Goal: Task Accomplishment & Management: Complete application form

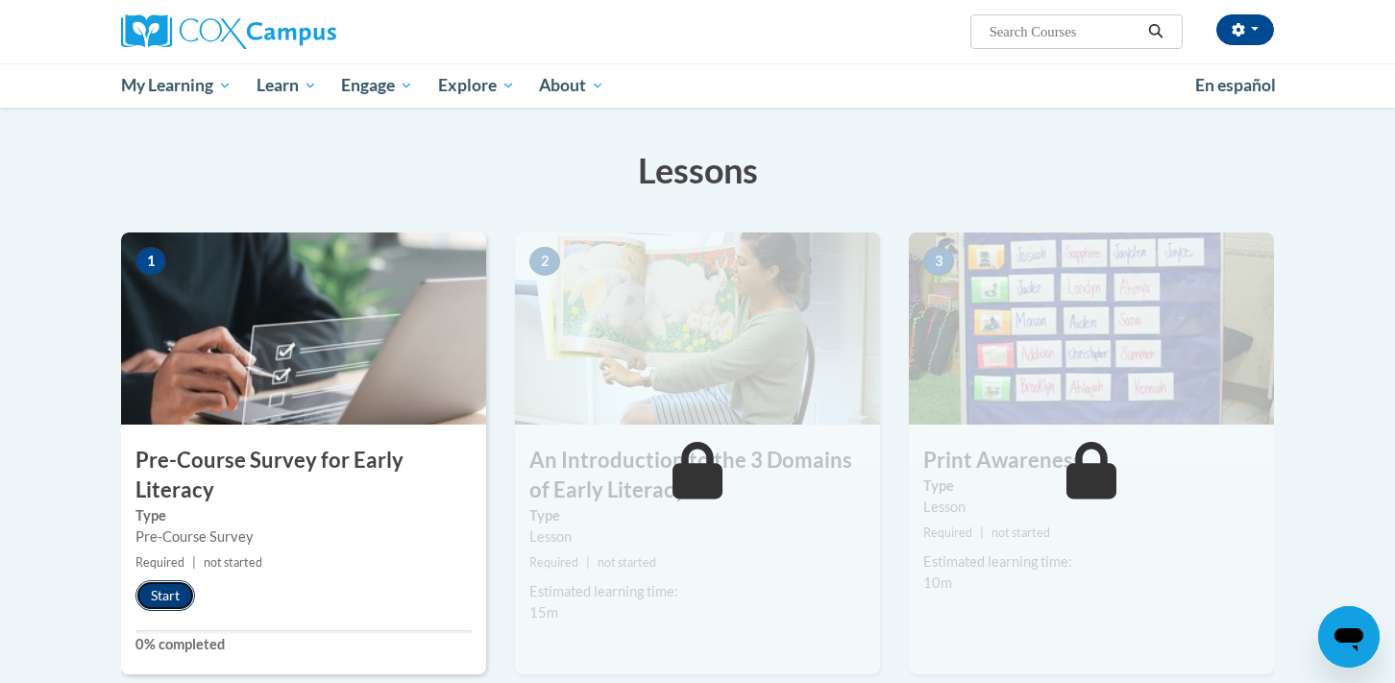
click at [163, 594] on button "Start" at bounding box center [165, 595] width 60 height 31
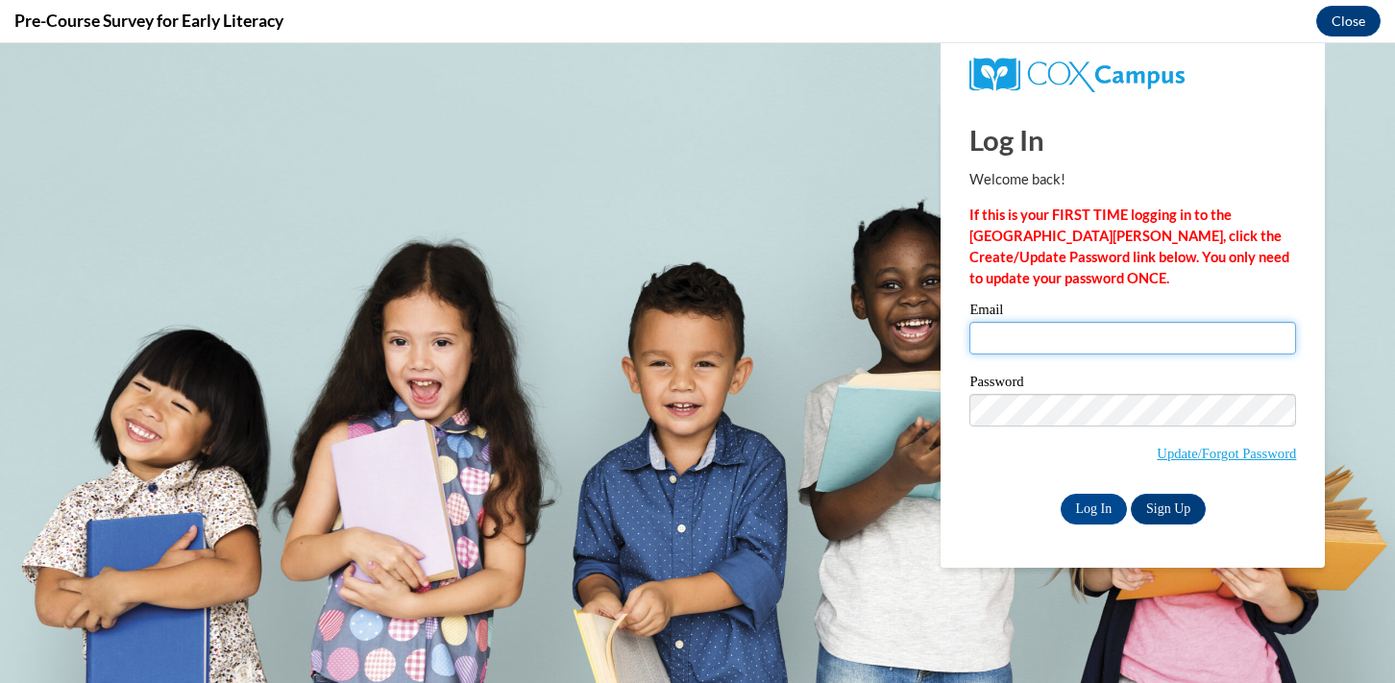
click at [1011, 334] on input "Email" at bounding box center [1132, 338] width 327 height 33
click at [1092, 338] on input "Email" at bounding box center [1132, 338] width 327 height 33
type input "smueller@nfdlschools.org"
click at [1061, 494] on input "Log In" at bounding box center [1094, 509] width 67 height 31
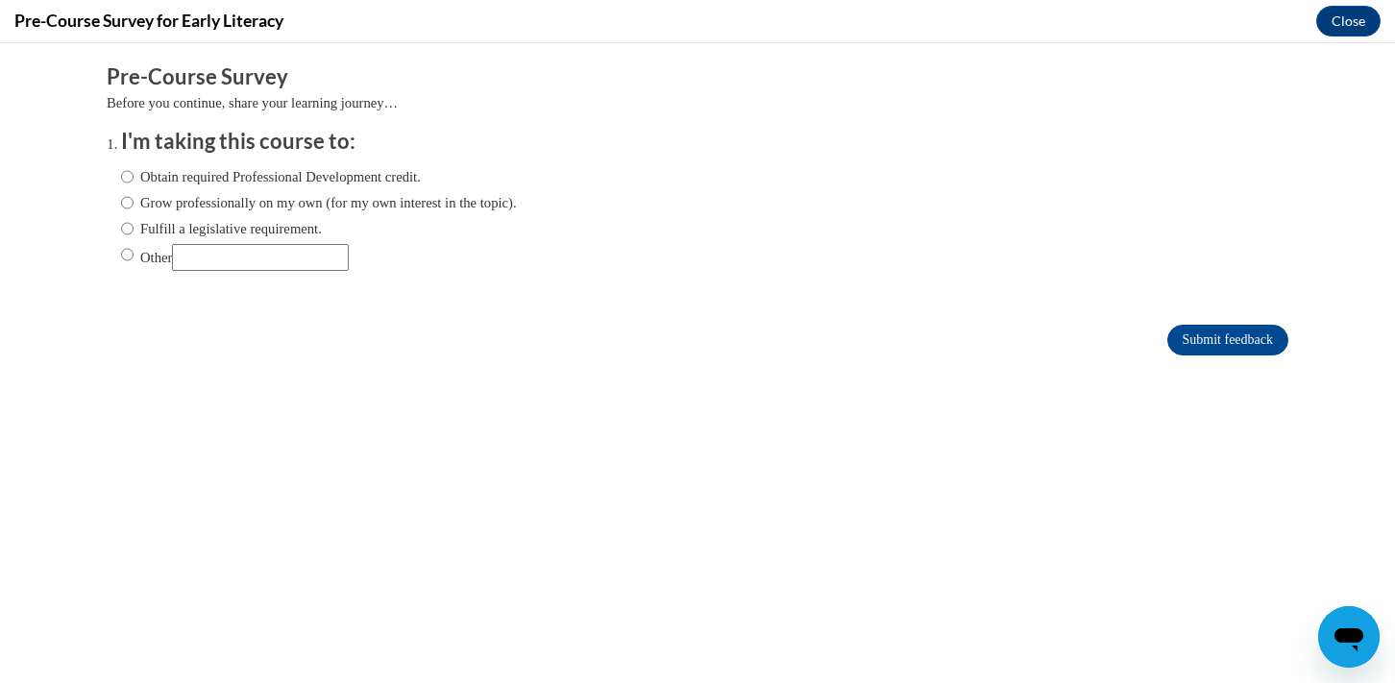
click at [135, 175] on label "Obtain required Professional Development credit." at bounding box center [271, 176] width 300 height 21
click at [134, 175] on input "Obtain required Professional Development credit." at bounding box center [127, 176] width 12 height 21
radio input "true"
click at [1237, 348] on input "Submit feedback" at bounding box center [1227, 340] width 121 height 31
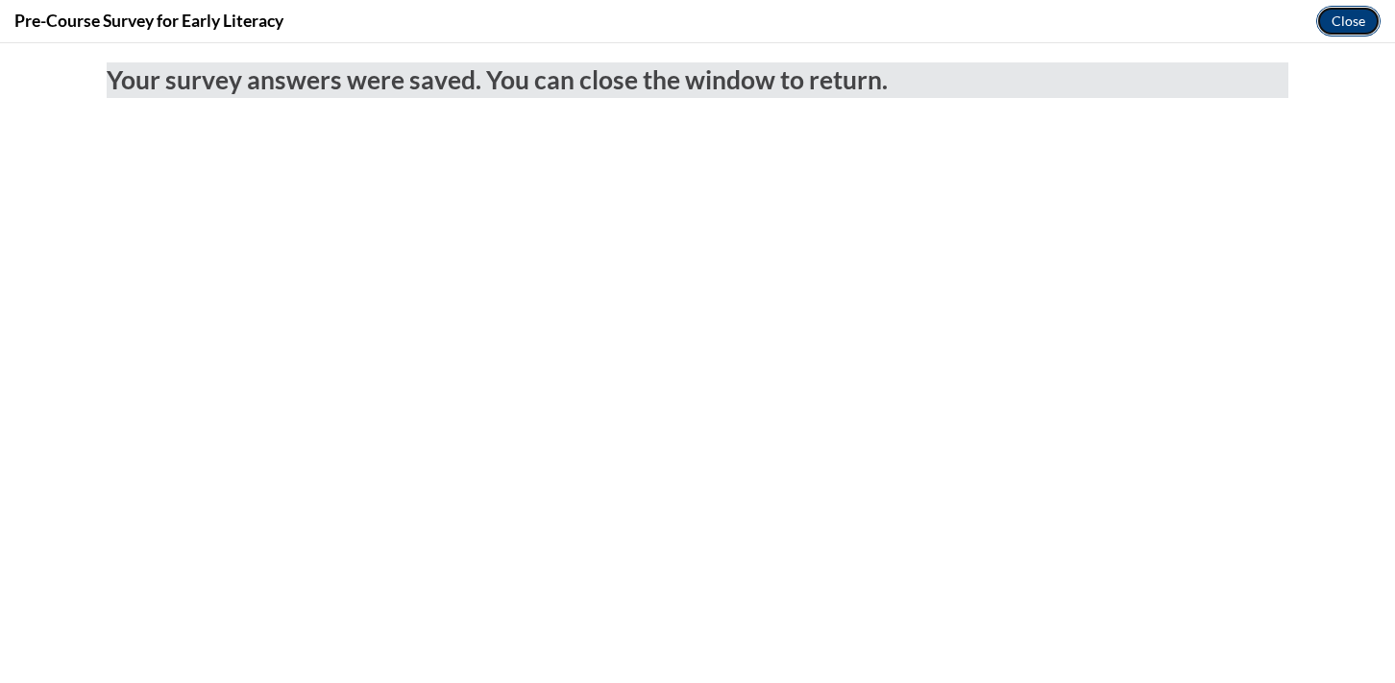
click at [1355, 17] on button "Close" at bounding box center [1348, 21] width 64 height 31
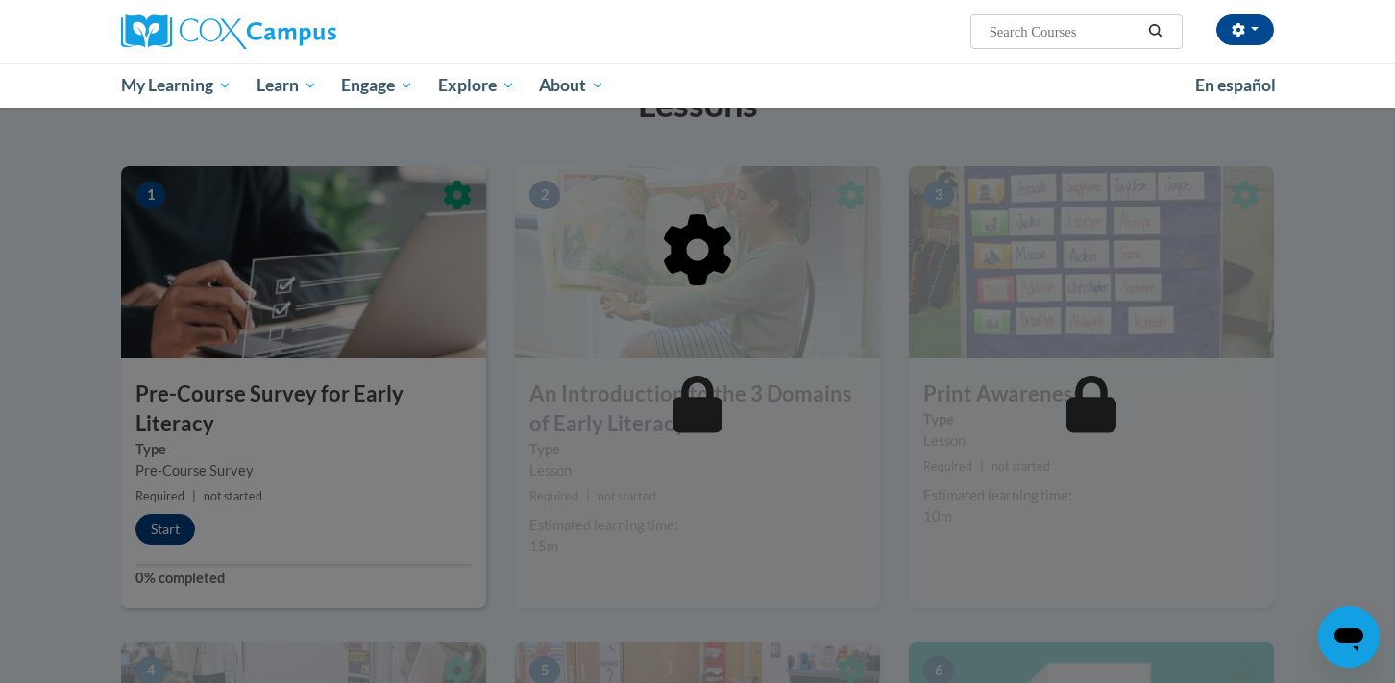
scroll to position [332, 0]
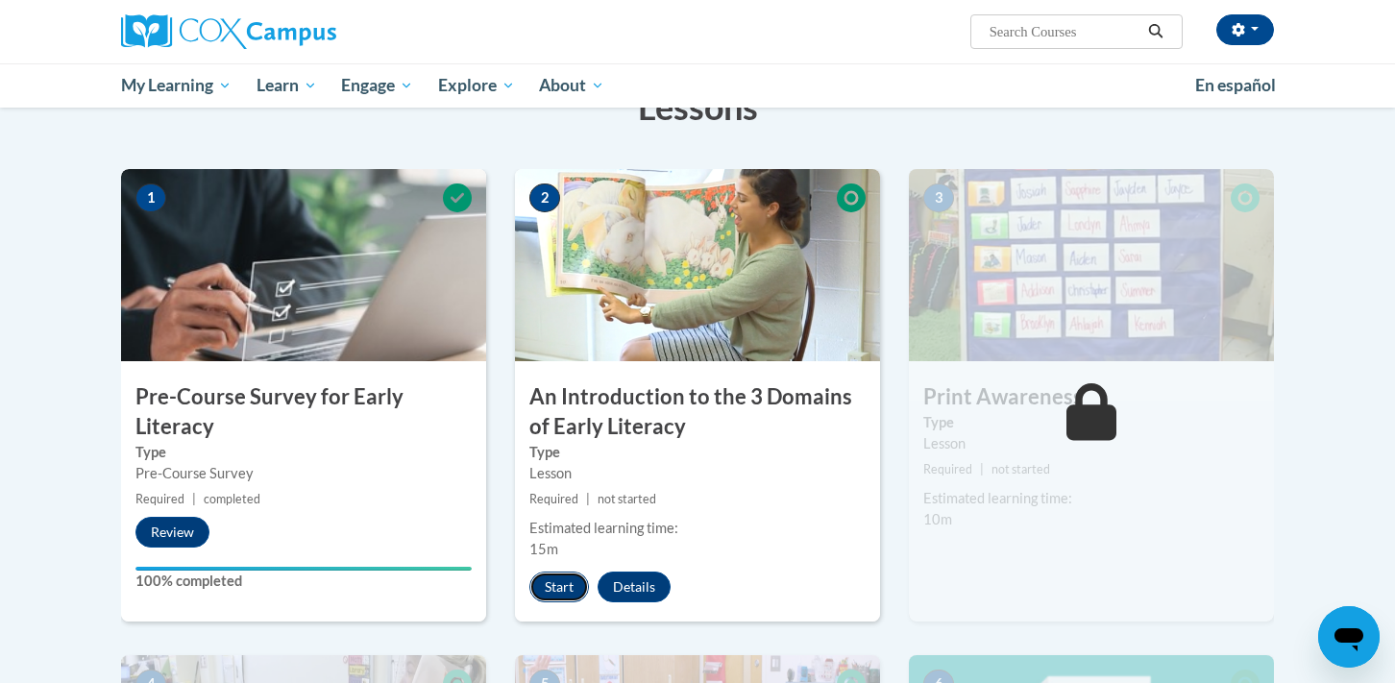
click at [561, 590] on button "Start" at bounding box center [559, 587] width 60 height 31
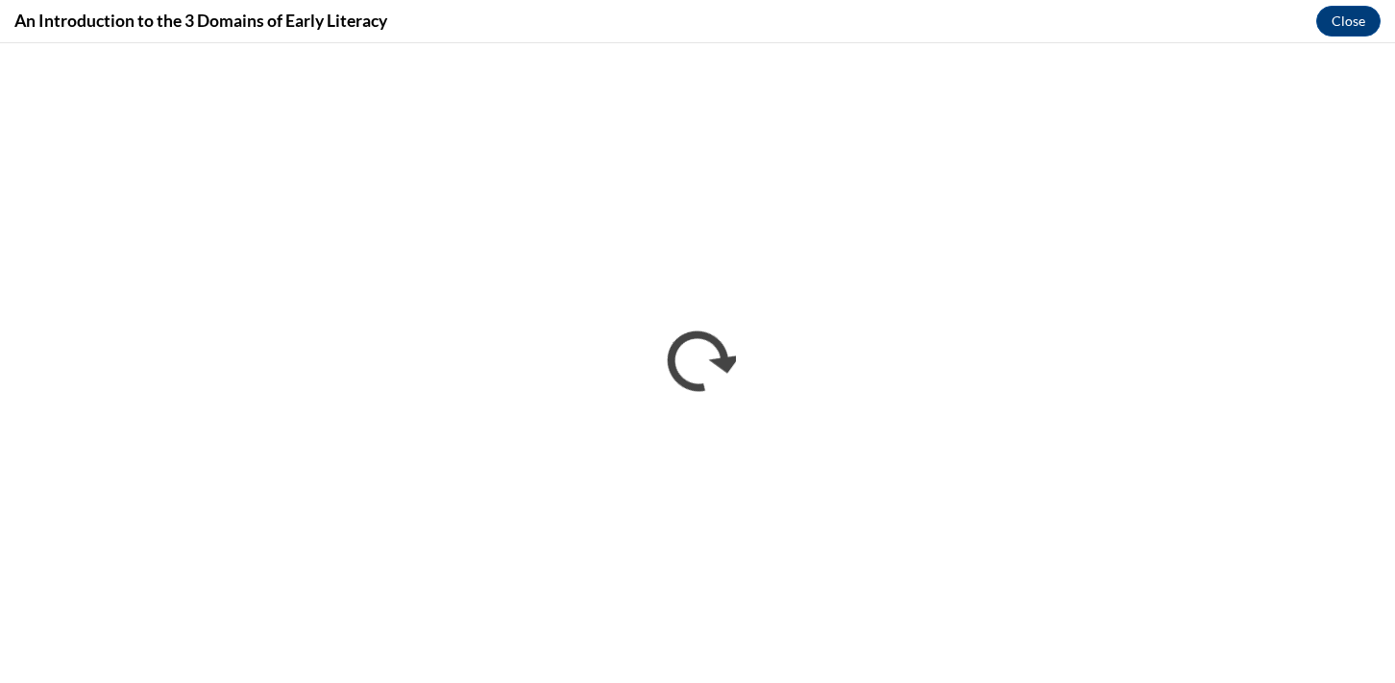
scroll to position [0, 0]
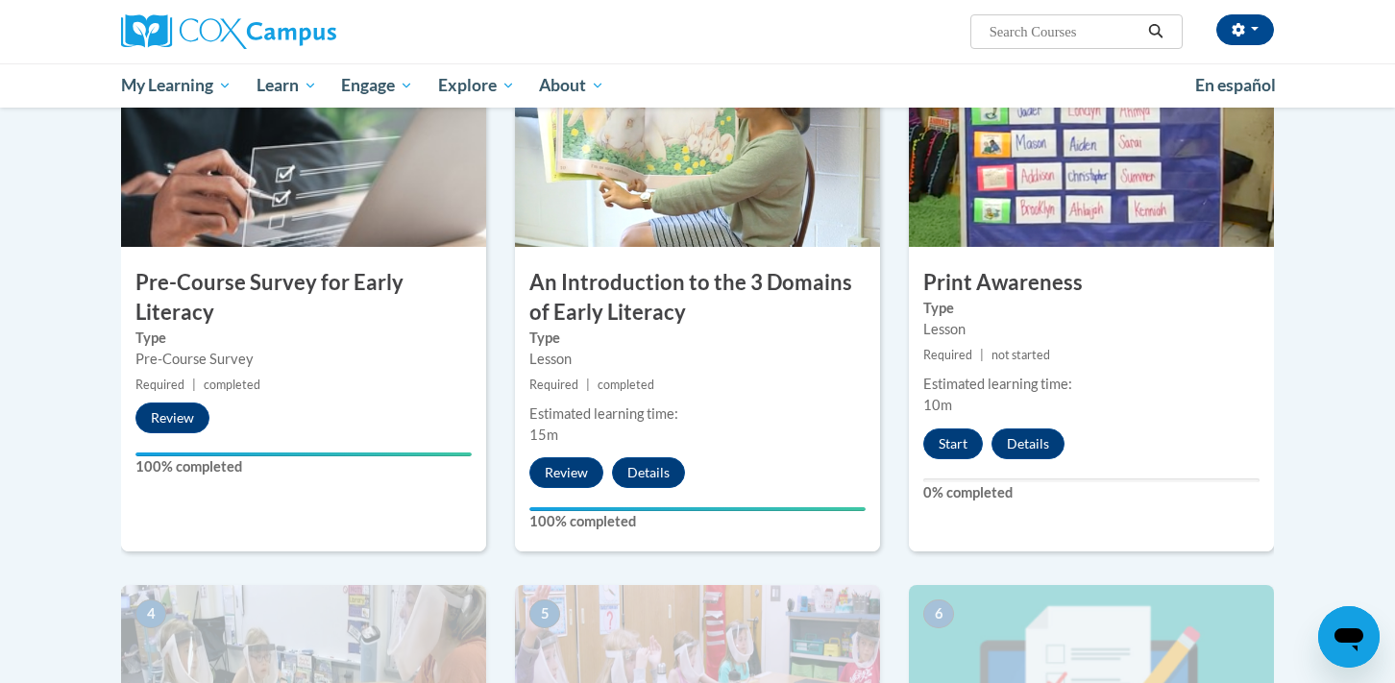
scroll to position [453, 0]
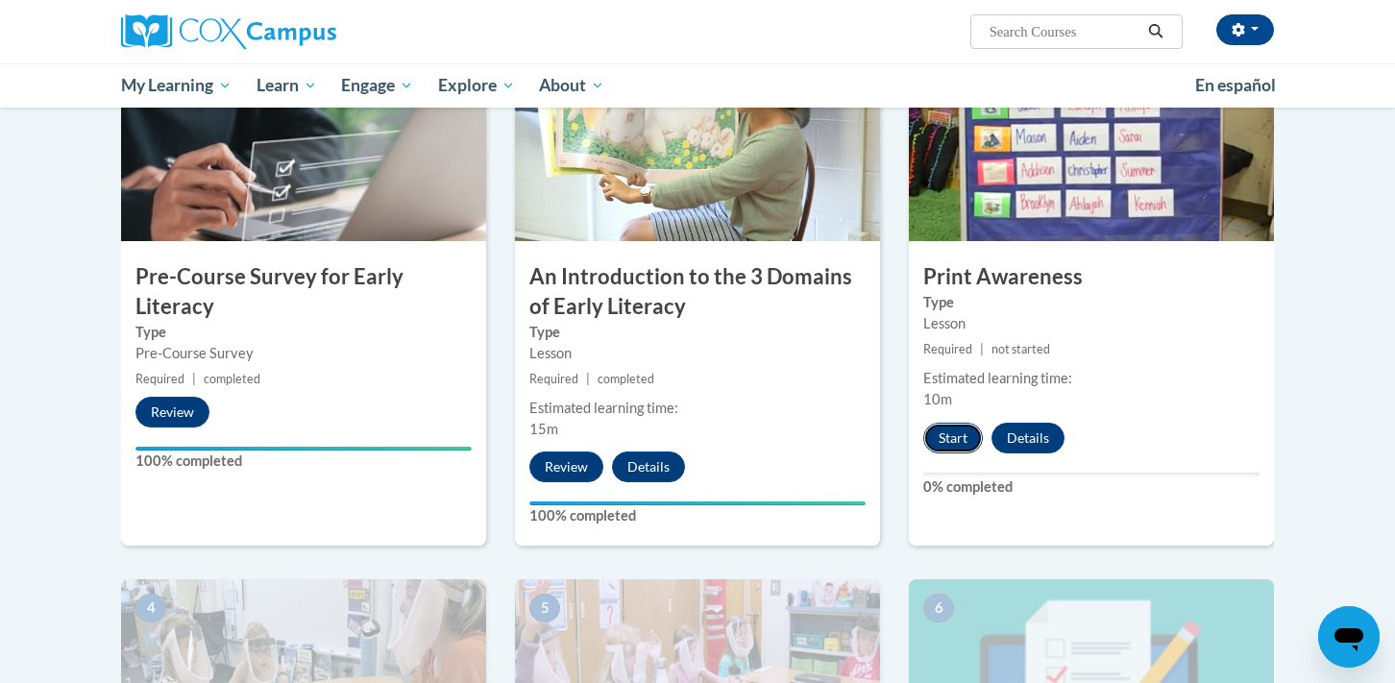
click at [966, 436] on button "Start" at bounding box center [953, 438] width 60 height 31
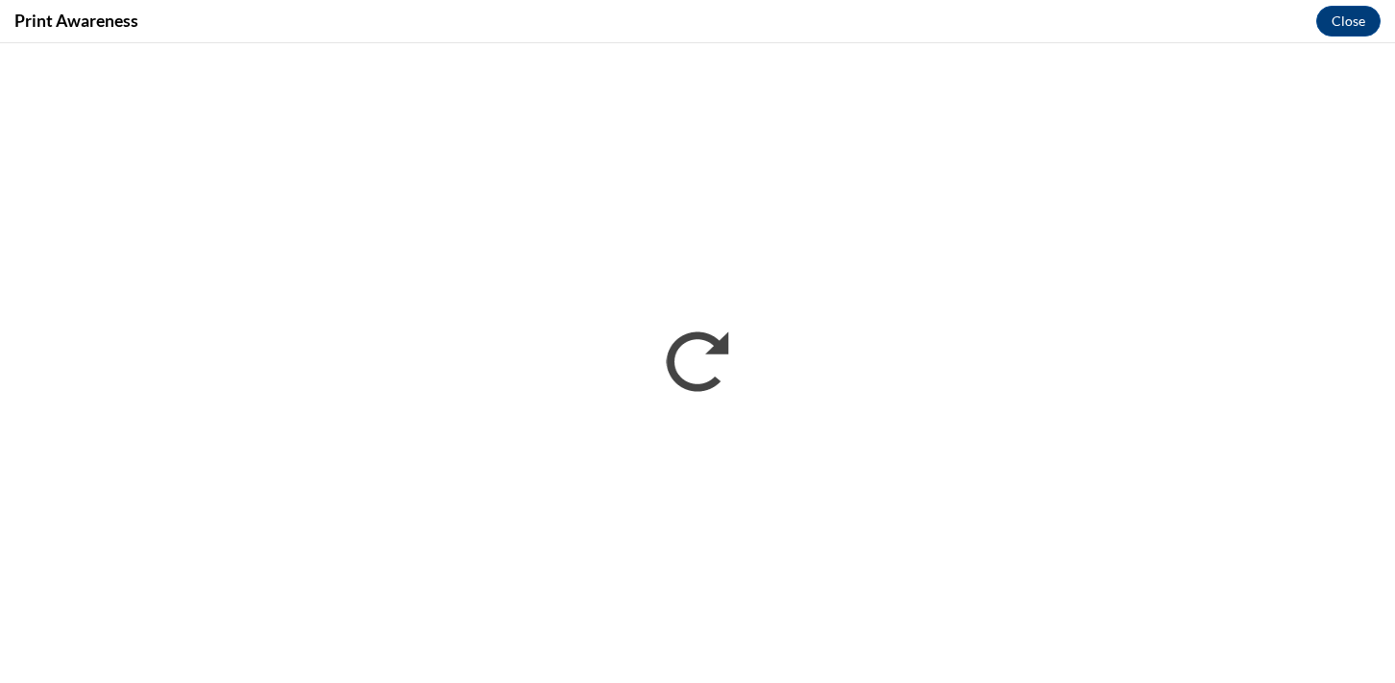
scroll to position [0, 0]
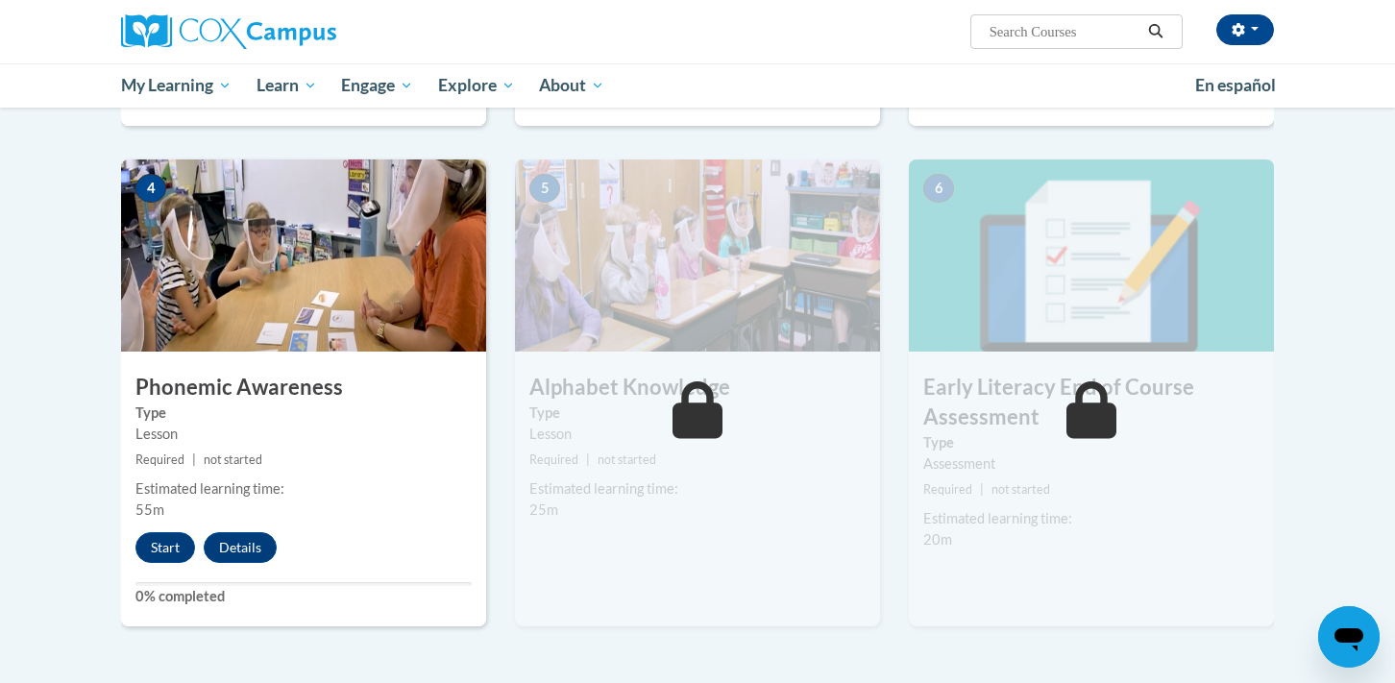
scroll to position [873, 0]
click at [179, 546] on button "Start" at bounding box center [165, 546] width 60 height 31
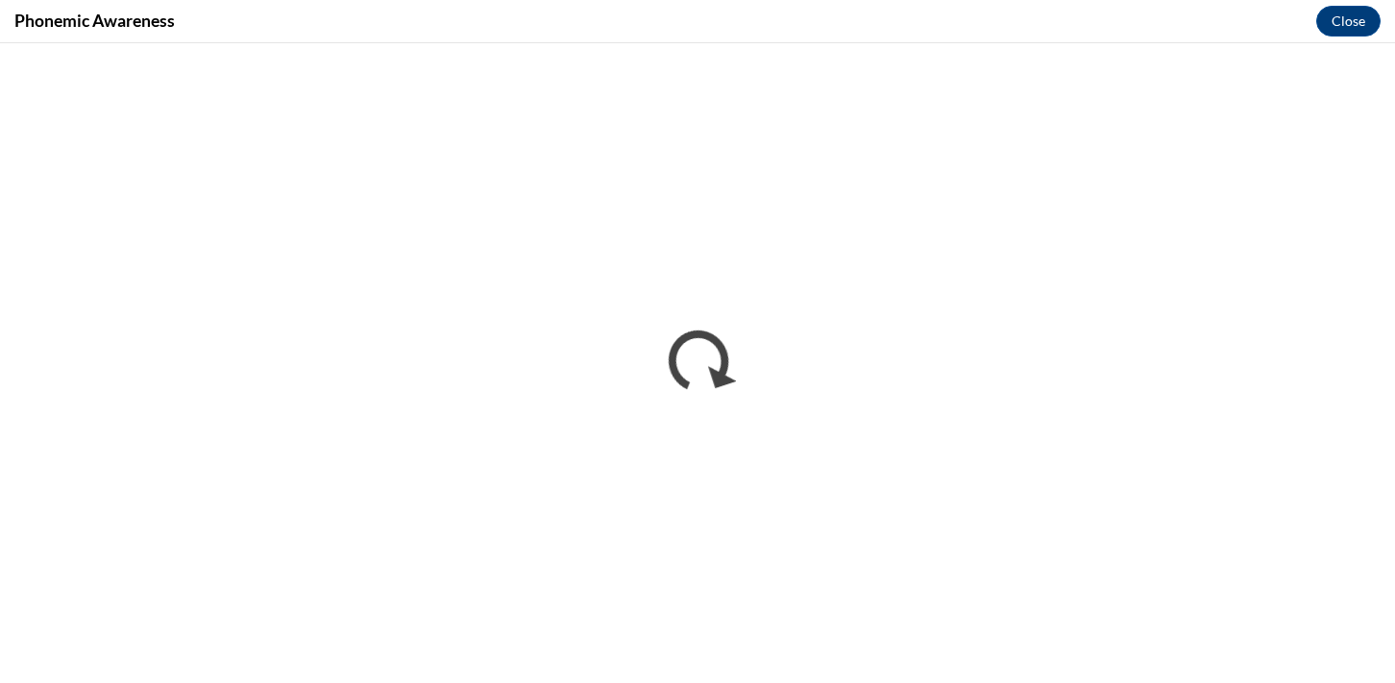
scroll to position [0, 0]
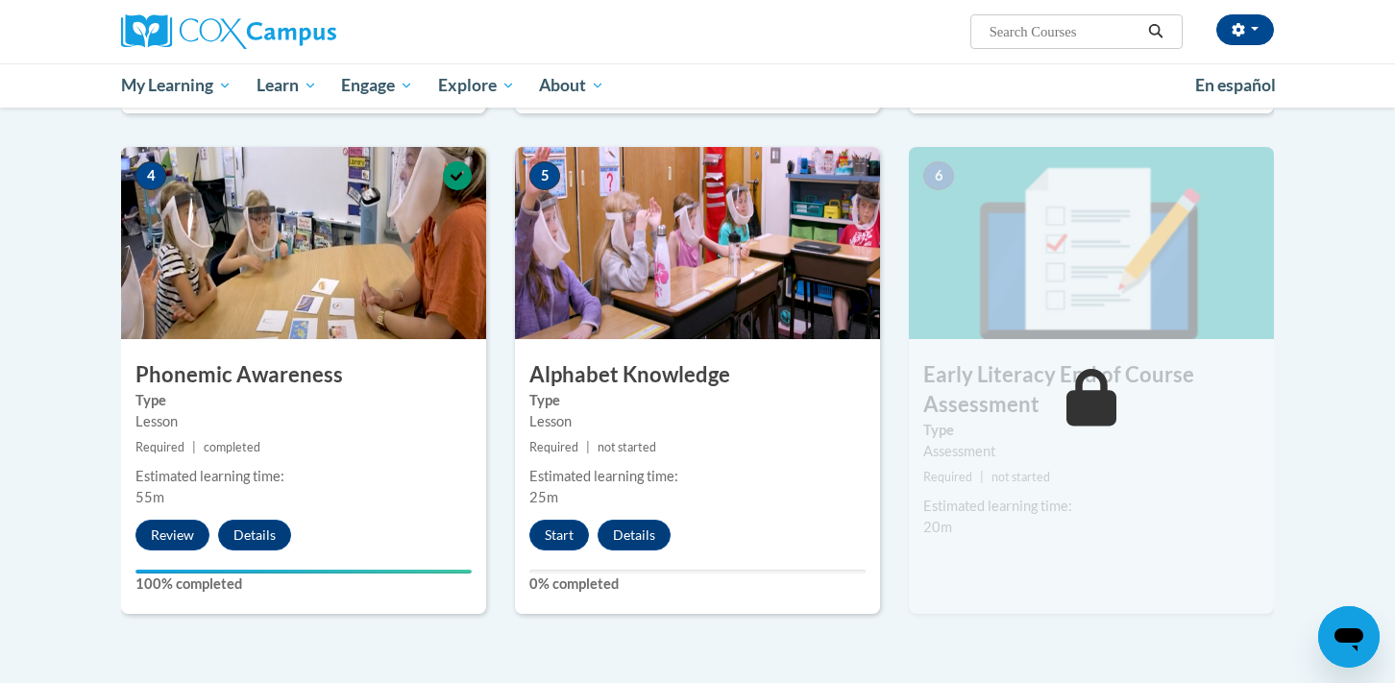
scroll to position [894, 0]
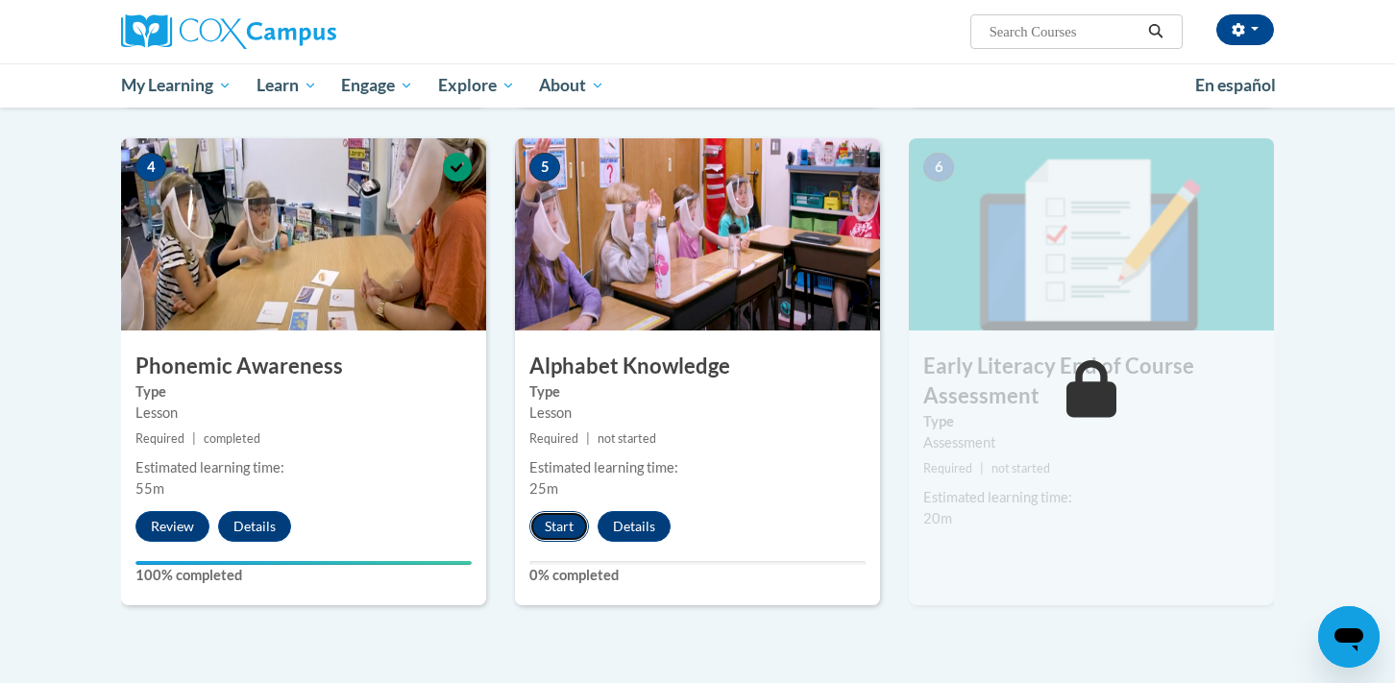
click at [576, 523] on button "Start" at bounding box center [559, 526] width 60 height 31
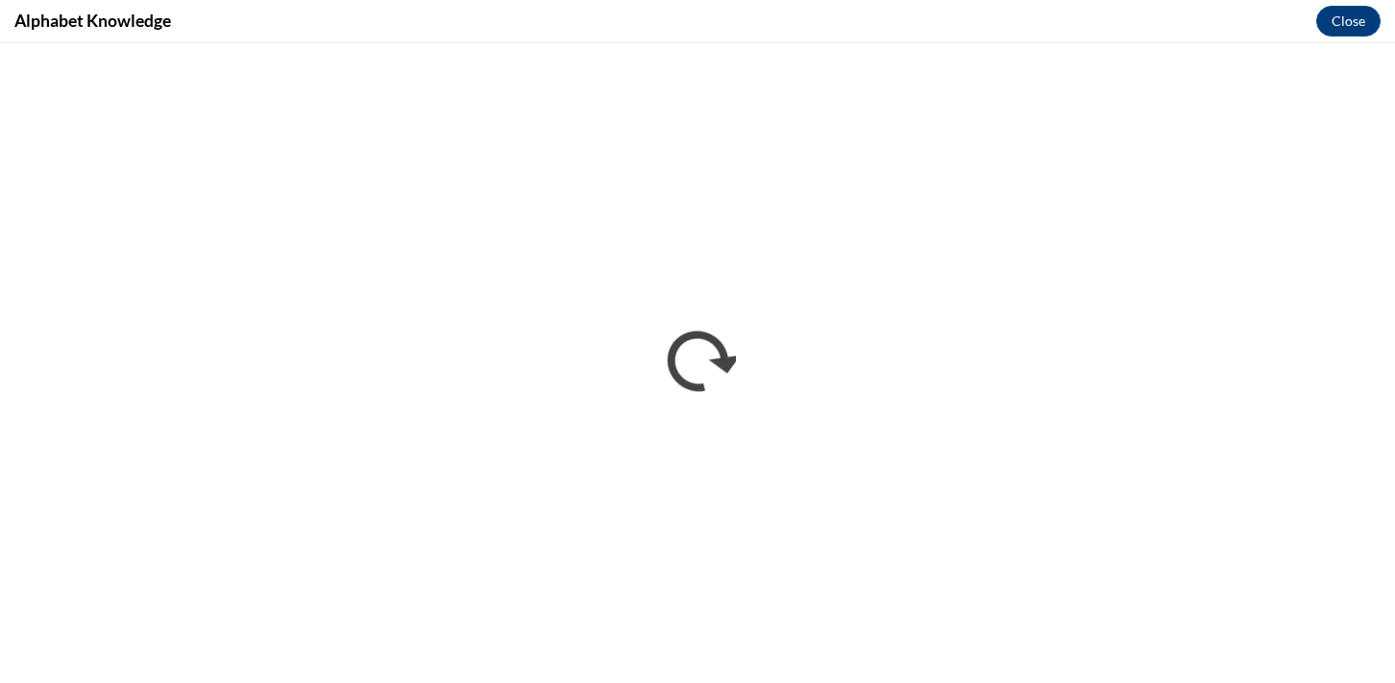
scroll to position [0, 0]
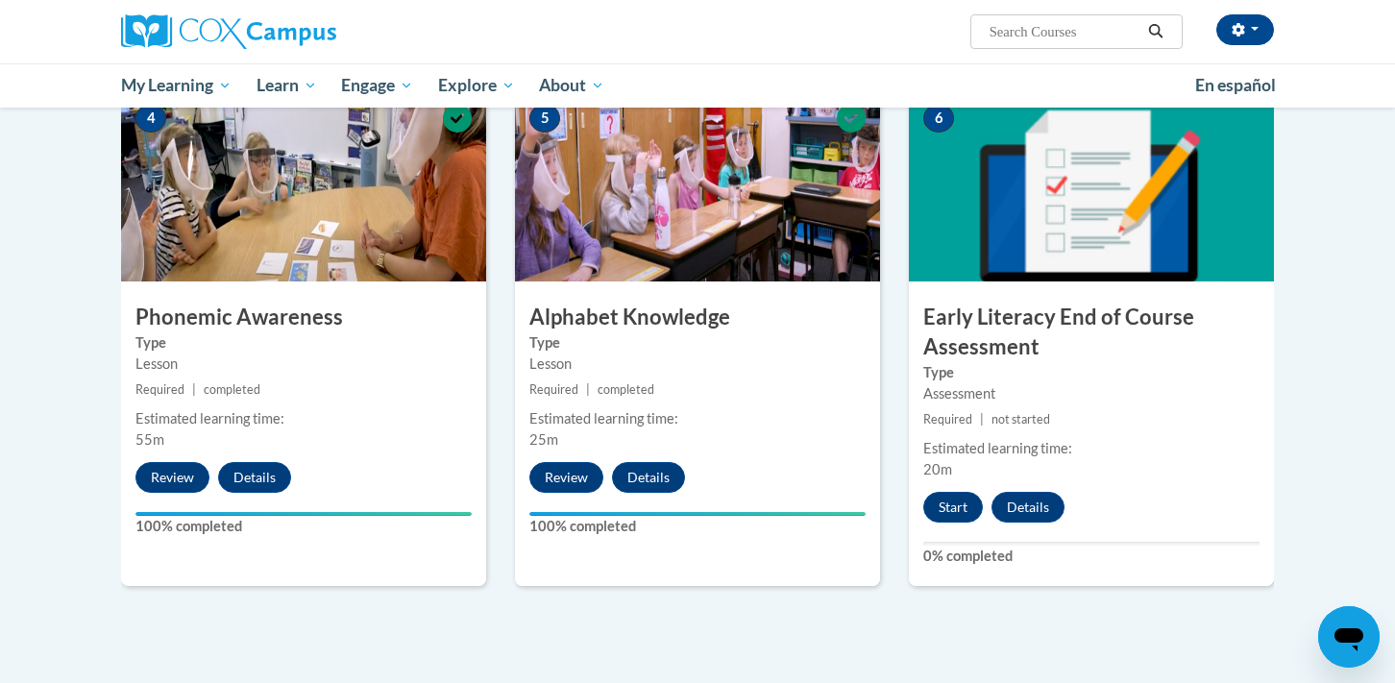
scroll to position [948, 0]
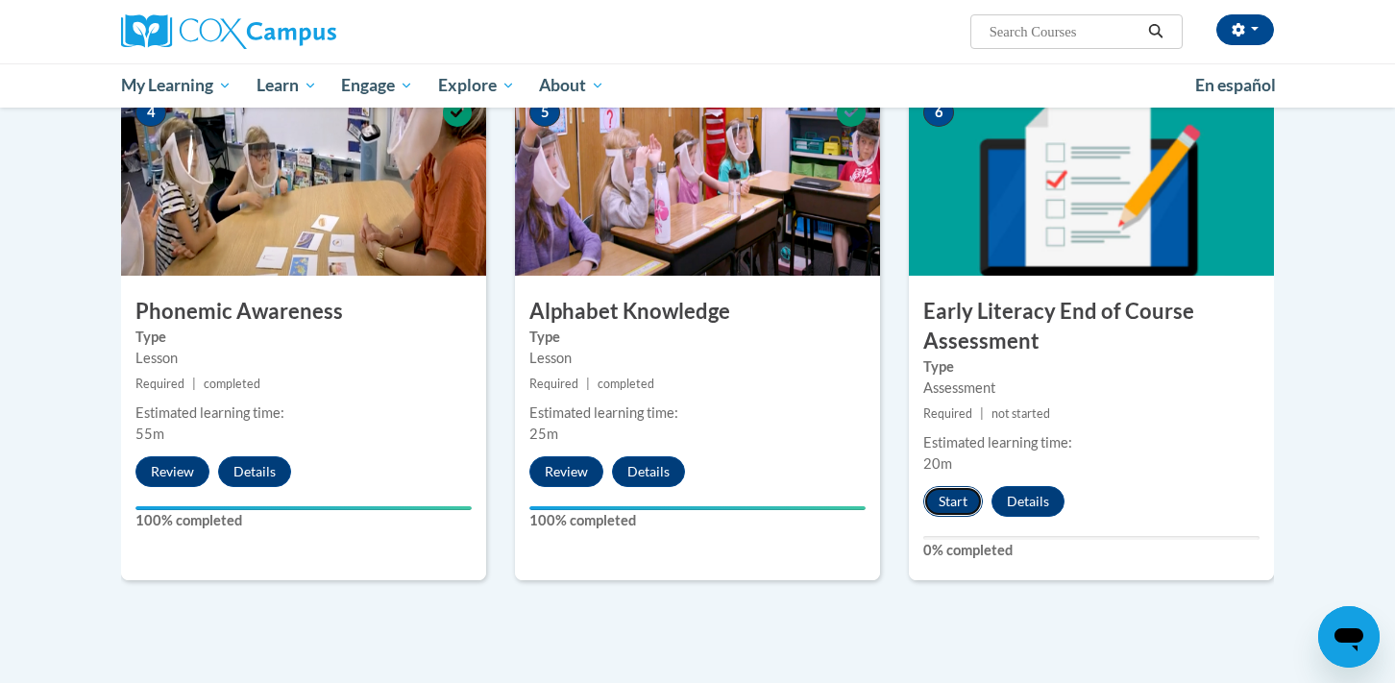
click at [949, 495] on button "Start" at bounding box center [953, 501] width 60 height 31
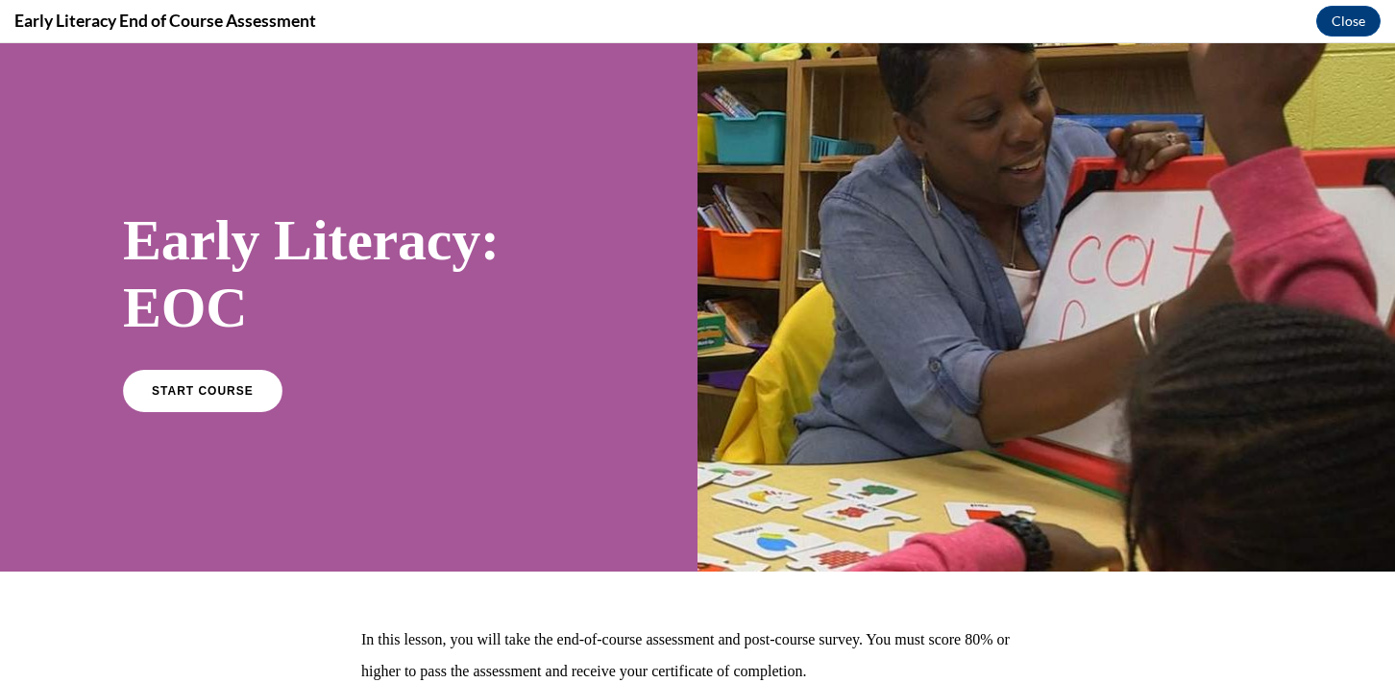
scroll to position [0, 0]
click at [190, 364] on div "Early Literacy: EOC START COURSE" at bounding box center [349, 307] width 452 height 241
click at [207, 382] on link "START COURSE" at bounding box center [202, 390] width 167 height 44
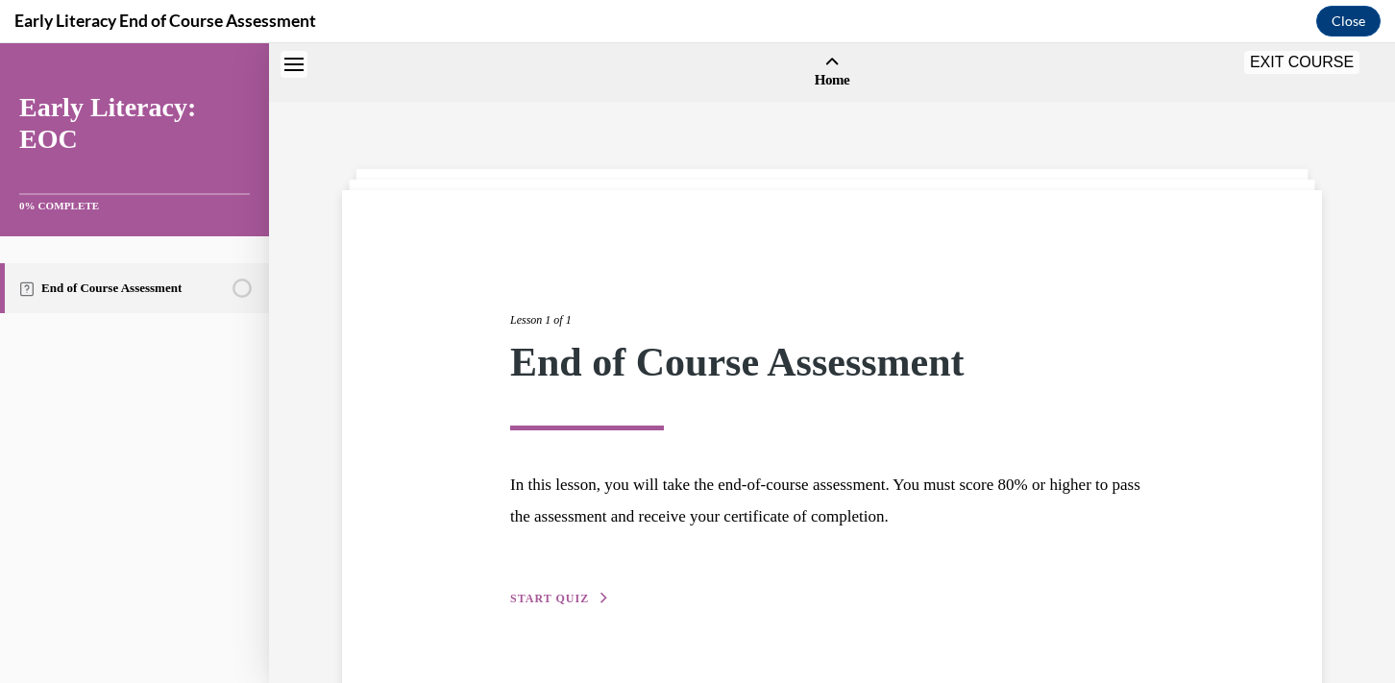
scroll to position [60, 0]
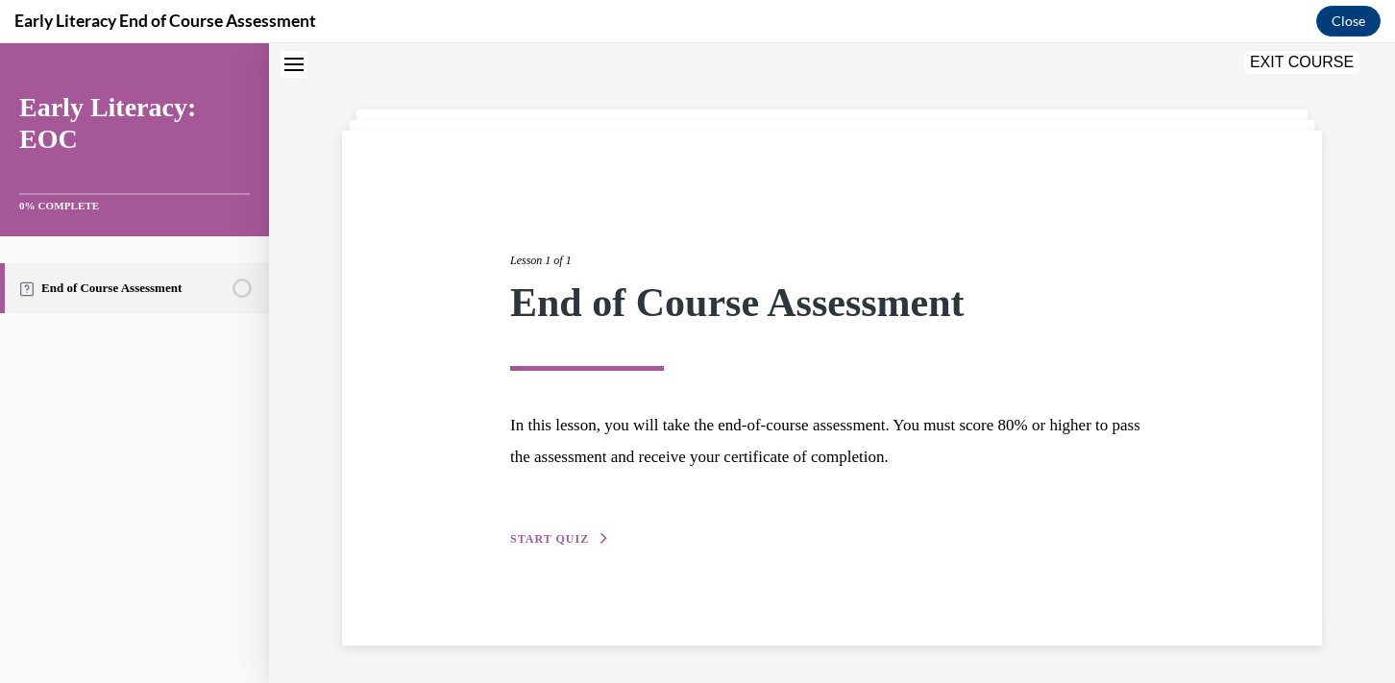
click at [563, 527] on div "Lesson 1 of 1 End of Course Assessment In this lesson, you will take the end-of…" at bounding box center [832, 379] width 673 height 342
click at [563, 542] on span "START QUIZ" at bounding box center [549, 538] width 79 height 13
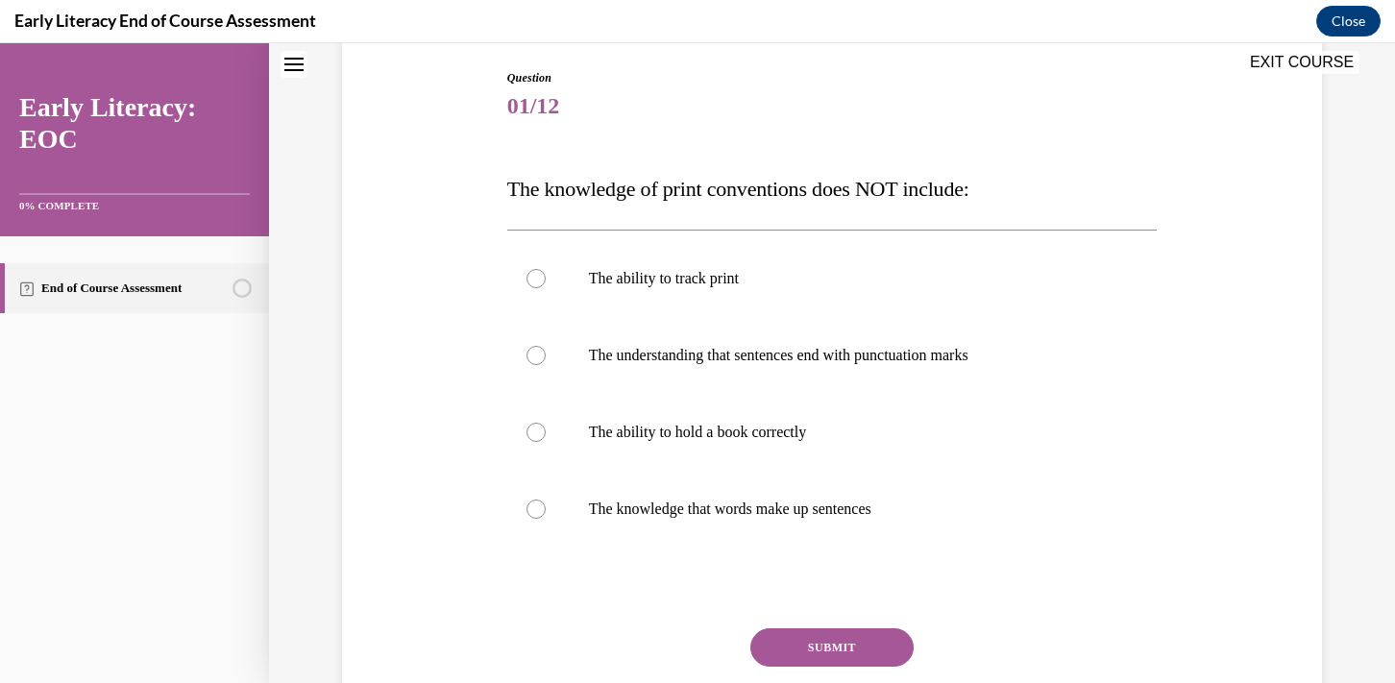
scroll to position [205, 0]
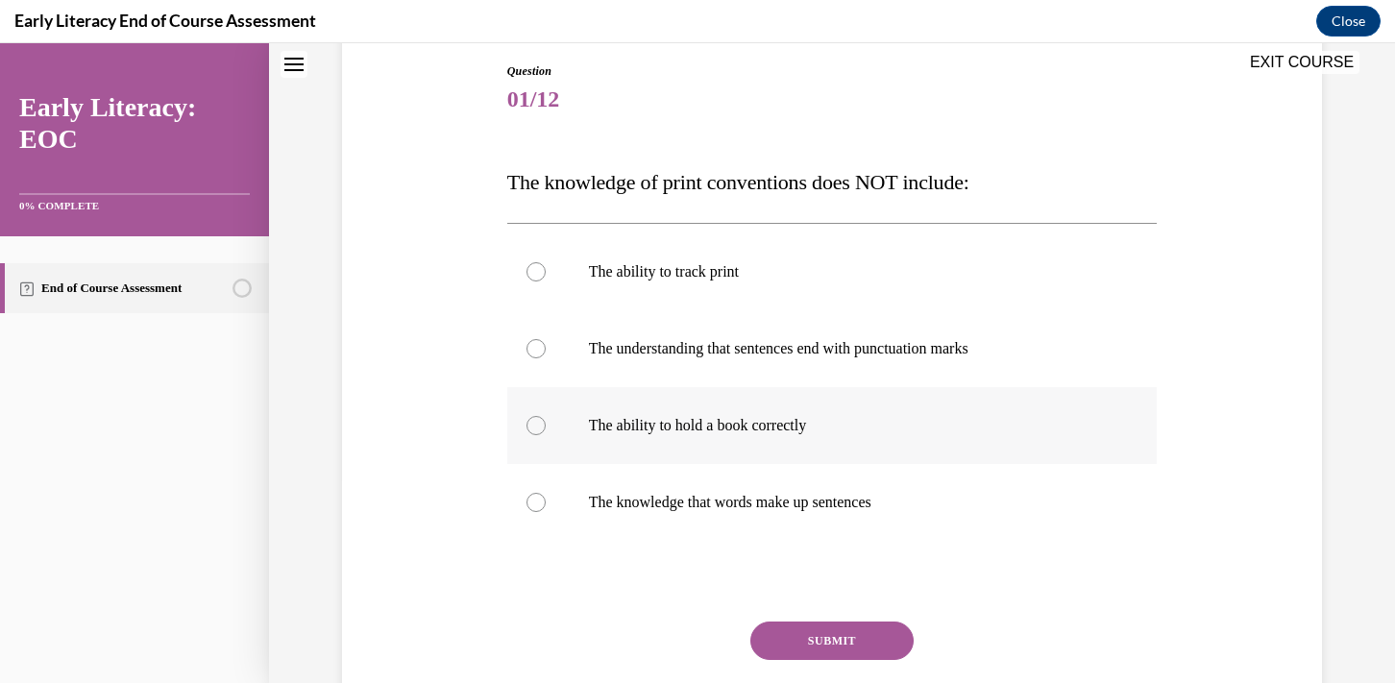
click at [966, 424] on p "The ability to hold a book correctly" at bounding box center [849, 425] width 521 height 19
click at [858, 645] on button "SUBMIT" at bounding box center [831, 641] width 163 height 38
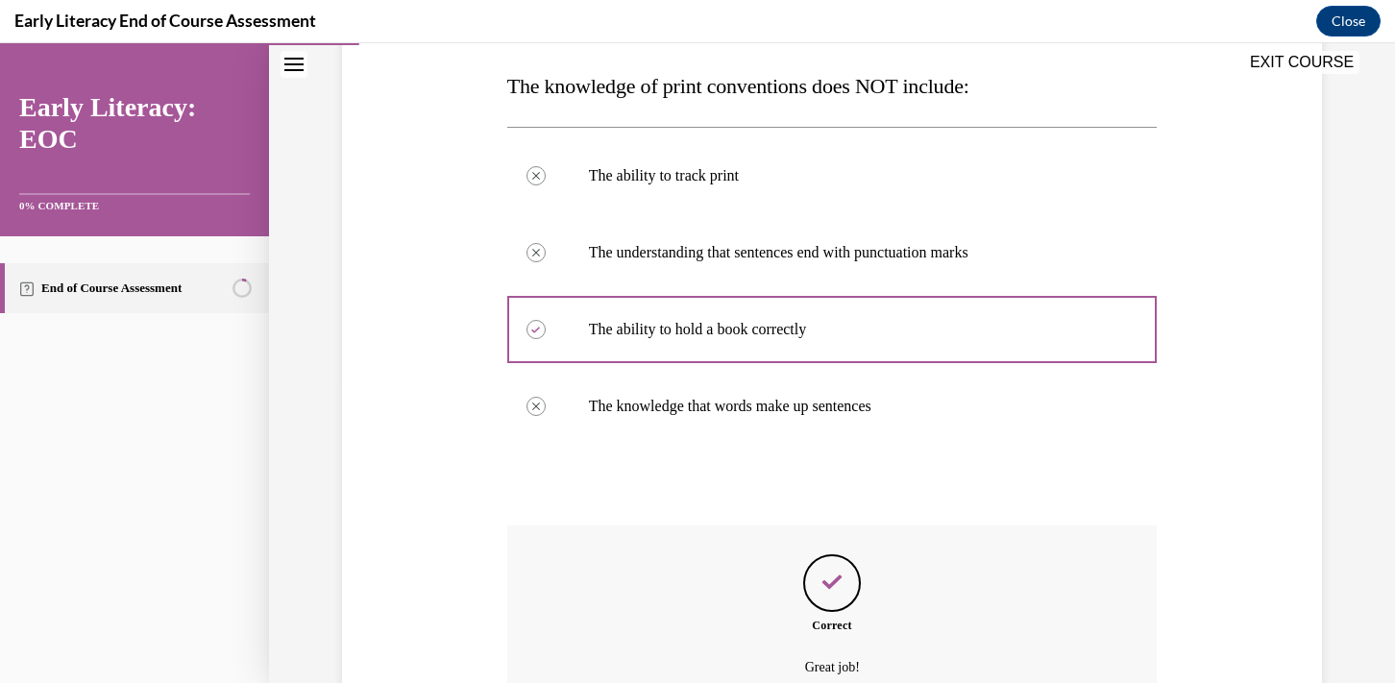
scroll to position [495, 0]
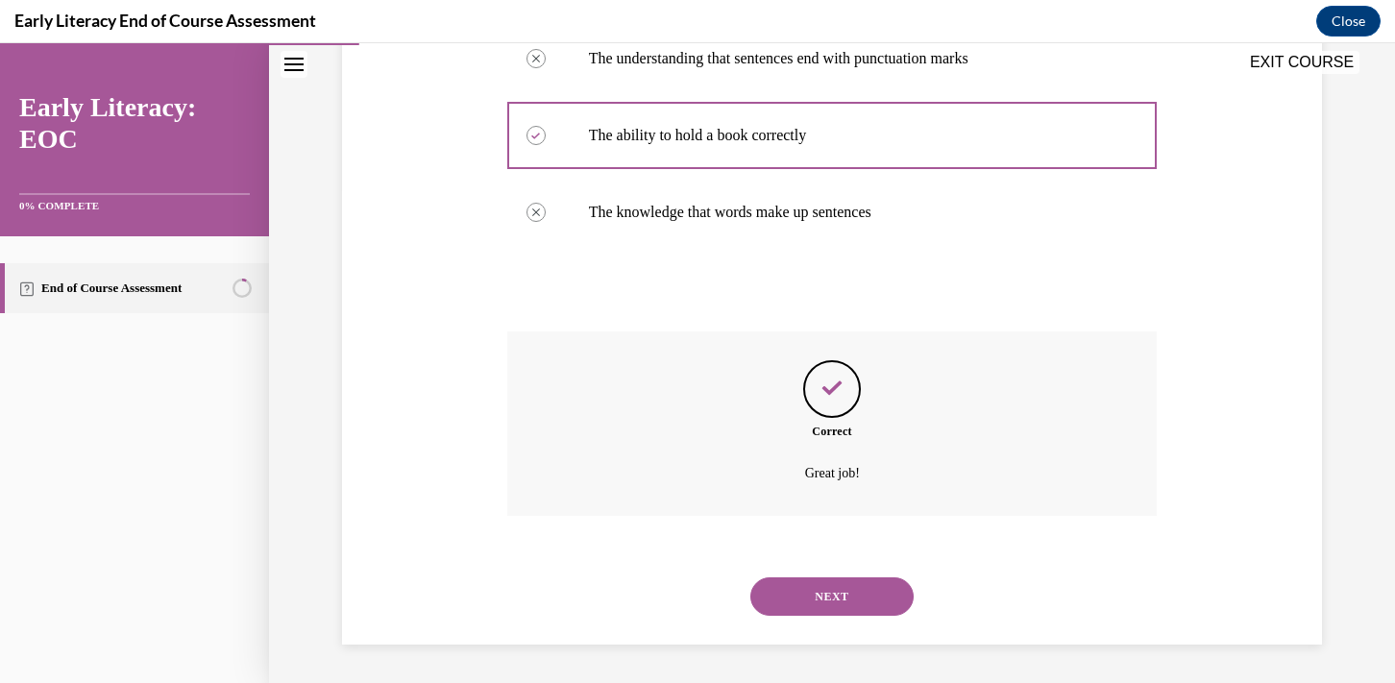
click at [847, 586] on button "NEXT" at bounding box center [831, 596] width 163 height 38
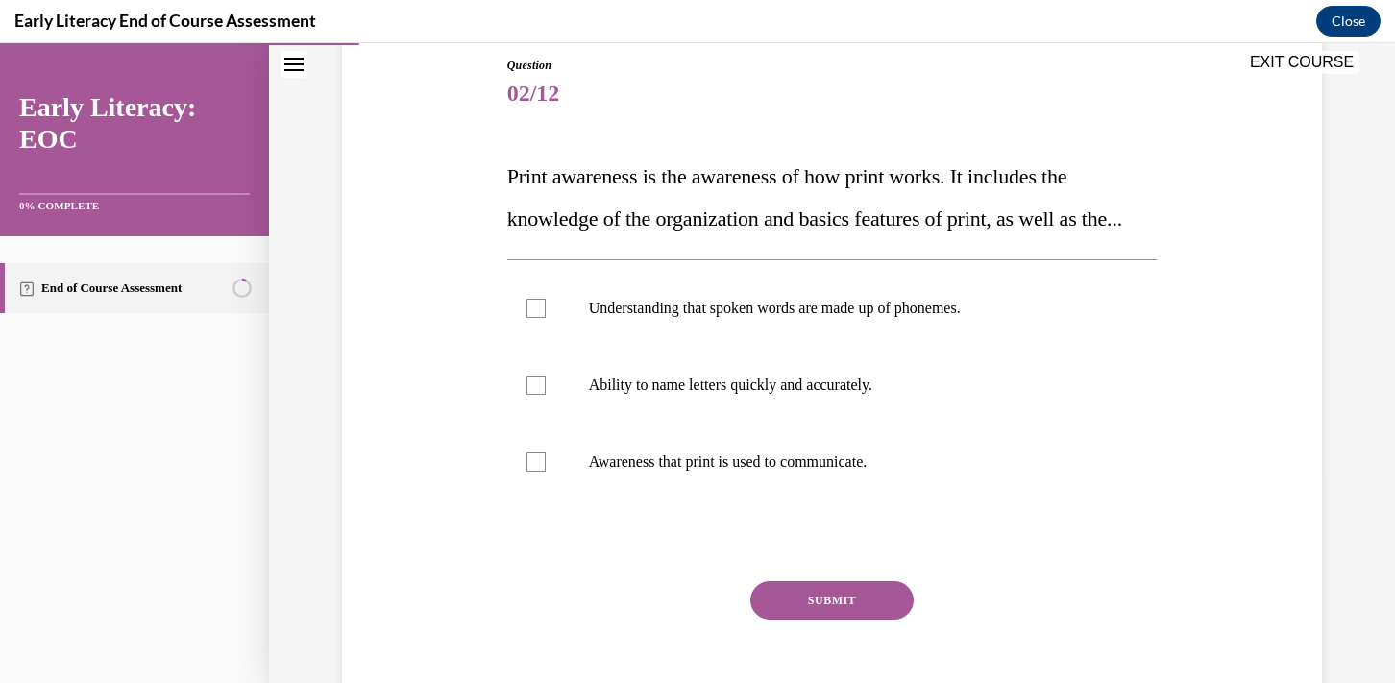
scroll to position [231, 0]
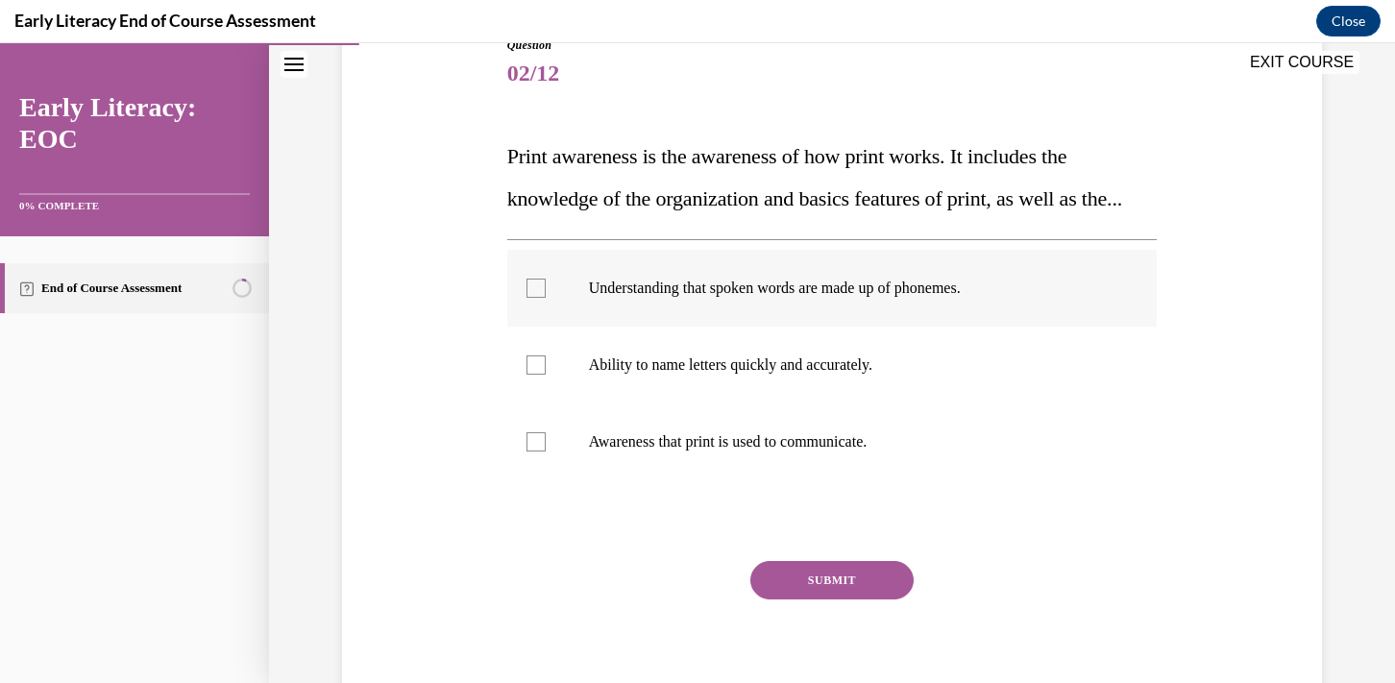
click at [531, 298] on div at bounding box center [536, 288] width 19 height 19
click at [539, 452] on div at bounding box center [536, 441] width 19 height 19
click at [536, 446] on icon at bounding box center [535, 442] width 9 height 7
click at [797, 600] on button "SUBMIT" at bounding box center [831, 580] width 163 height 38
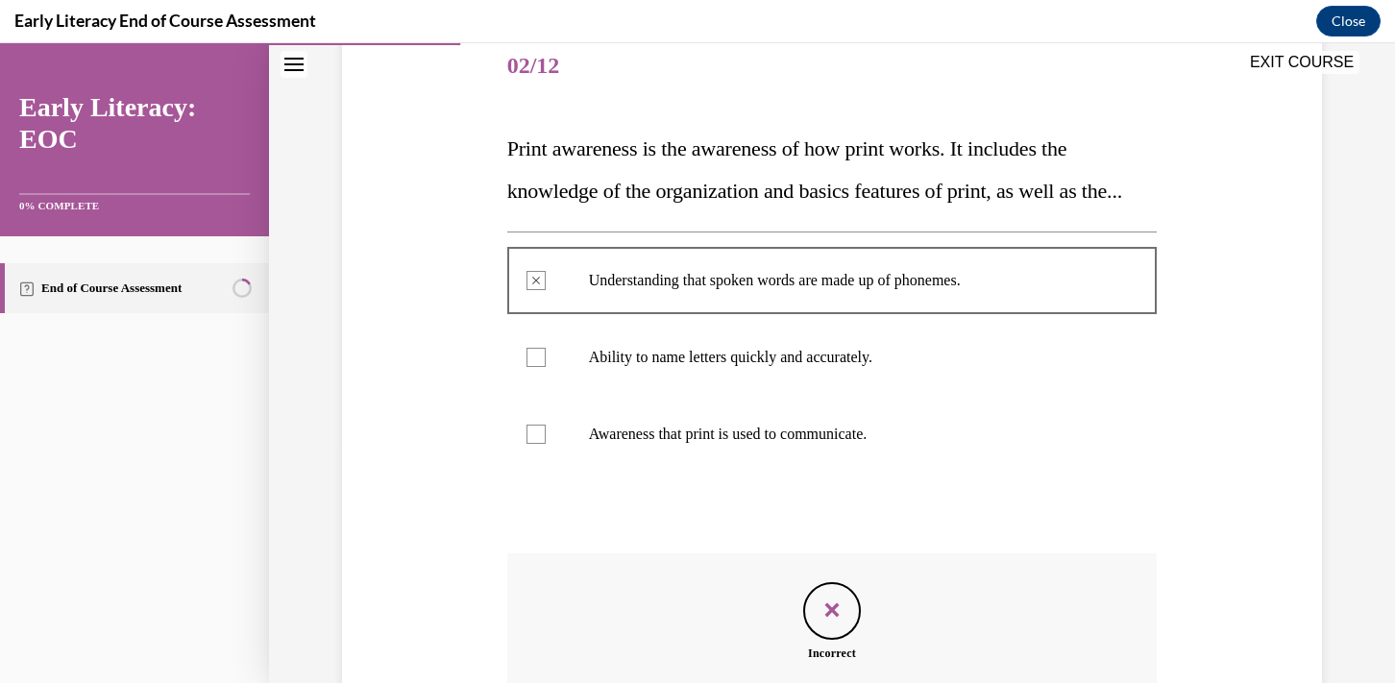
scroll to position [228, 0]
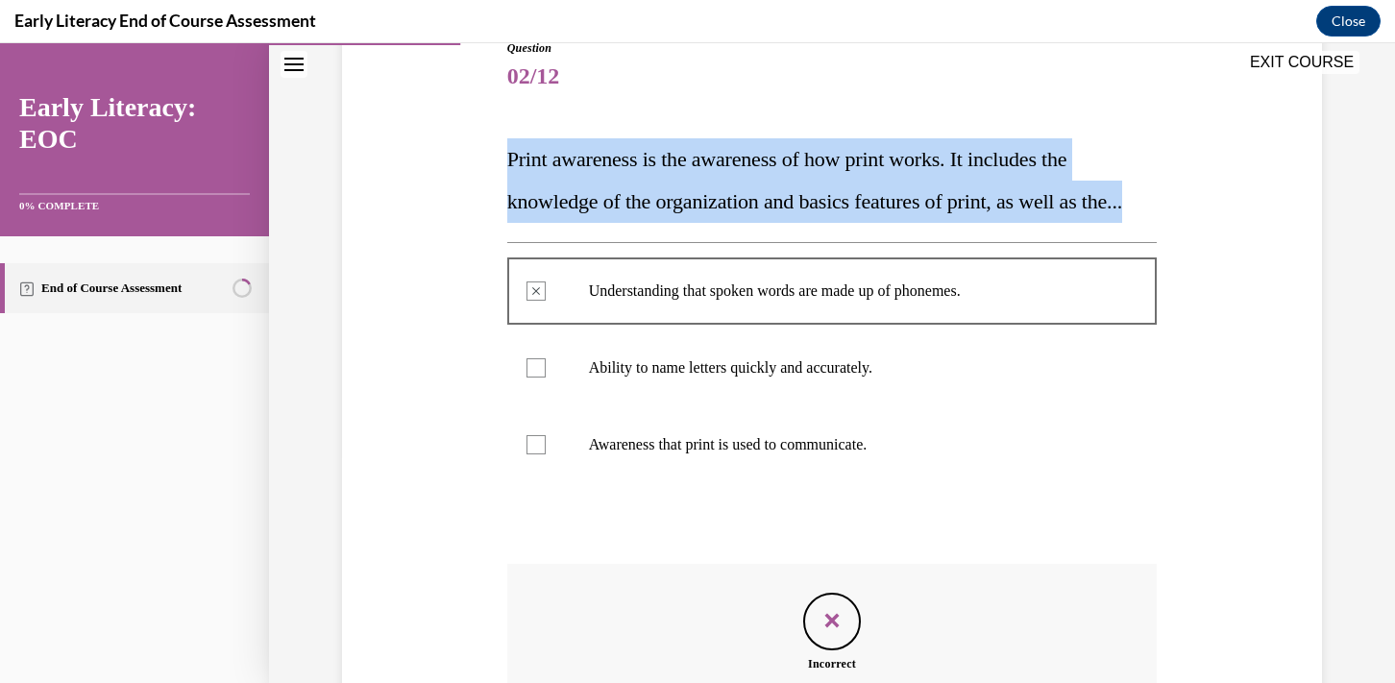
drag, startPoint x: 559, startPoint y: 260, endPoint x: 497, endPoint y: 172, distance: 108.2
click at [497, 172] on div "Question 02/12 Print awareness is the awareness of how print works. It includes…" at bounding box center [832, 429] width 990 height 895
copy span "Print awareness is the awareness of how print works. It includes the knowledge …"
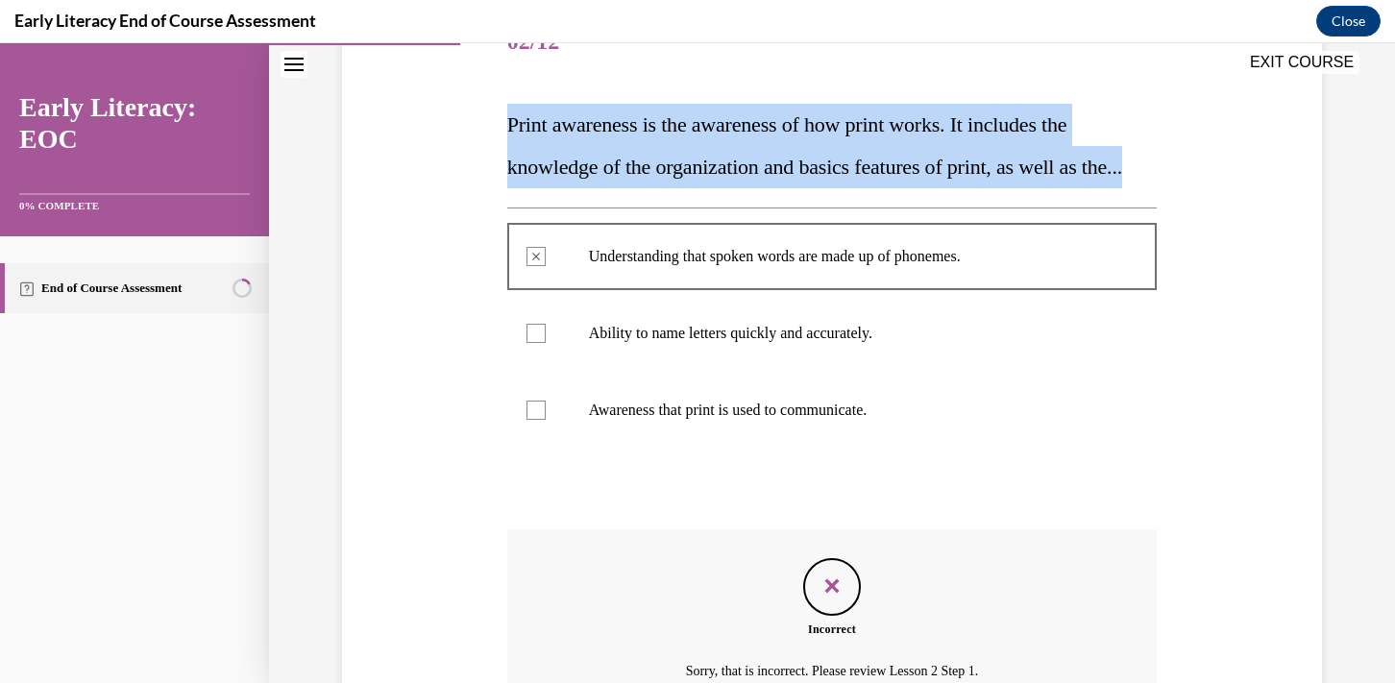
scroll to position [254, 0]
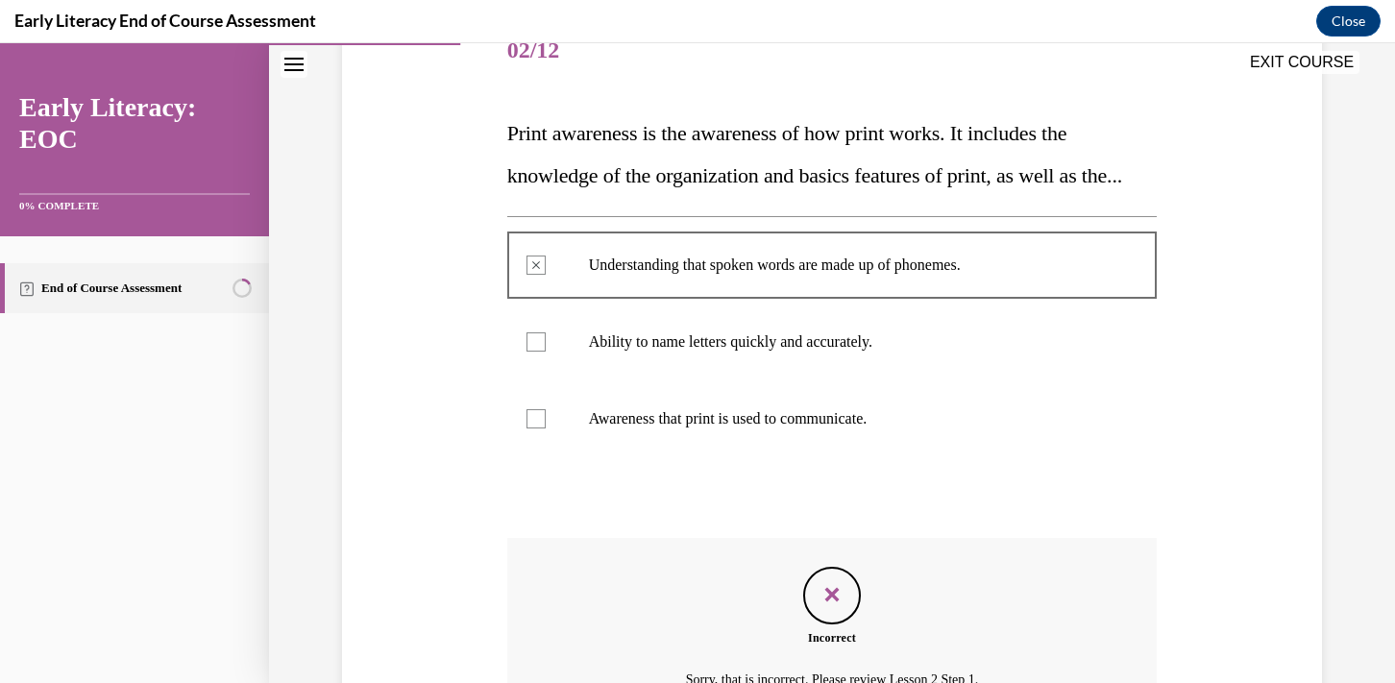
click at [634, 457] on div at bounding box center [832, 418] width 650 height 77
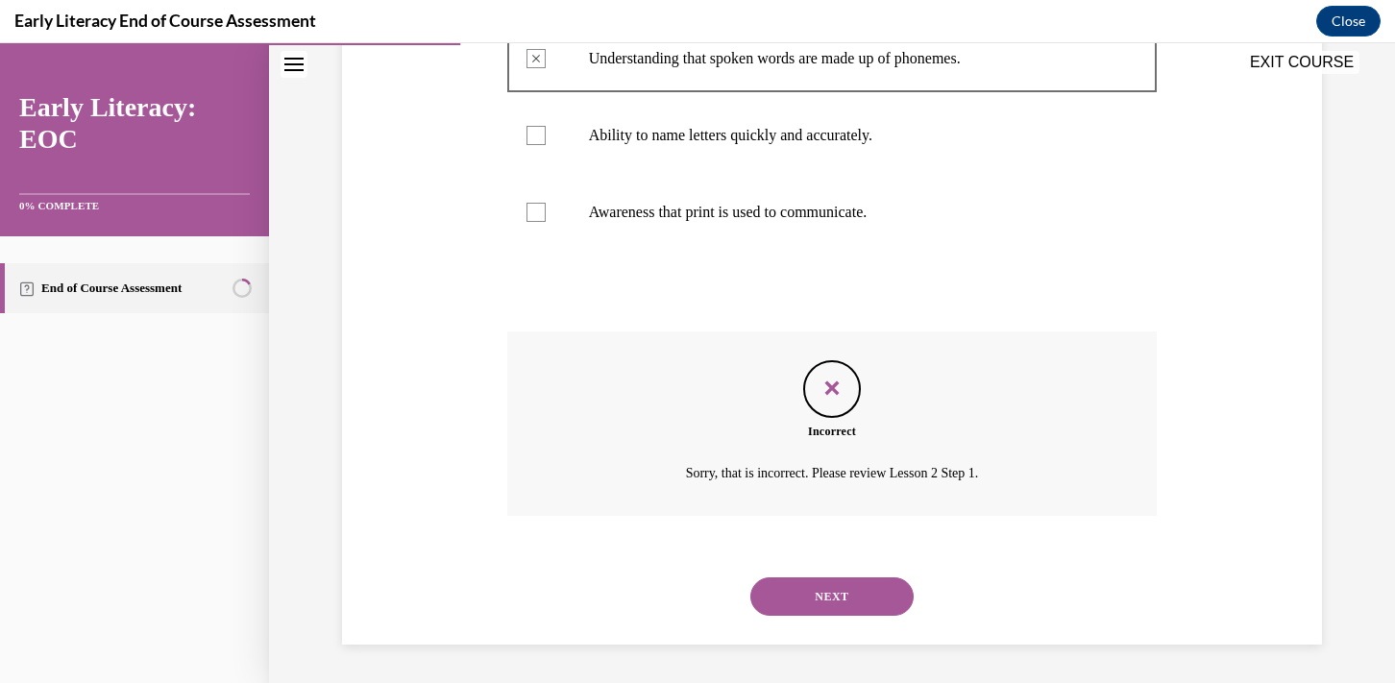
scroll to position [502, 0]
click at [867, 598] on button "NEXT" at bounding box center [831, 596] width 163 height 38
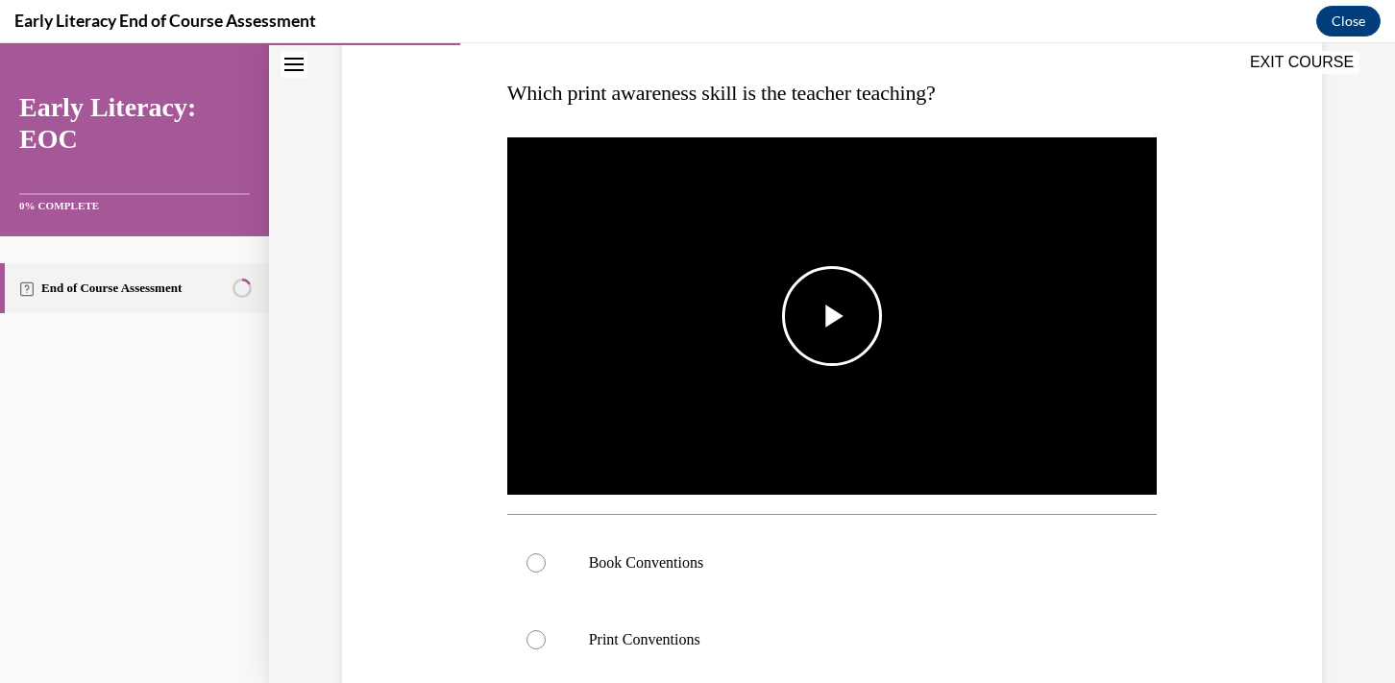
scroll to position [273, 0]
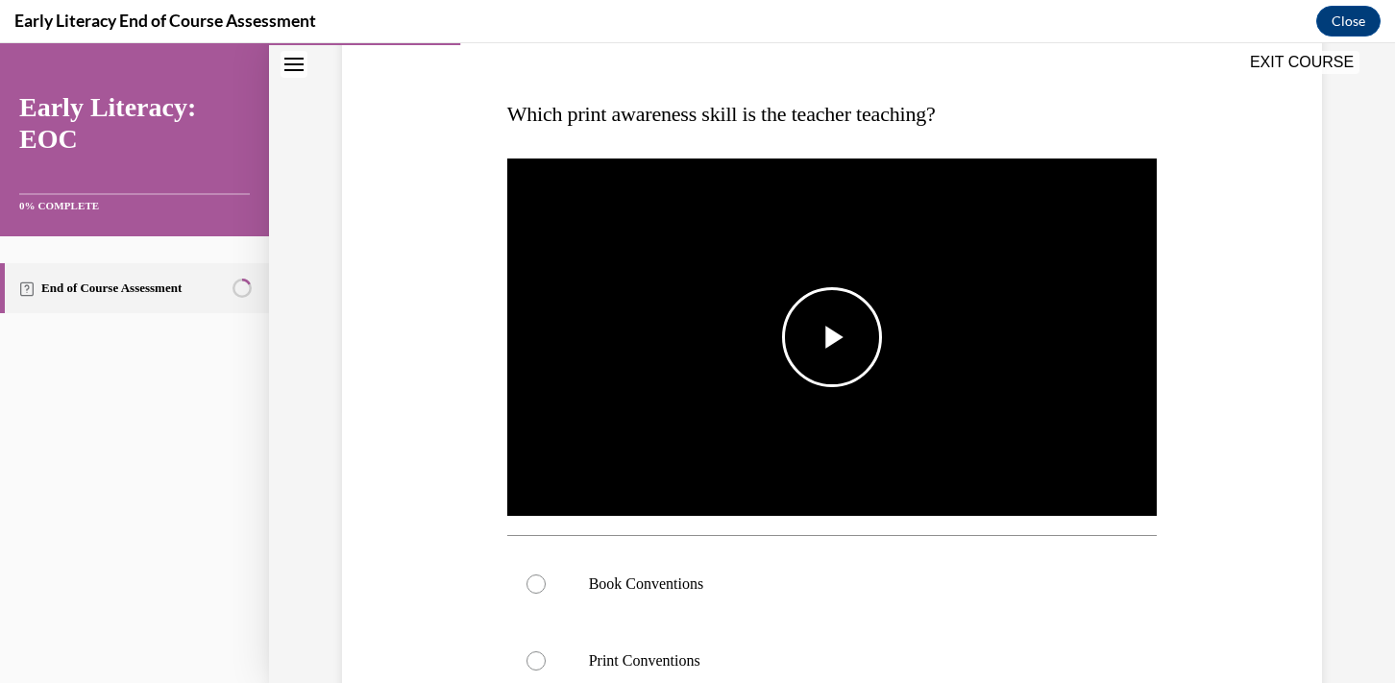
click at [832, 337] on span "Video player" at bounding box center [832, 337] width 0 height 0
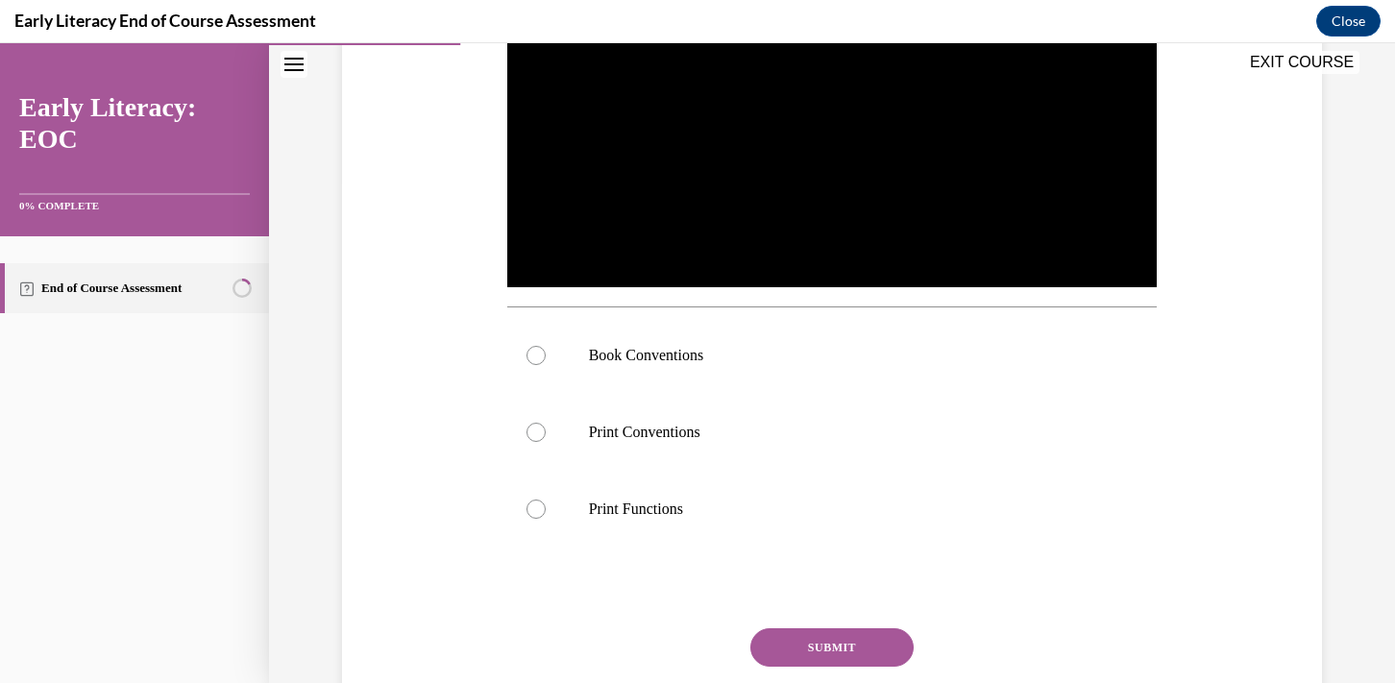
scroll to position [508, 0]
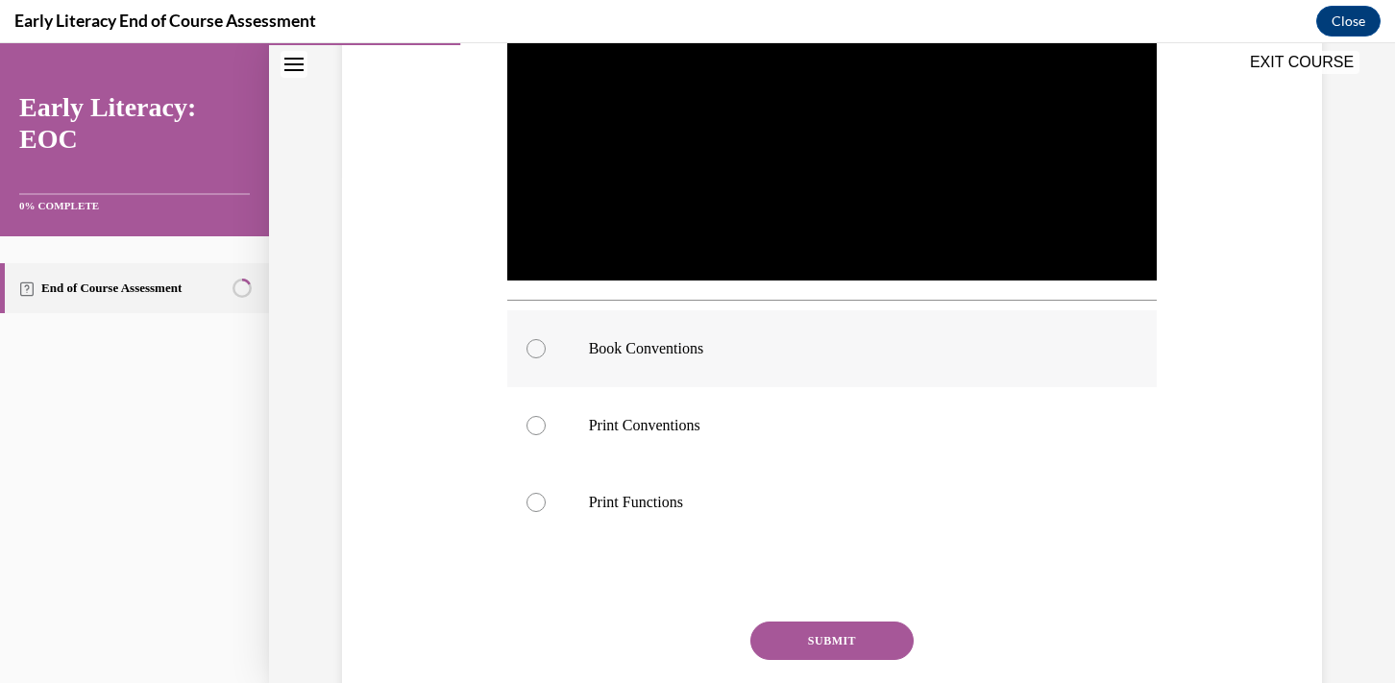
click at [676, 354] on p "Book Conventions" at bounding box center [849, 348] width 521 height 19
click at [850, 639] on button "SUBMIT" at bounding box center [831, 641] width 163 height 38
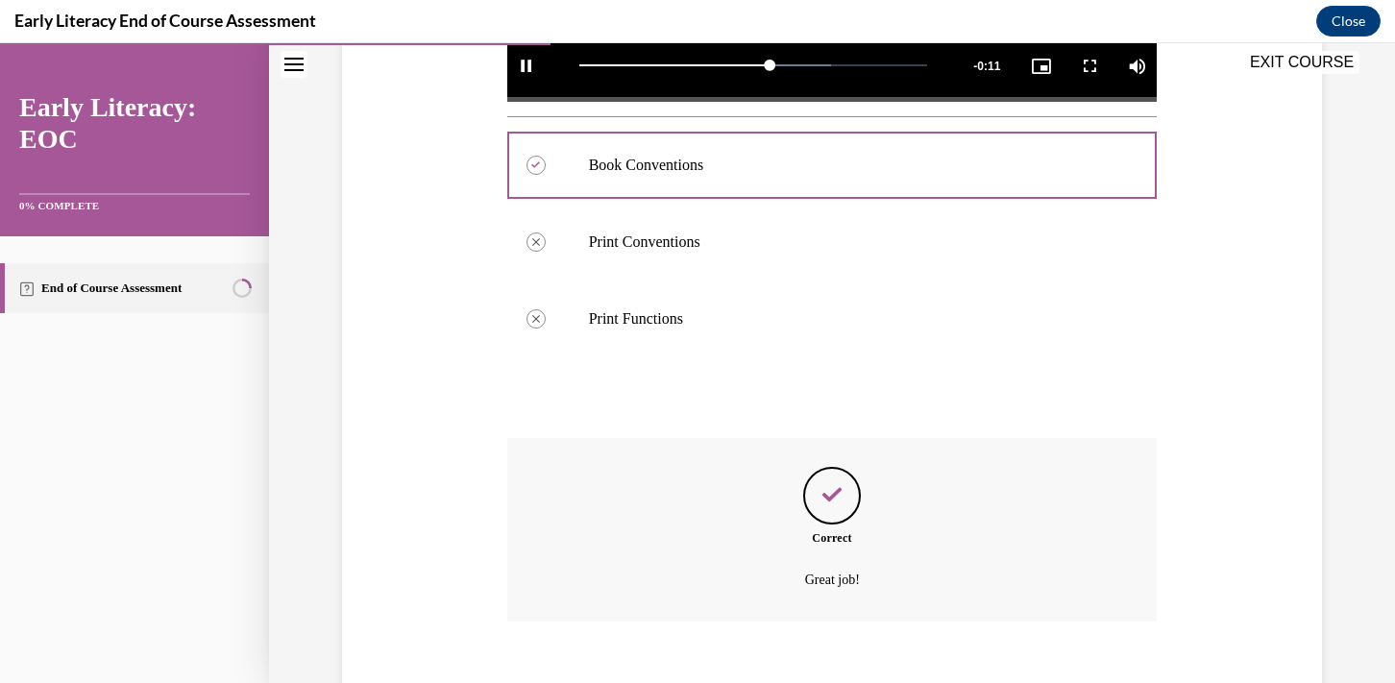
scroll to position [797, 0]
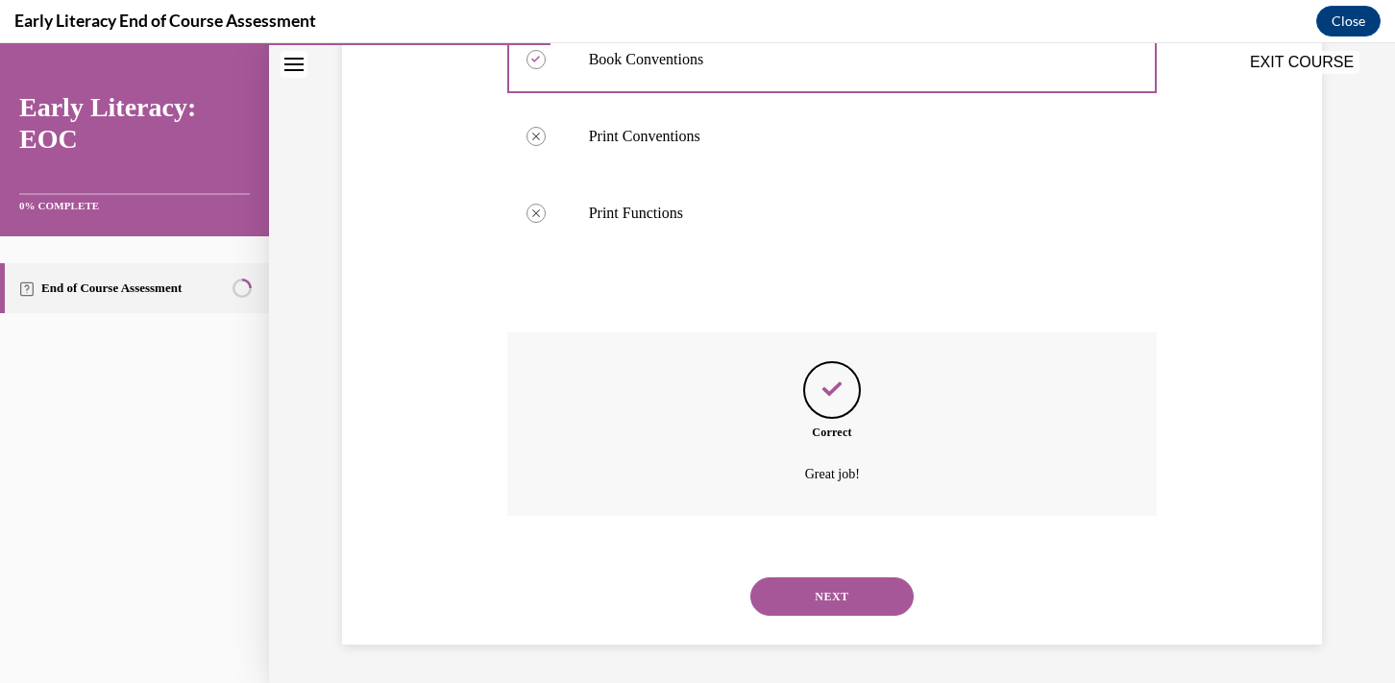
click at [854, 584] on button "NEXT" at bounding box center [831, 596] width 163 height 38
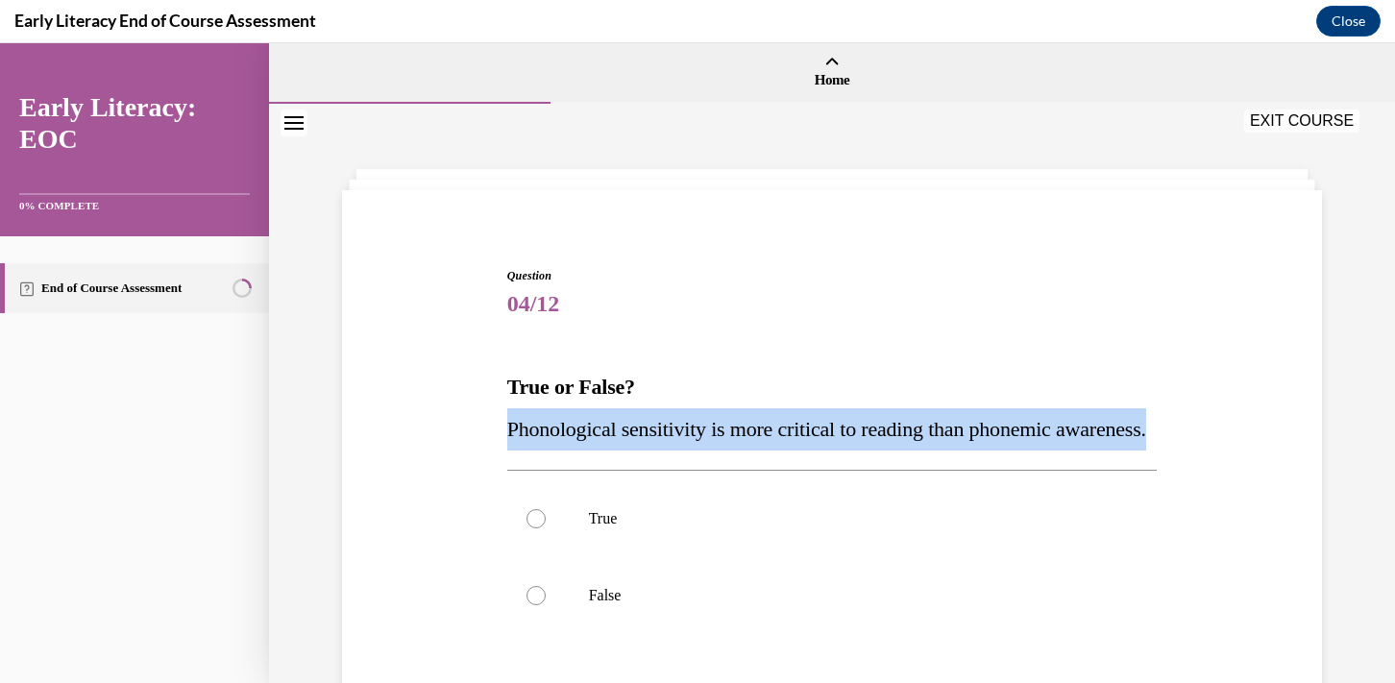
drag, startPoint x: 627, startPoint y: 472, endPoint x: 497, endPoint y: 434, distance: 135.9
click at [497, 434] on div "Question 04/12 True or False? Phonological sensitivity is more critical to read…" at bounding box center [832, 540] width 990 height 663
copy span "Phonological sensitivity is more critical to reading than phonemic awareness."
click at [428, 433] on div "Question 04/12 True or False? Phonological sensitivity is more critical to read…" at bounding box center [832, 540] width 990 height 663
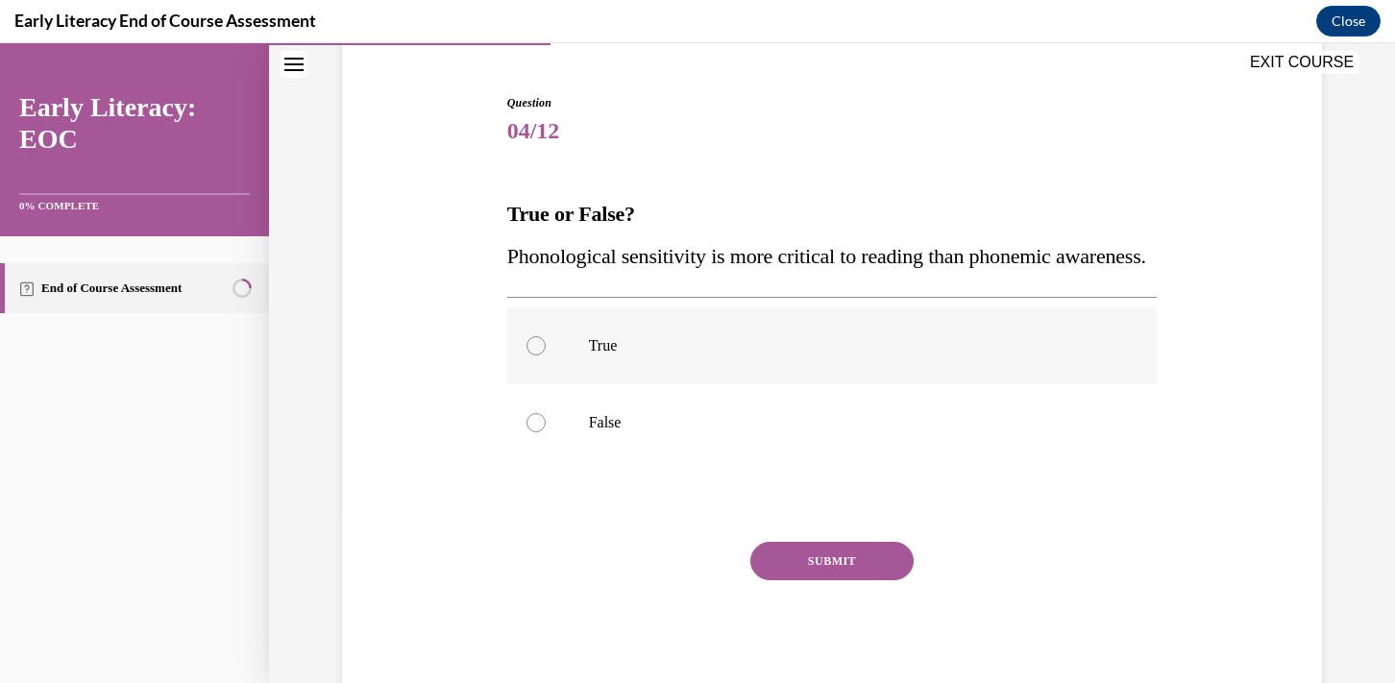
scroll to position [177, 0]
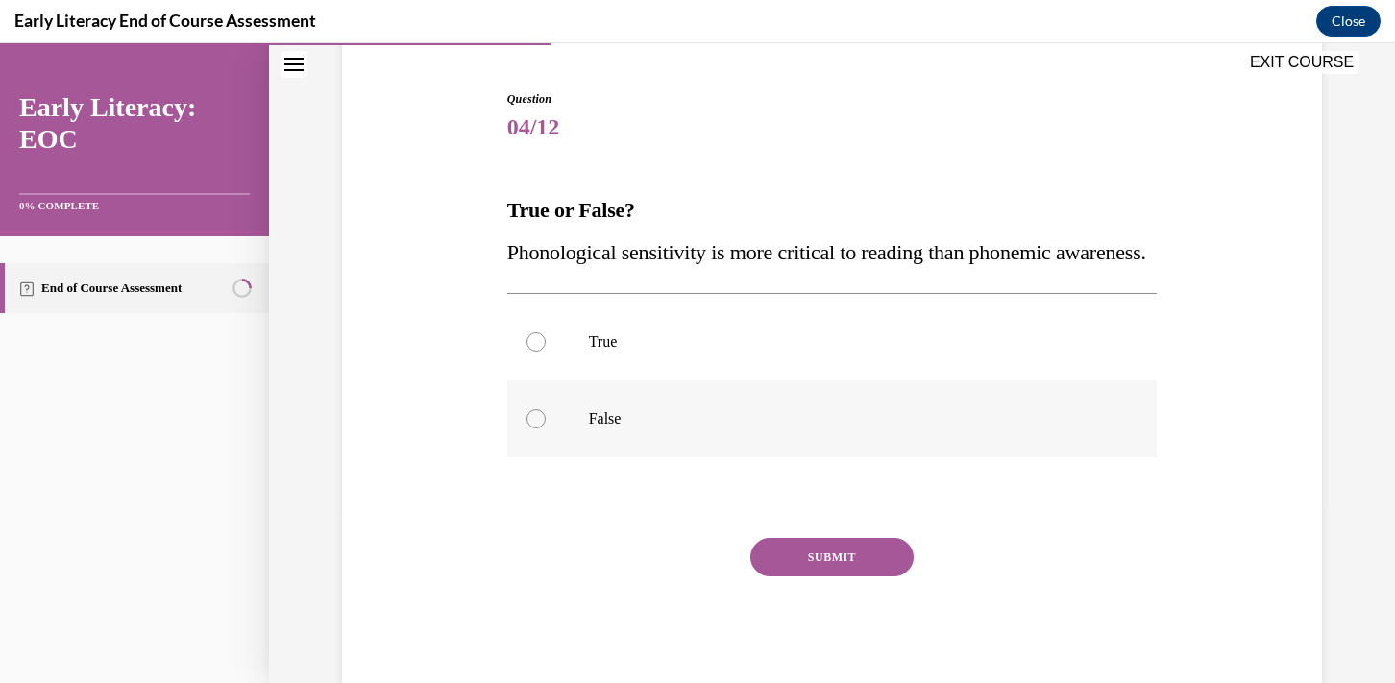
click at [586, 457] on div at bounding box center [832, 418] width 650 height 77
click at [808, 576] on button "SUBMIT" at bounding box center [831, 557] width 163 height 38
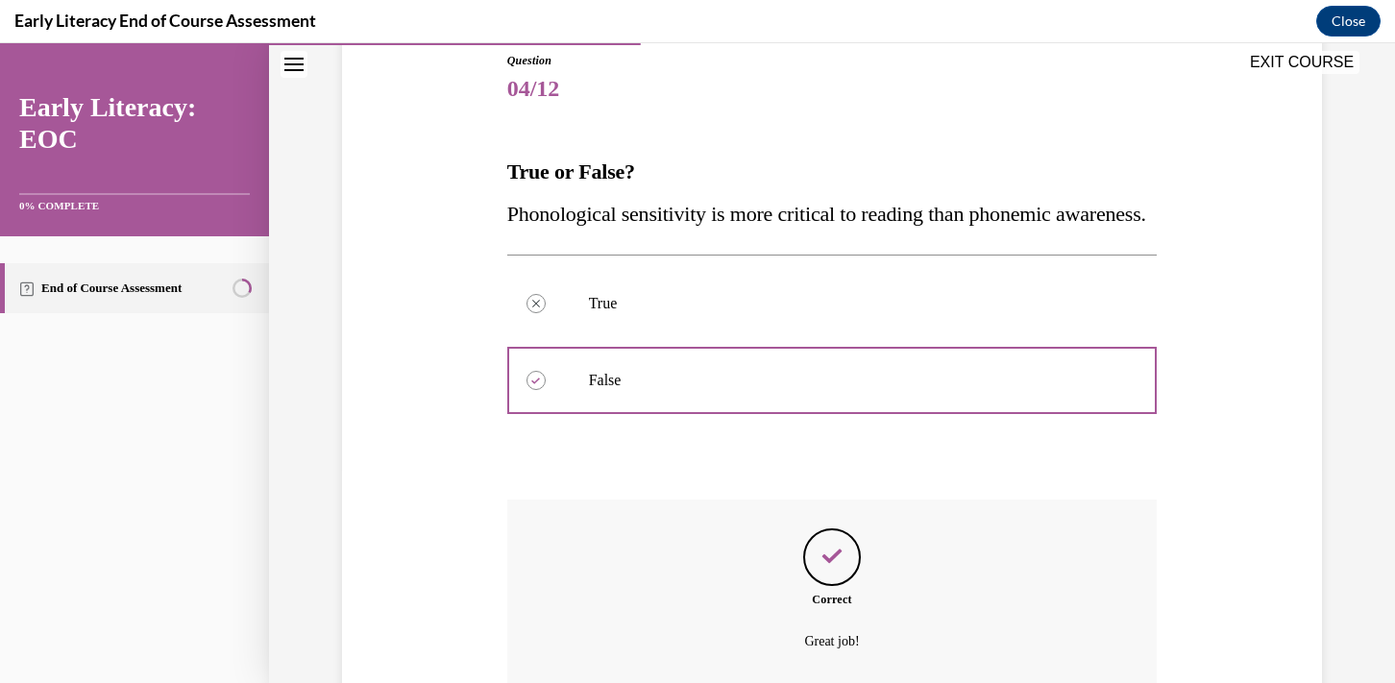
scroll to position [201, 0]
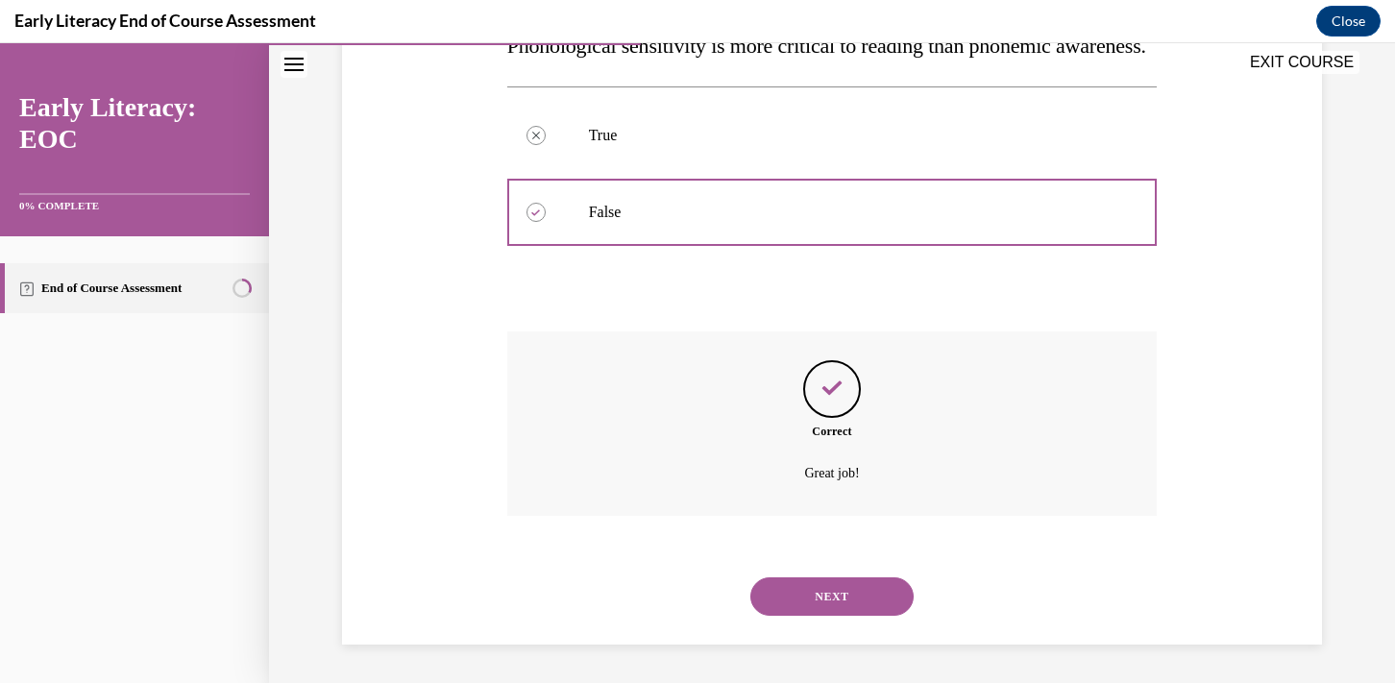
click at [808, 595] on button "NEXT" at bounding box center [831, 596] width 163 height 38
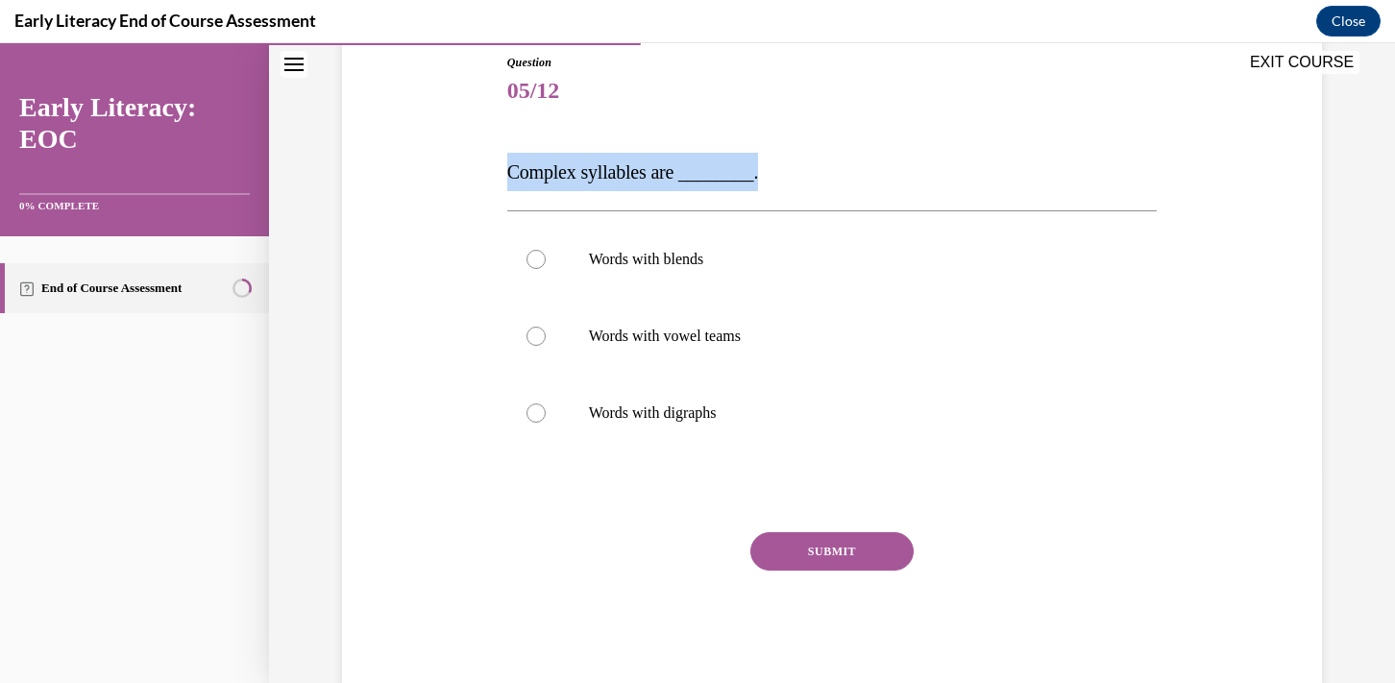
drag, startPoint x: 764, startPoint y: 179, endPoint x: 503, endPoint y: 178, distance: 260.4
click at [503, 178] on div "Question 05/12 Complex syllables are ________. Words with blends Words with vow…" at bounding box center [832, 357] width 660 height 665
copy span "Complex syllables are ________."
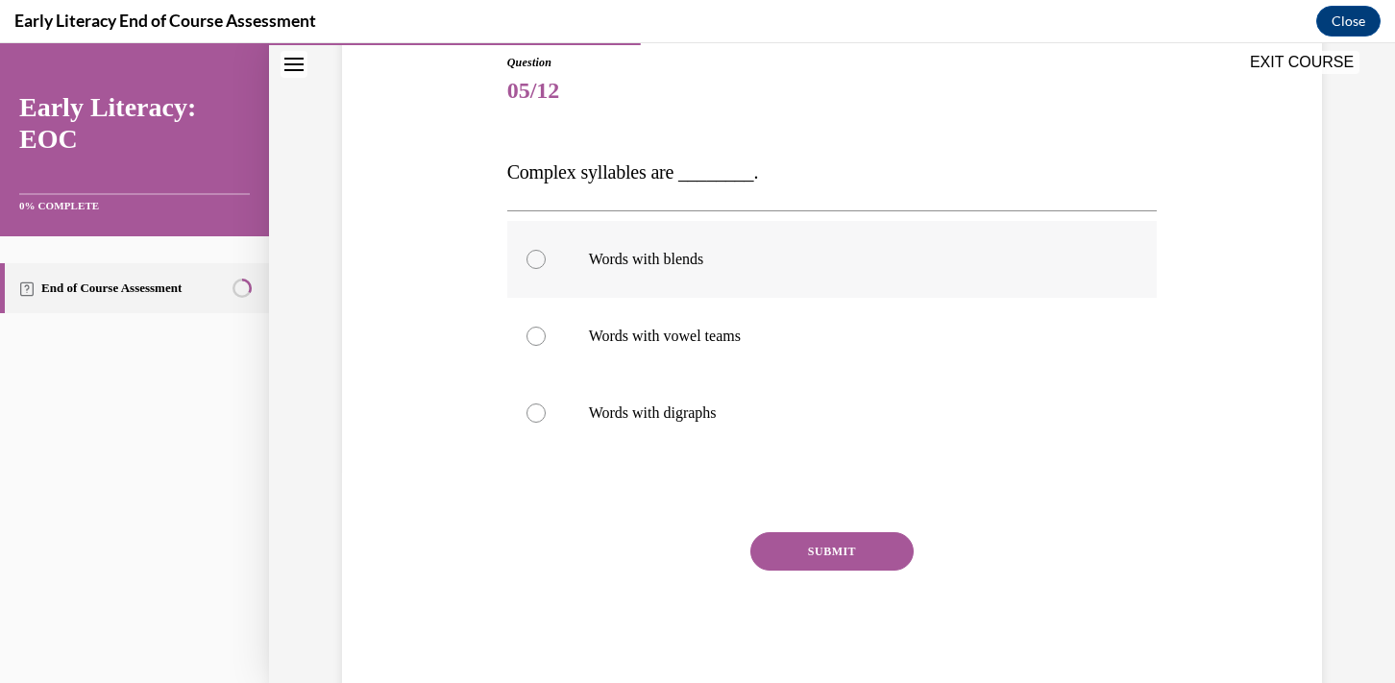
click at [668, 264] on p "Words with blends" at bounding box center [849, 259] width 521 height 19
click at [821, 556] on button "SUBMIT" at bounding box center [831, 551] width 163 height 38
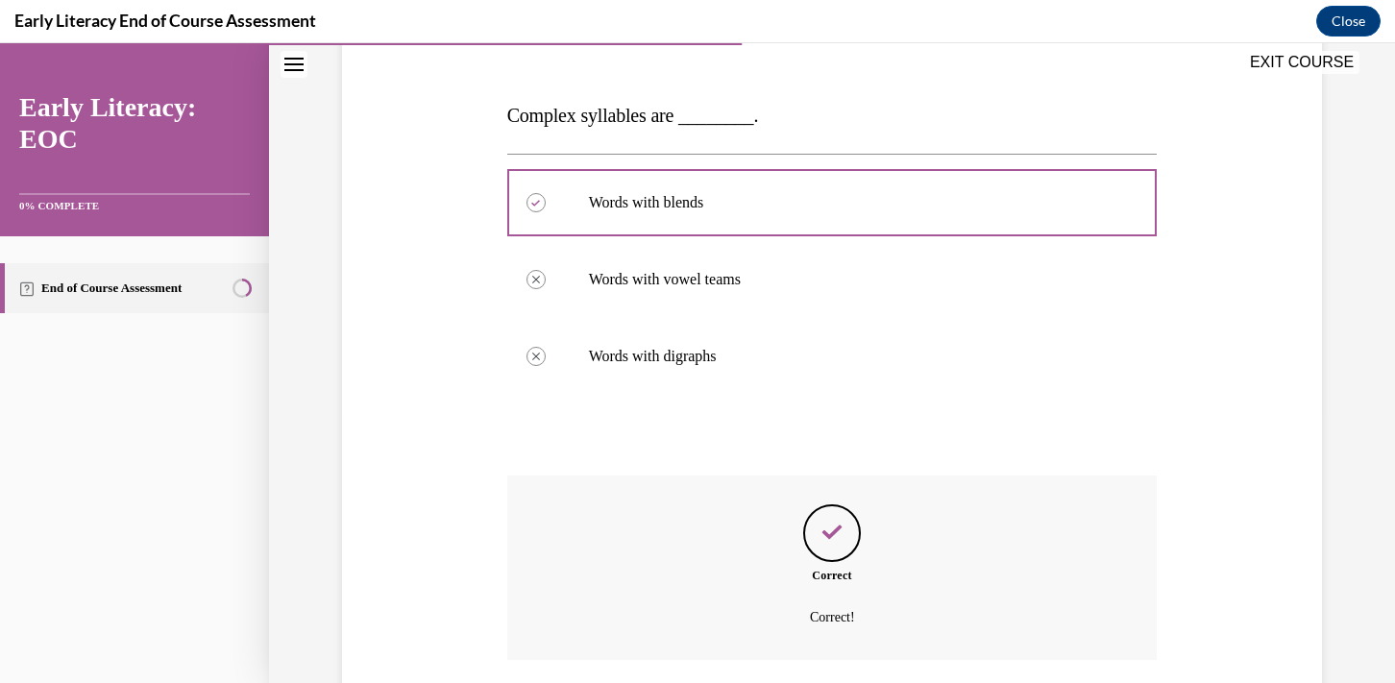
scroll to position [259, 0]
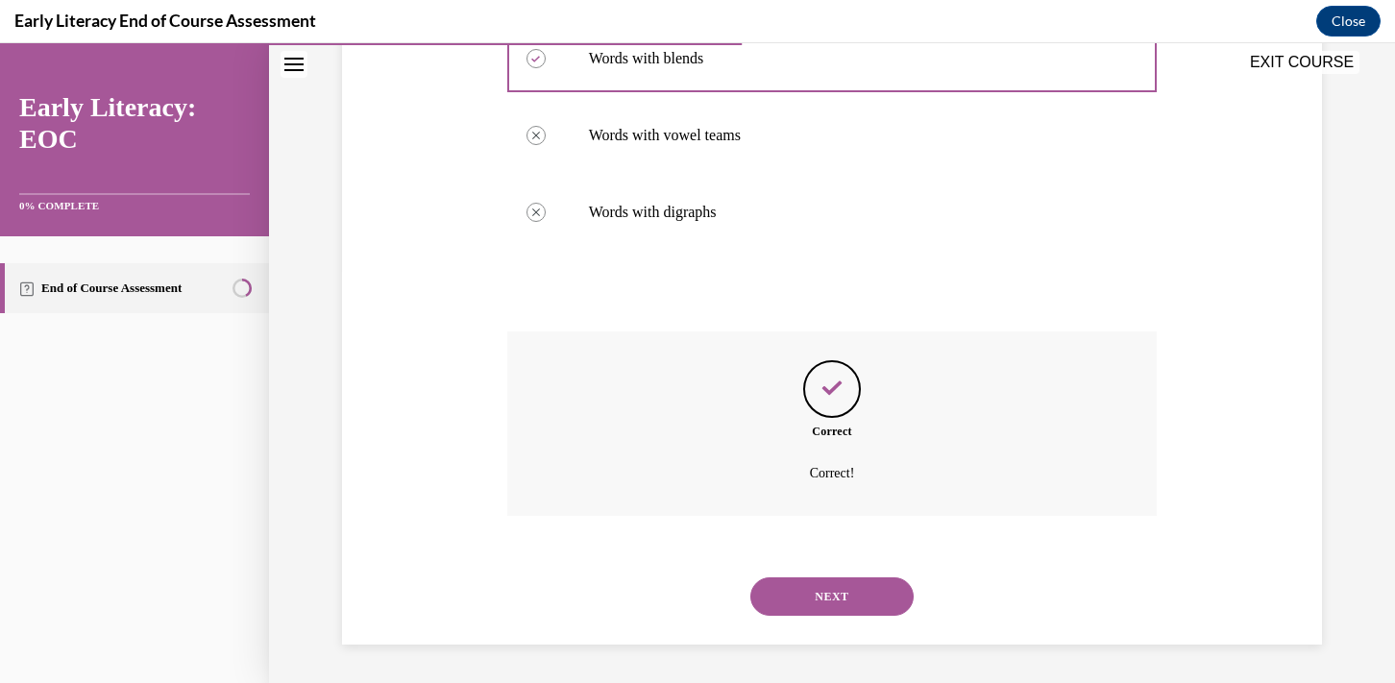
click at [813, 591] on button "NEXT" at bounding box center [831, 596] width 163 height 38
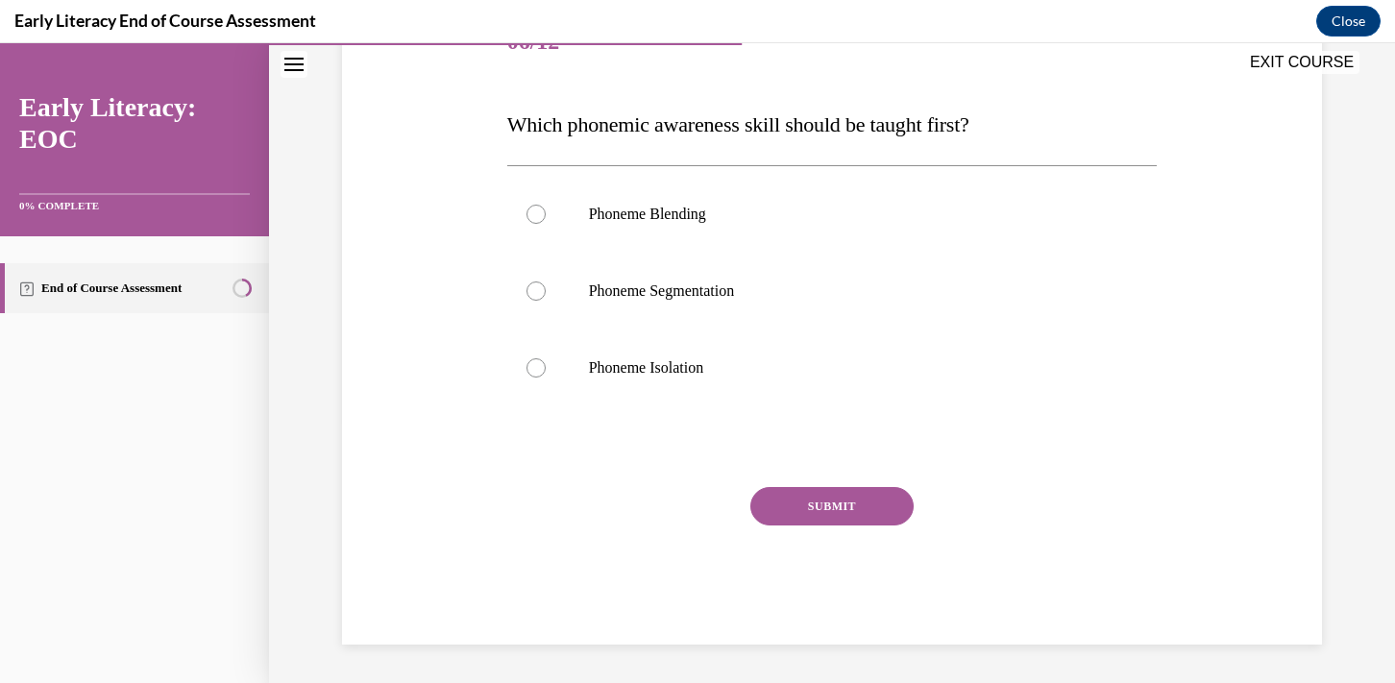
scroll to position [213, 0]
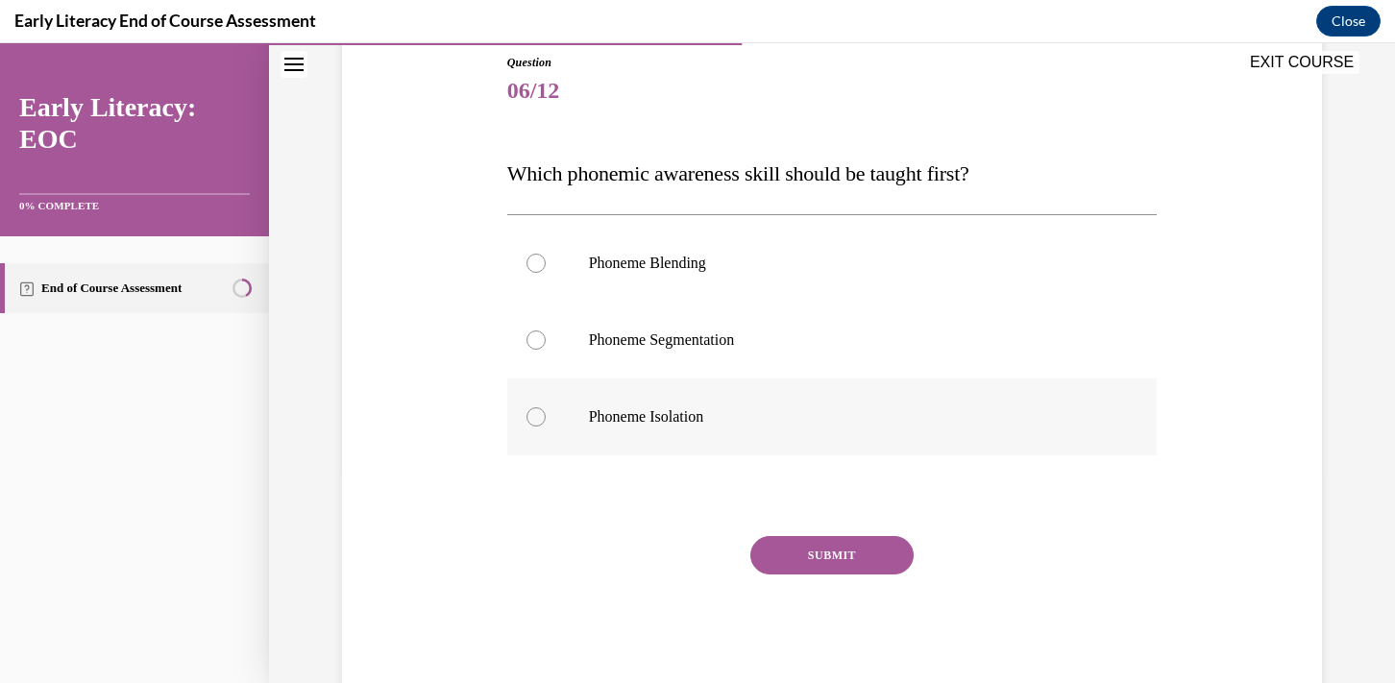
click at [620, 418] on p "Phoneme Isolation" at bounding box center [849, 416] width 521 height 19
click at [867, 555] on button "SUBMIT" at bounding box center [831, 555] width 163 height 38
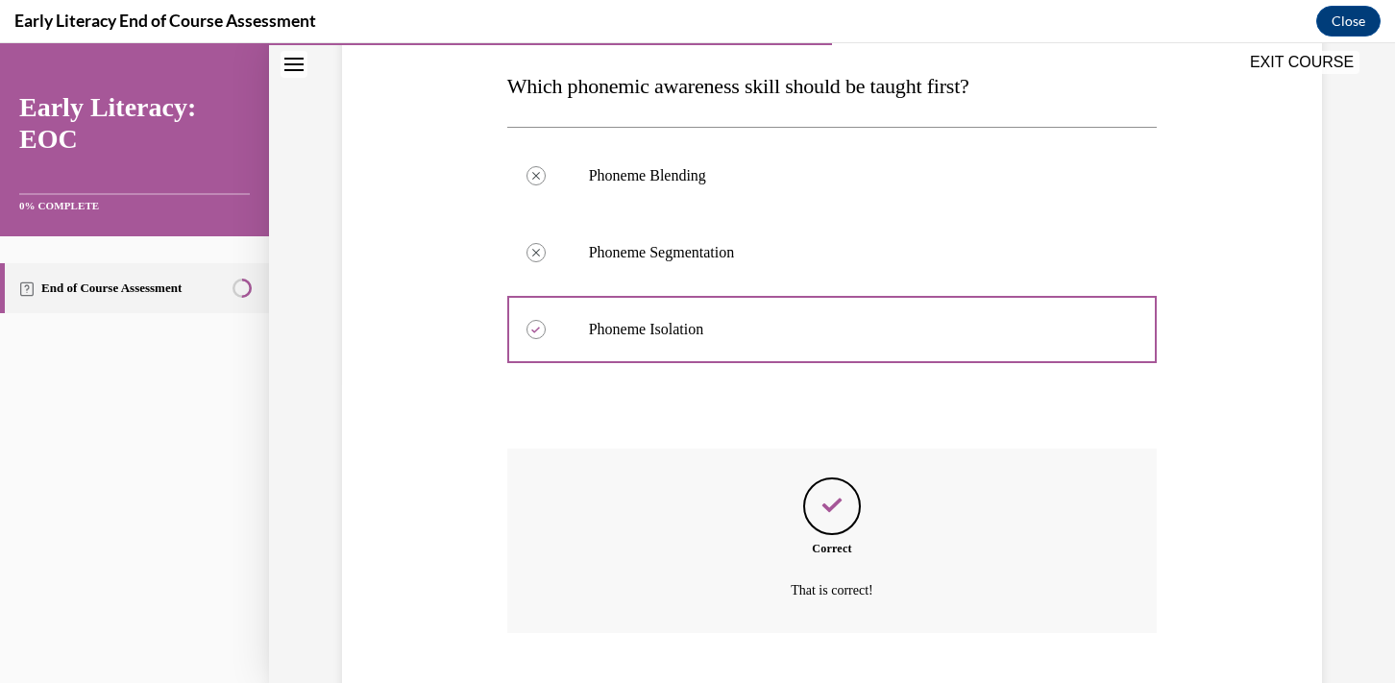
scroll to position [418, 0]
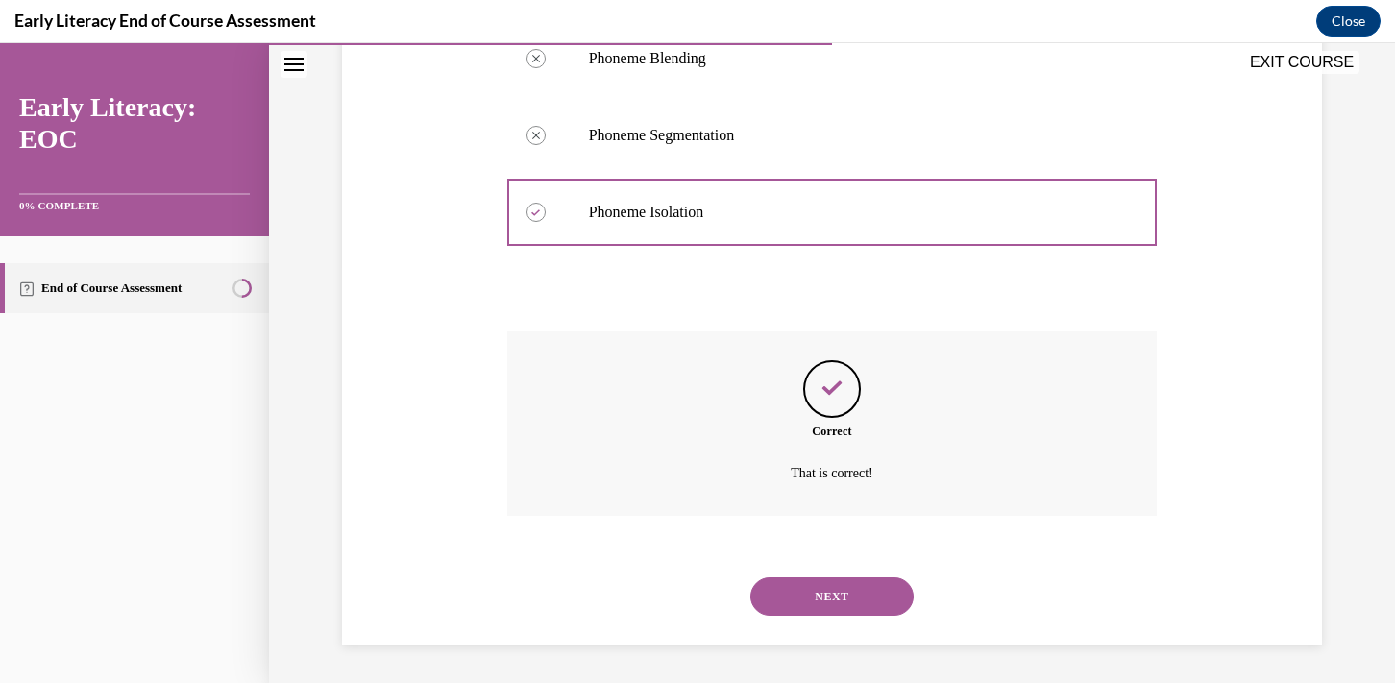
click at [867, 574] on div "NEXT" at bounding box center [832, 596] width 650 height 77
click at [867, 600] on button "NEXT" at bounding box center [831, 596] width 163 height 38
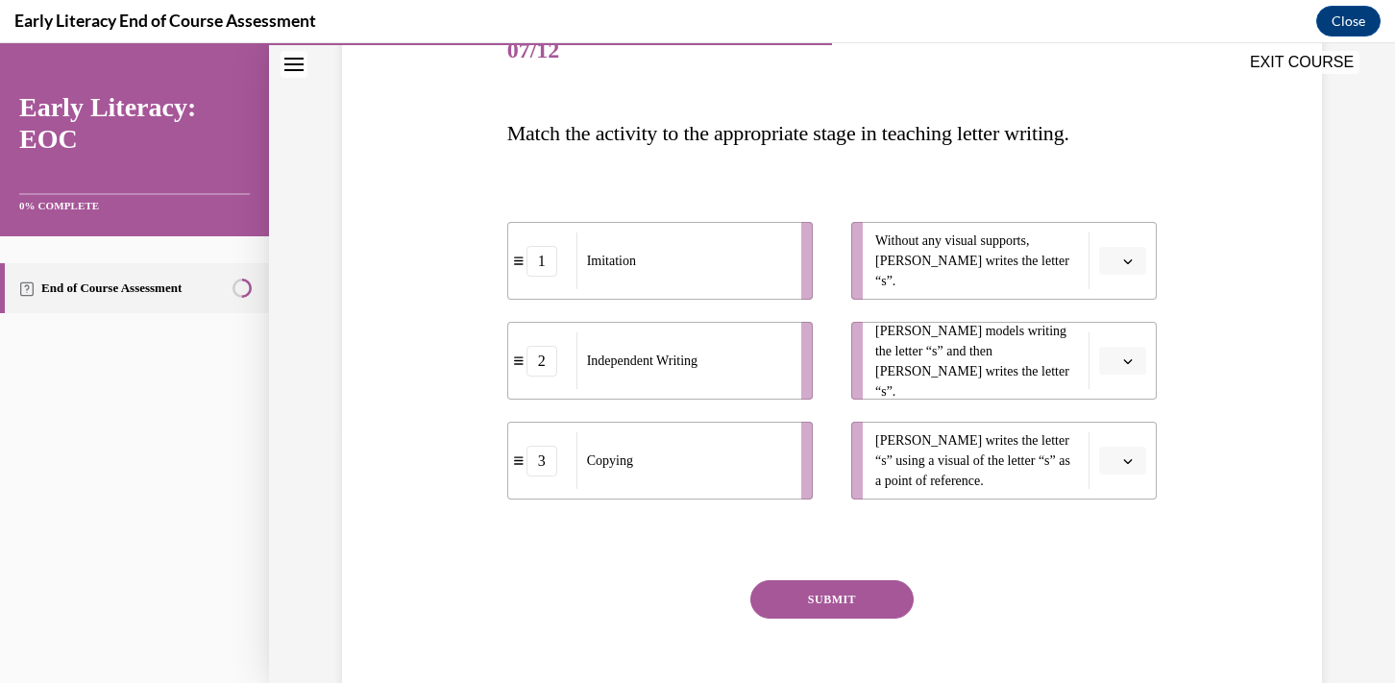
scroll to position [258, 0]
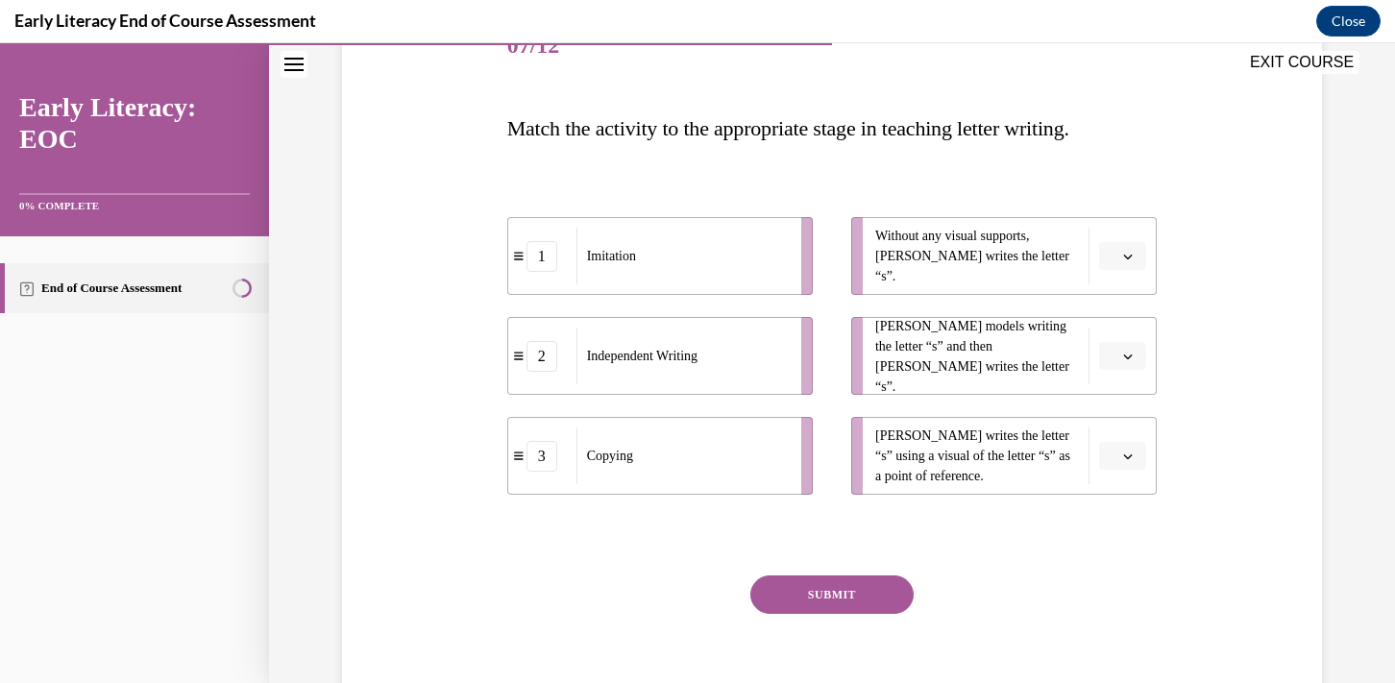
click at [772, 257] on div "Imitation" at bounding box center [682, 256] width 212 height 57
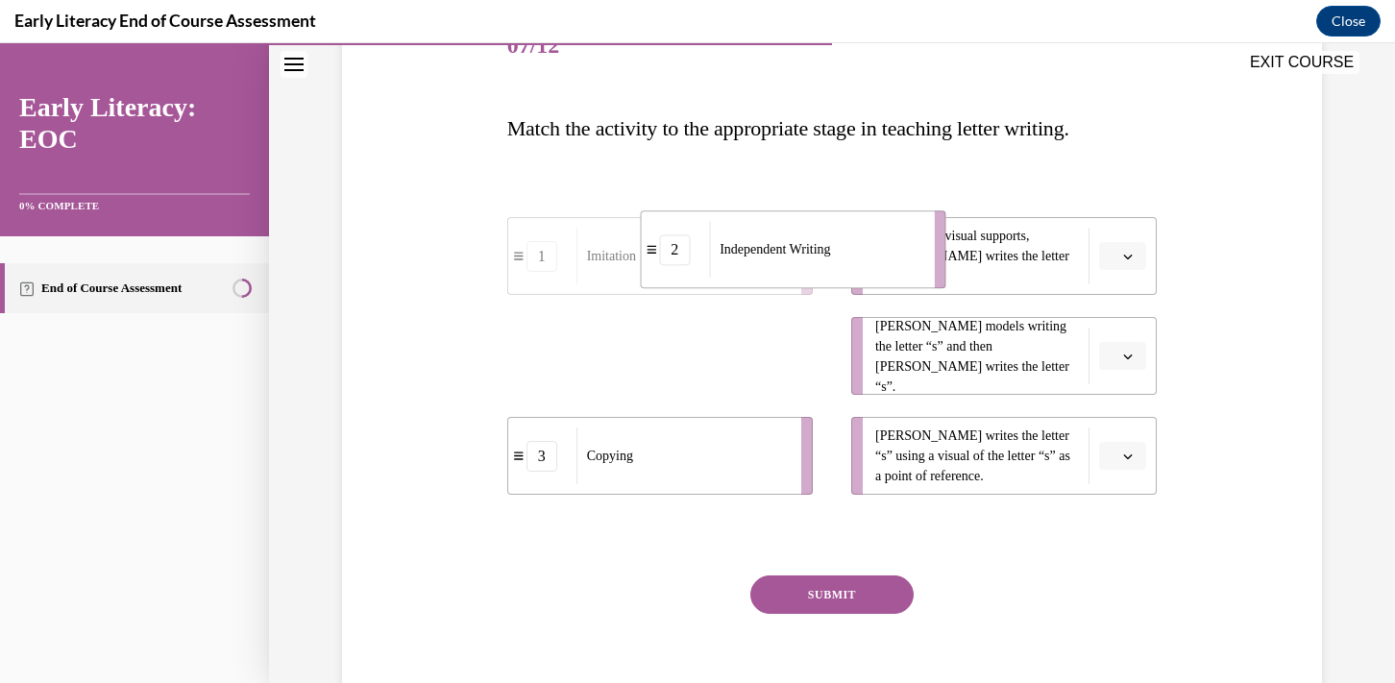
drag, startPoint x: 783, startPoint y: 369, endPoint x: 916, endPoint y: 265, distance: 168.4
click at [916, 265] on div "Independent Writing" at bounding box center [815, 249] width 212 height 57
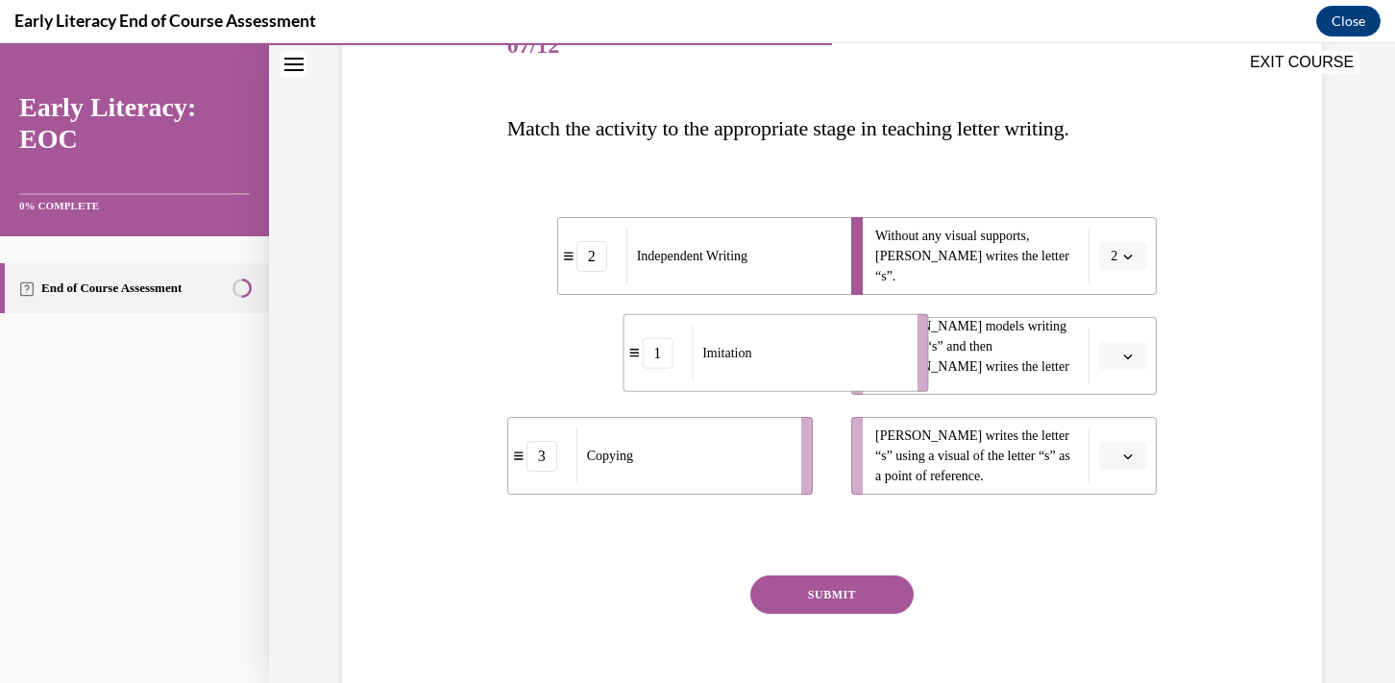
drag, startPoint x: 713, startPoint y: 362, endPoint x: 839, endPoint y: 359, distance: 125.9
click at [839, 359] on div "Imitation" at bounding box center [798, 353] width 212 height 57
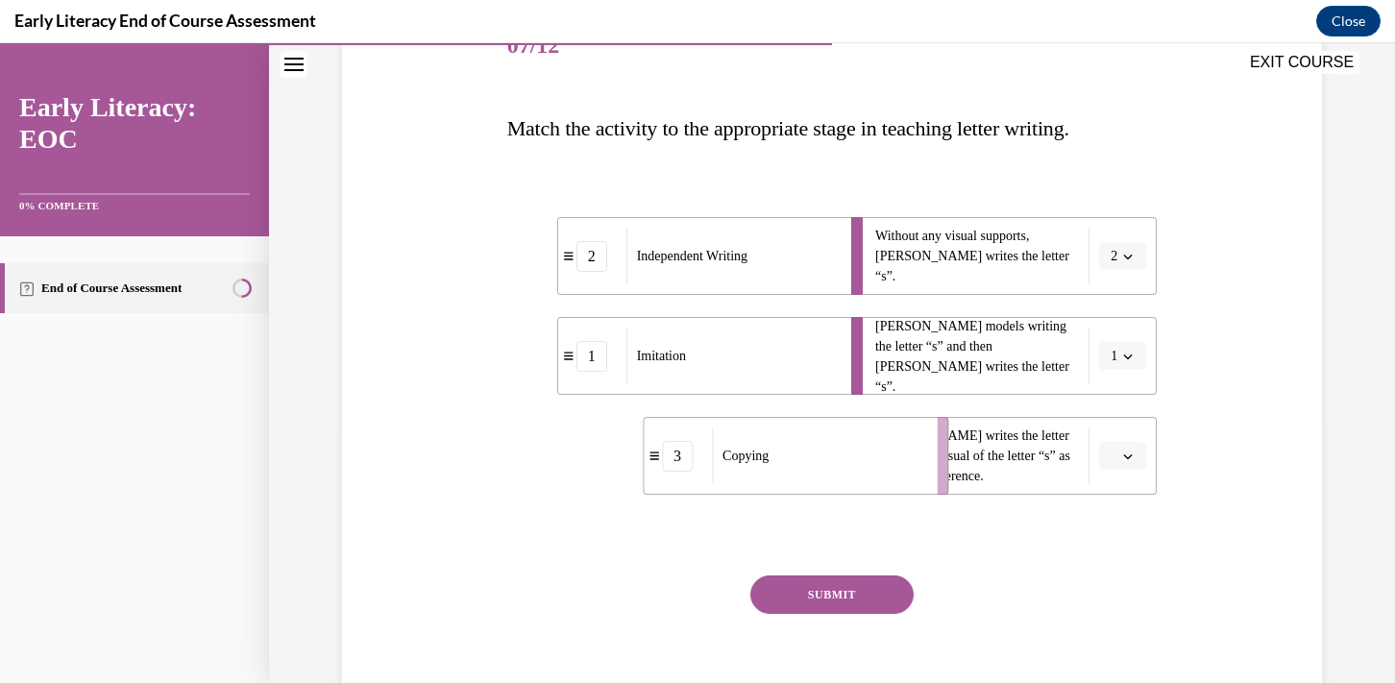
drag, startPoint x: 724, startPoint y: 490, endPoint x: 864, endPoint y: 490, distance: 139.3
click at [864, 490] on li "3 Copying" at bounding box center [796, 456] width 306 height 78
click at [823, 581] on button "SUBMIT" at bounding box center [831, 595] width 163 height 38
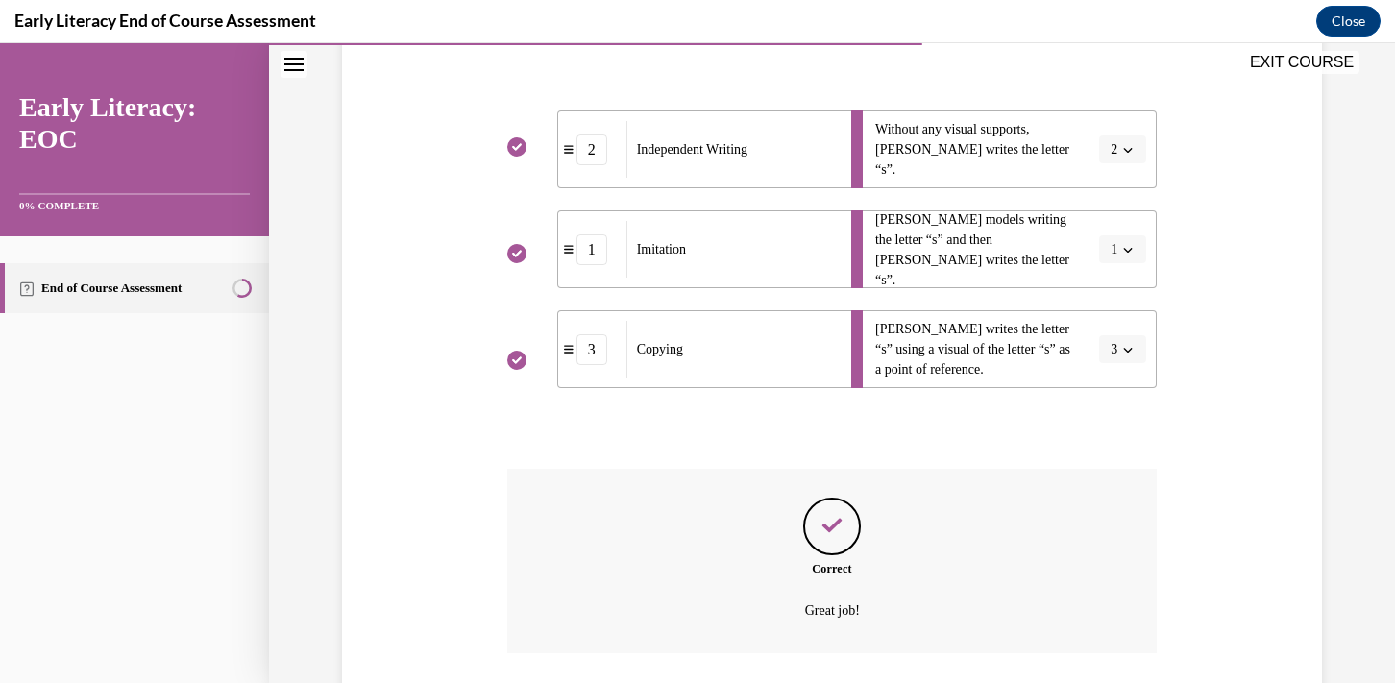
scroll to position [502, 0]
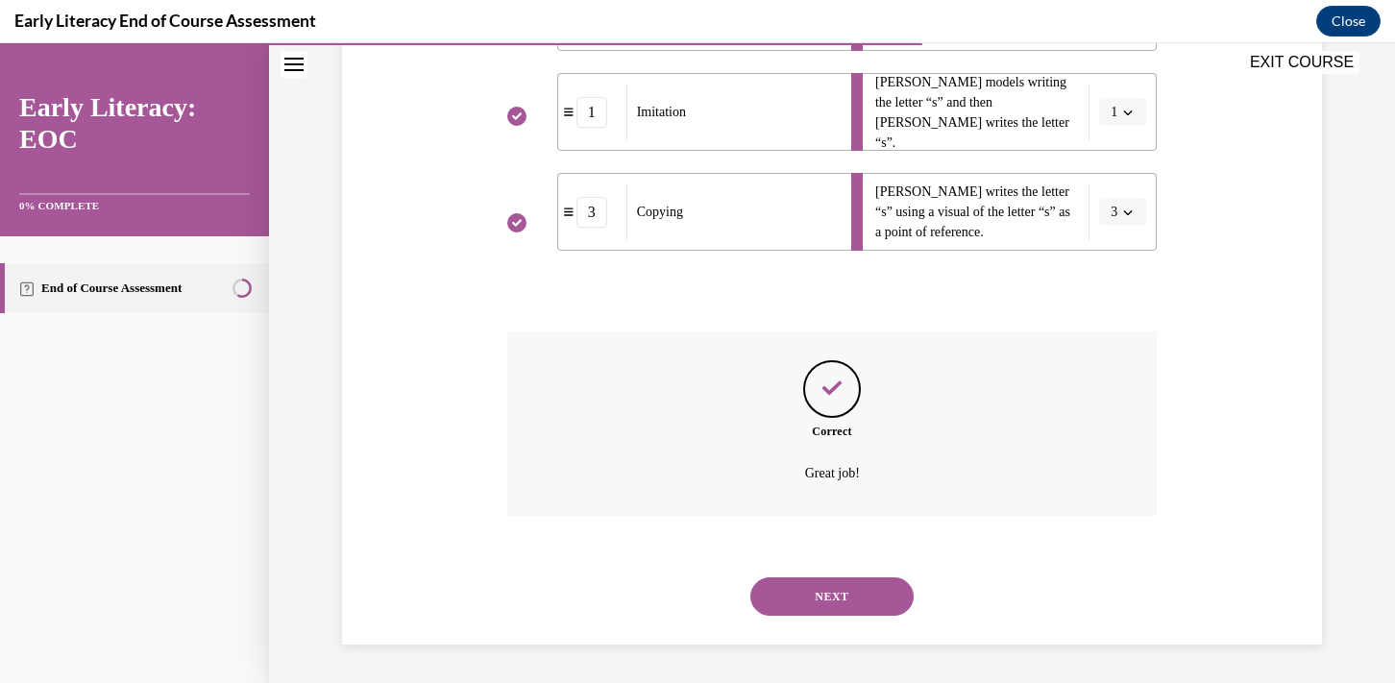
click at [824, 605] on button "NEXT" at bounding box center [831, 596] width 163 height 38
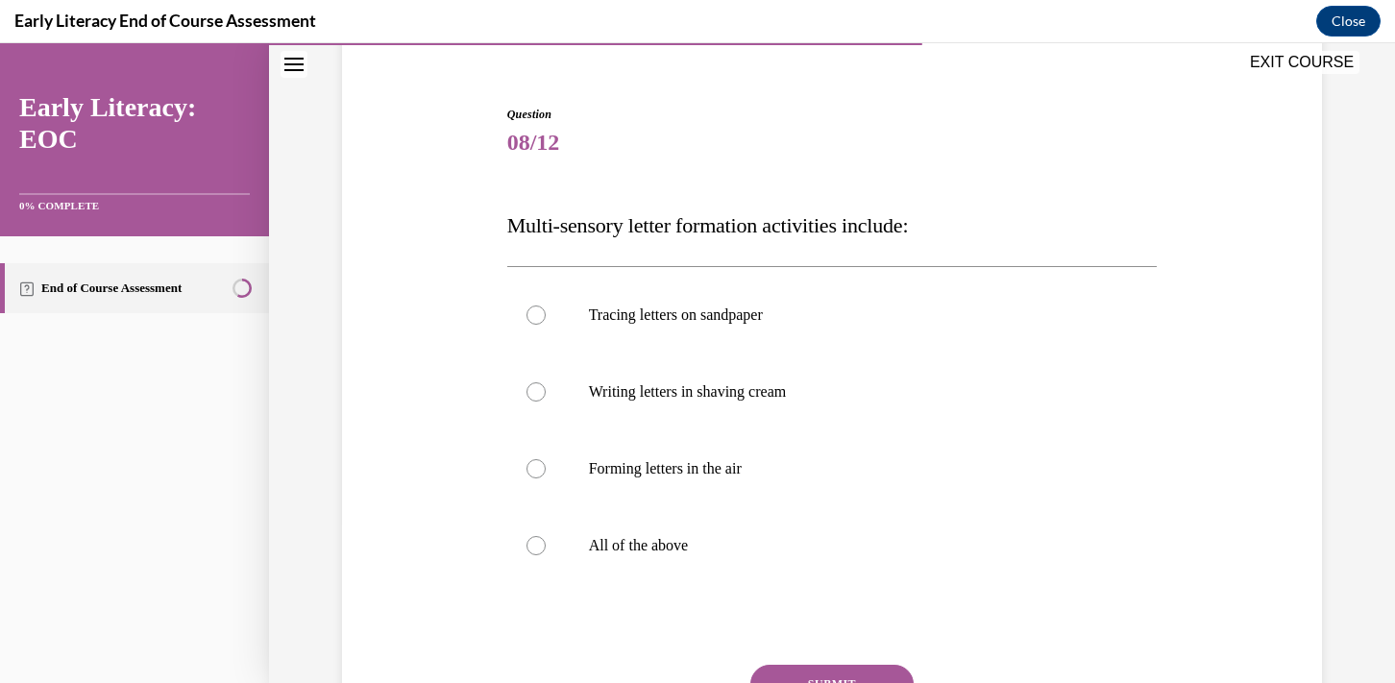
scroll to position [204, 0]
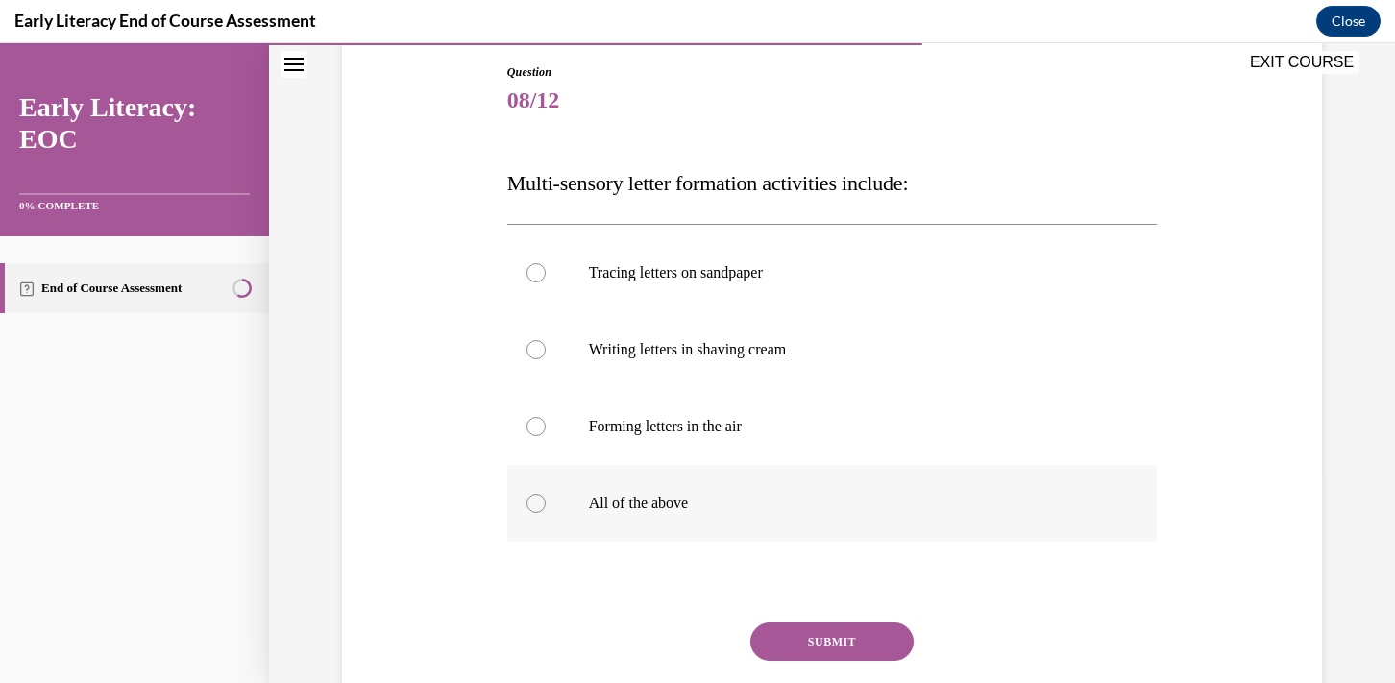
click at [693, 510] on p "All of the above" at bounding box center [849, 503] width 521 height 19
click at [810, 645] on button "SUBMIT" at bounding box center [831, 642] width 163 height 38
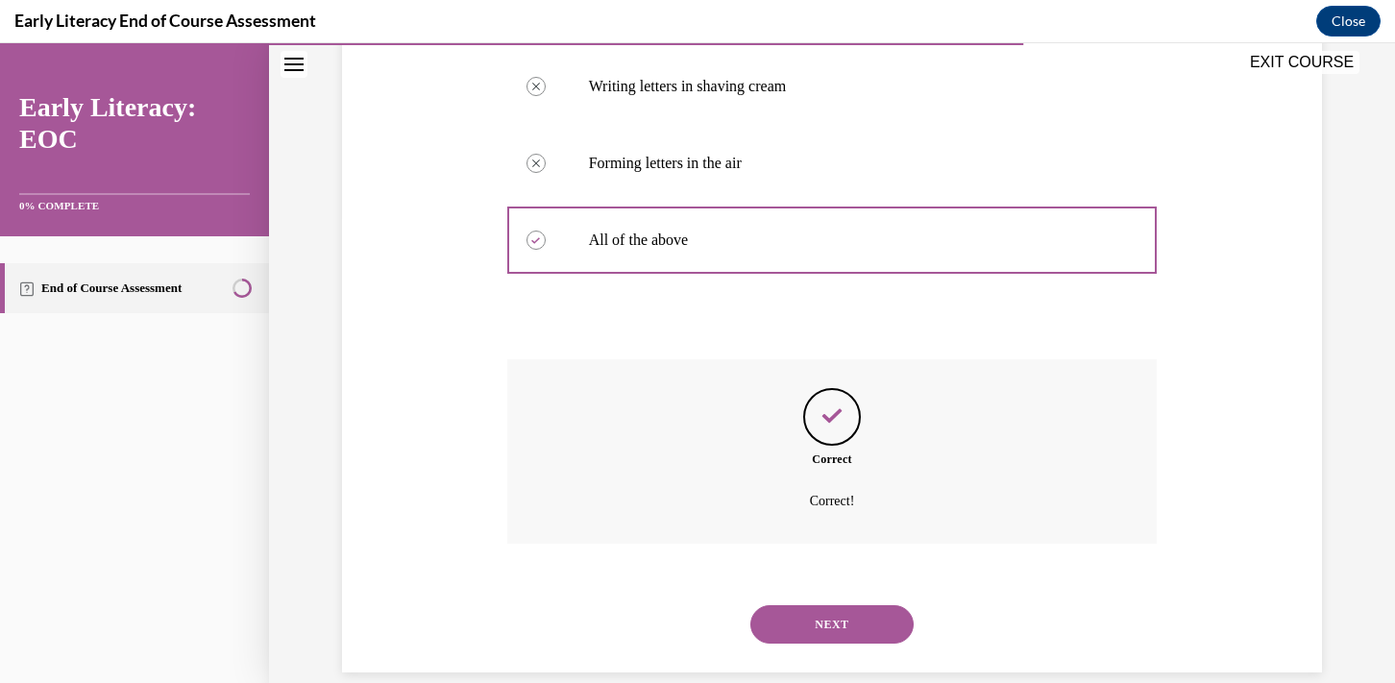
scroll to position [495, 0]
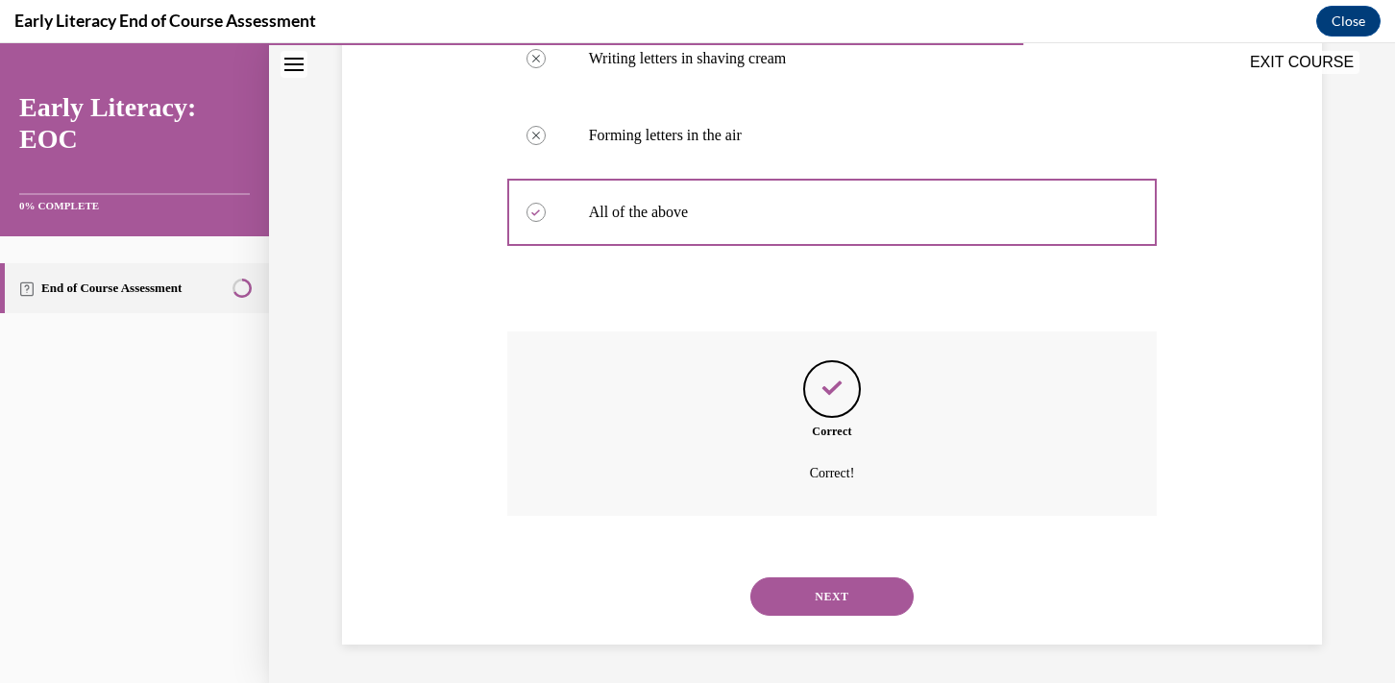
click at [840, 594] on button "NEXT" at bounding box center [831, 596] width 163 height 38
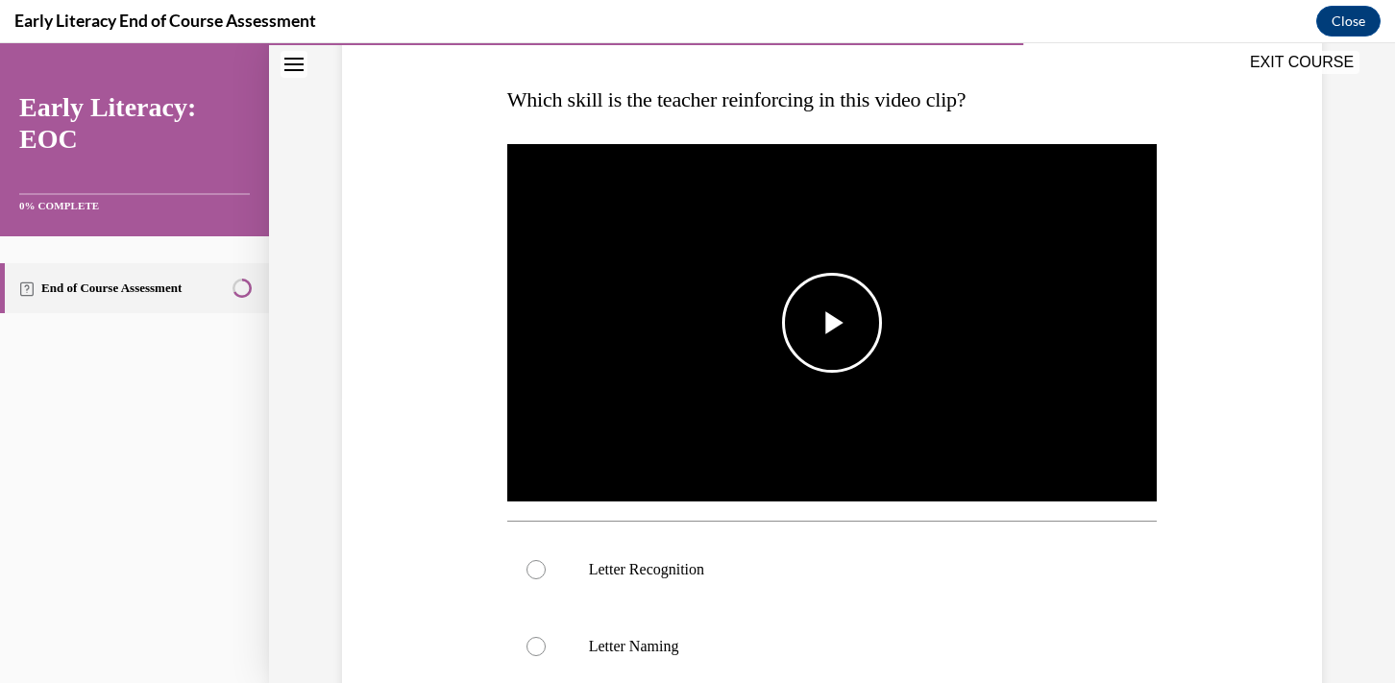
scroll to position [295, 0]
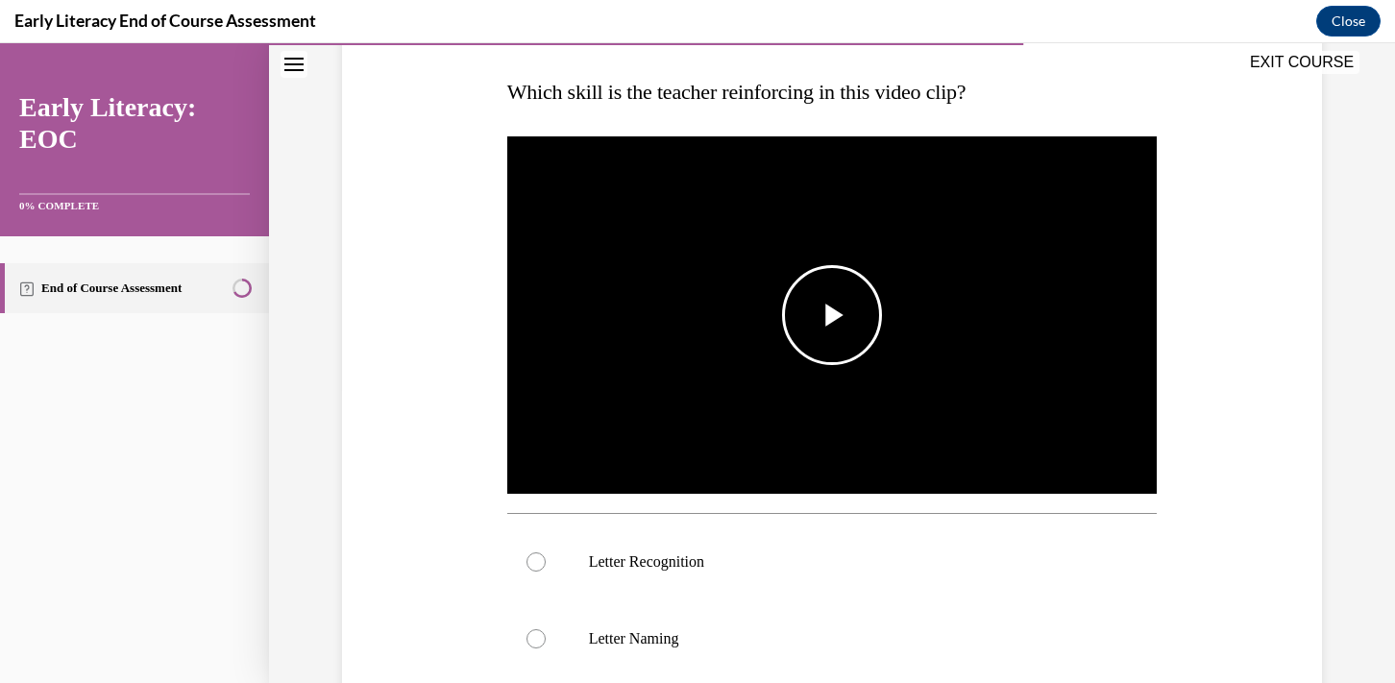
click at [832, 315] on span "Video player" at bounding box center [832, 315] width 0 height 0
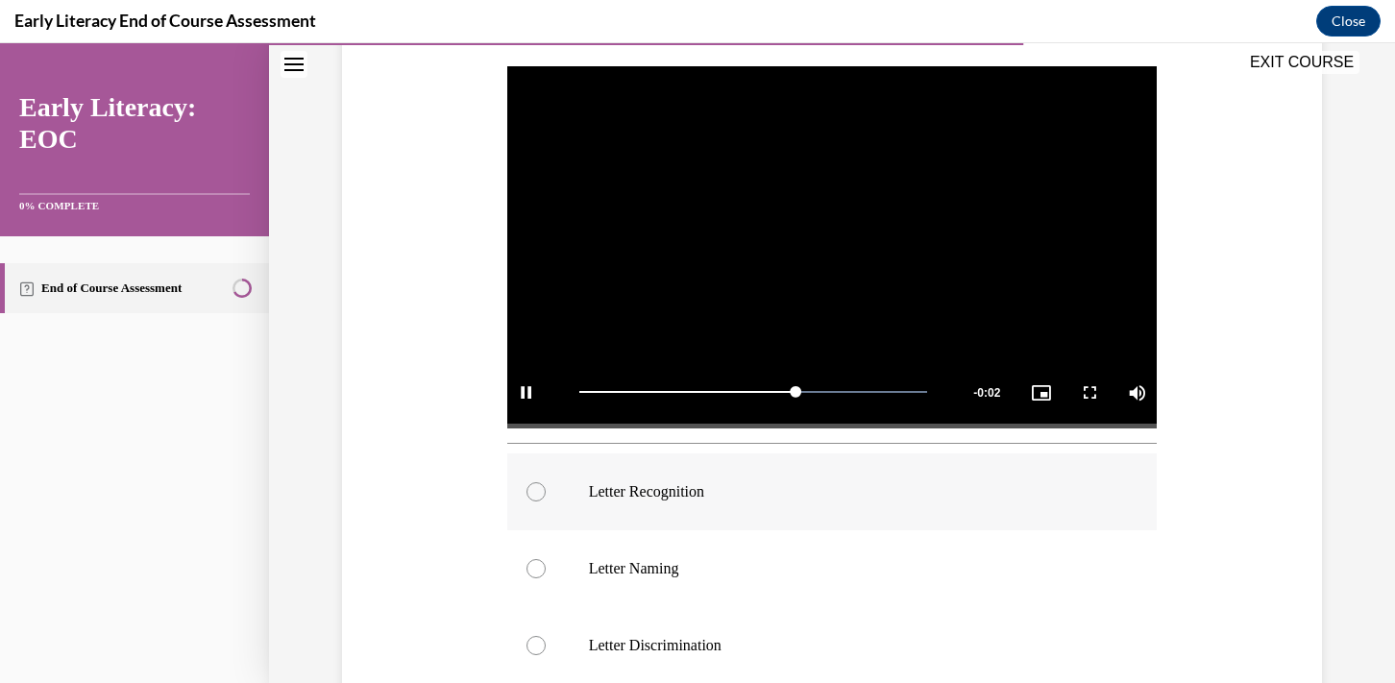
scroll to position [403, 0]
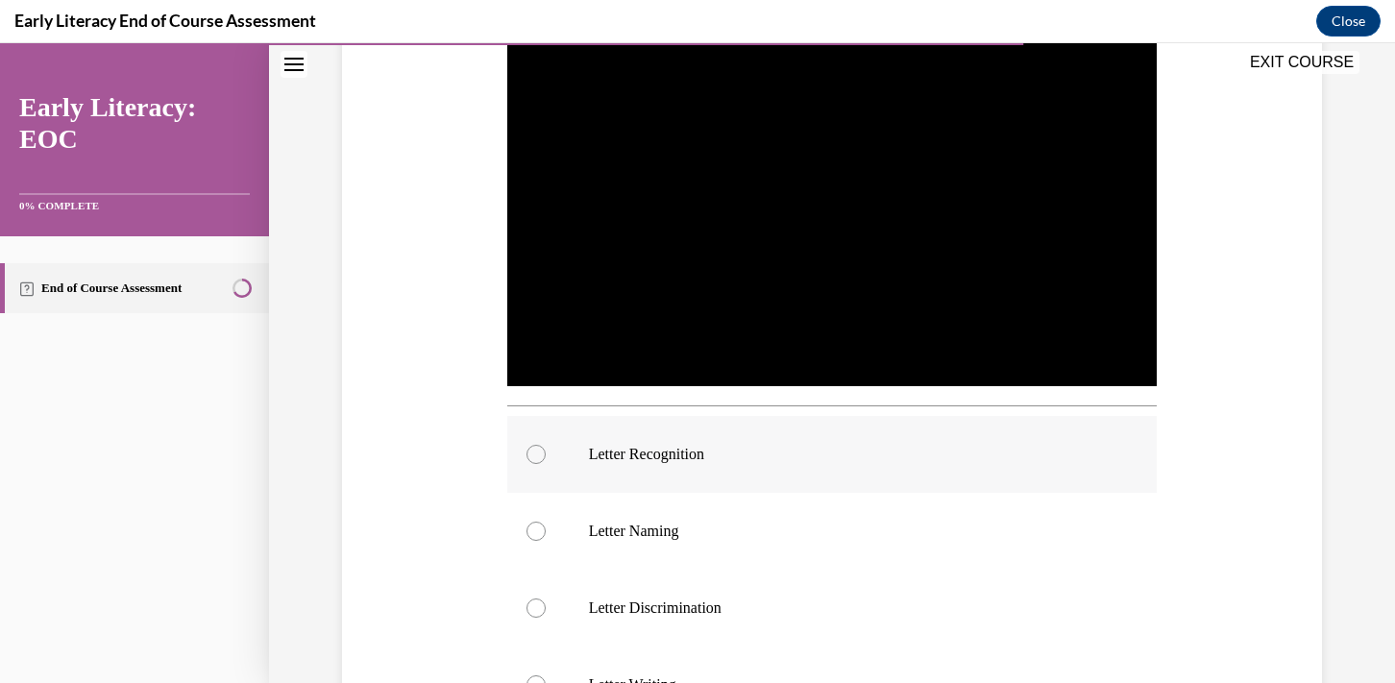
click at [733, 453] on p "Letter Recognition" at bounding box center [849, 454] width 521 height 19
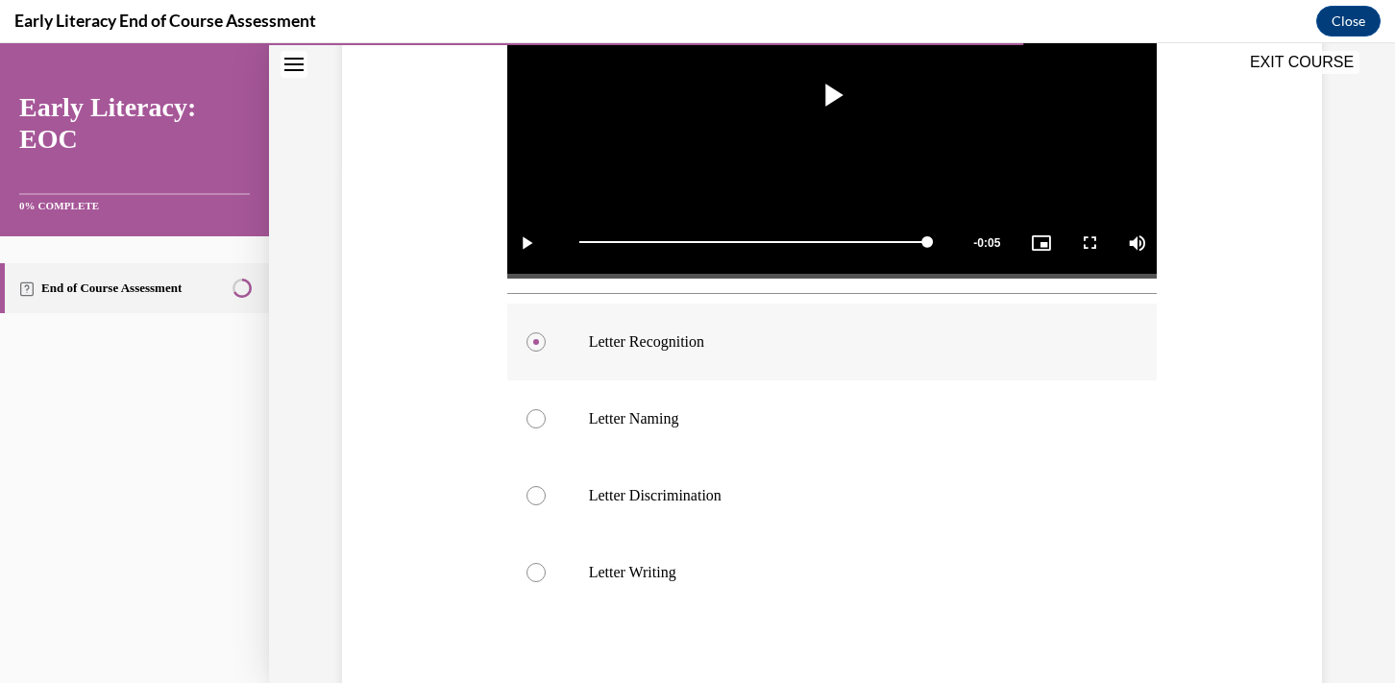
scroll to position [520, 0]
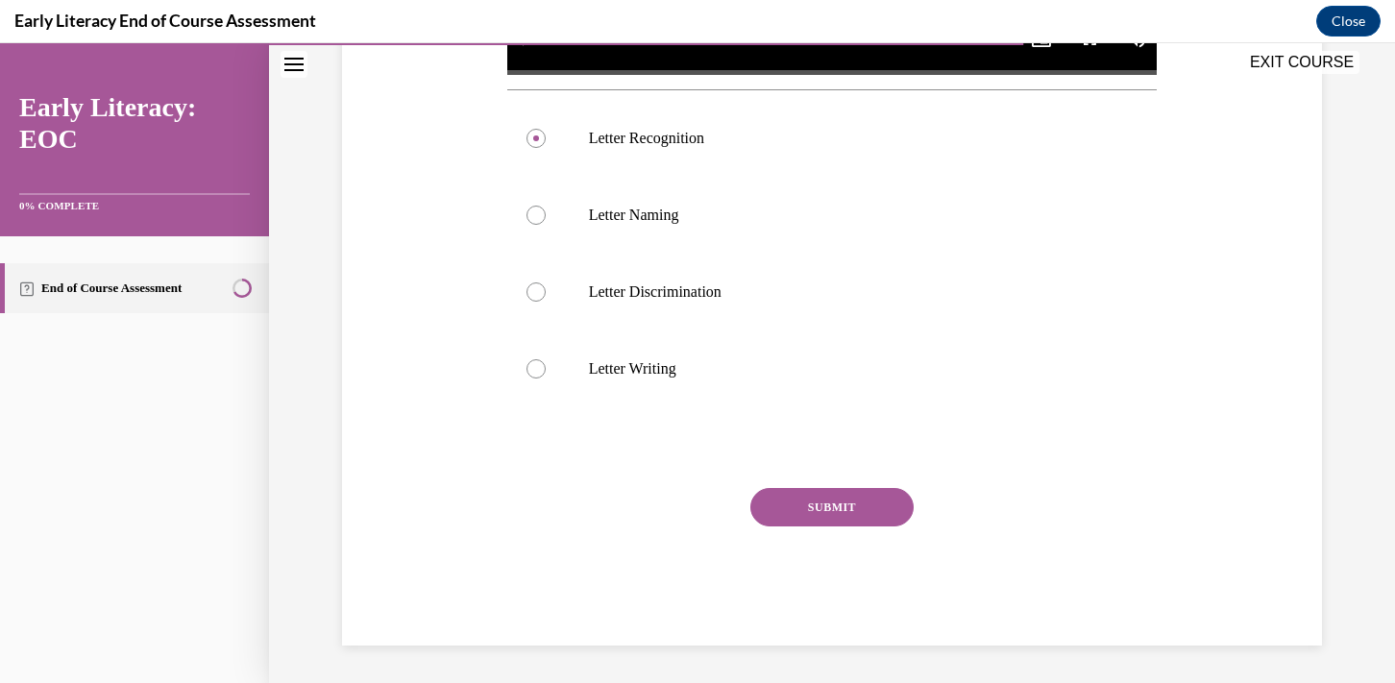
click at [796, 504] on button "SUBMIT" at bounding box center [831, 507] width 163 height 38
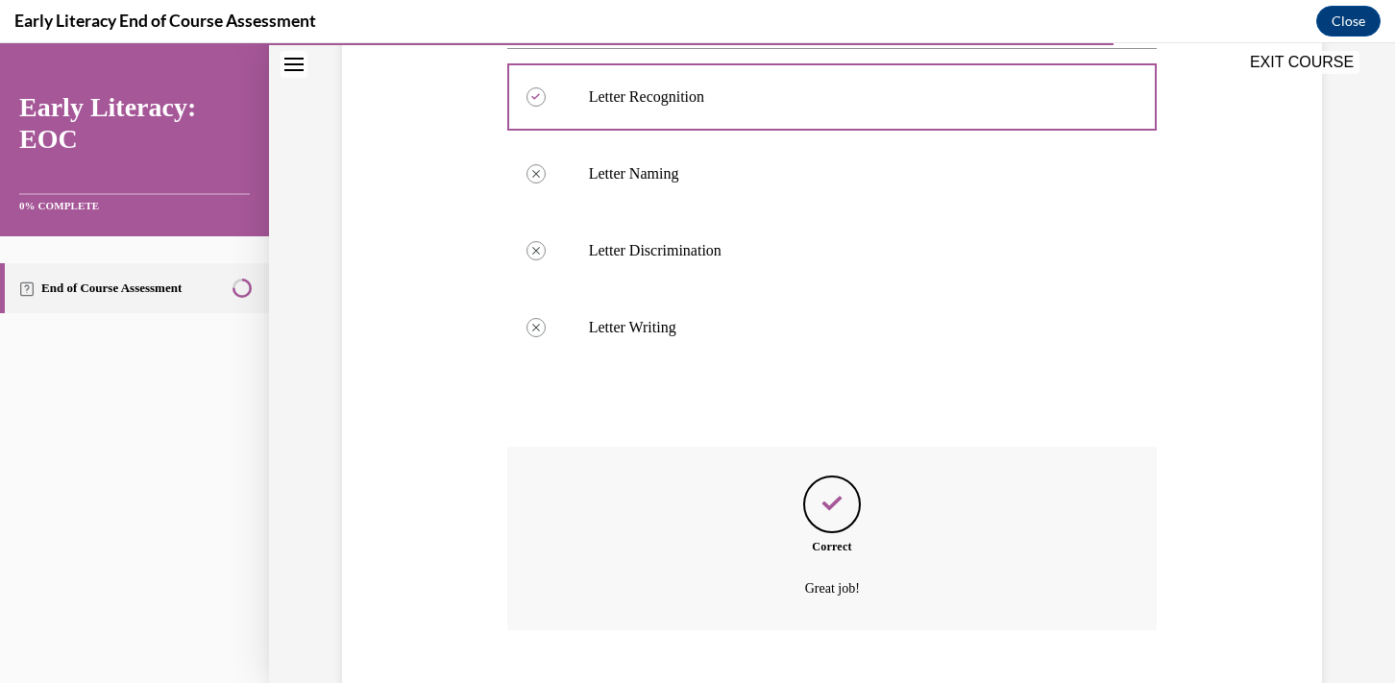
scroll to position [874, 0]
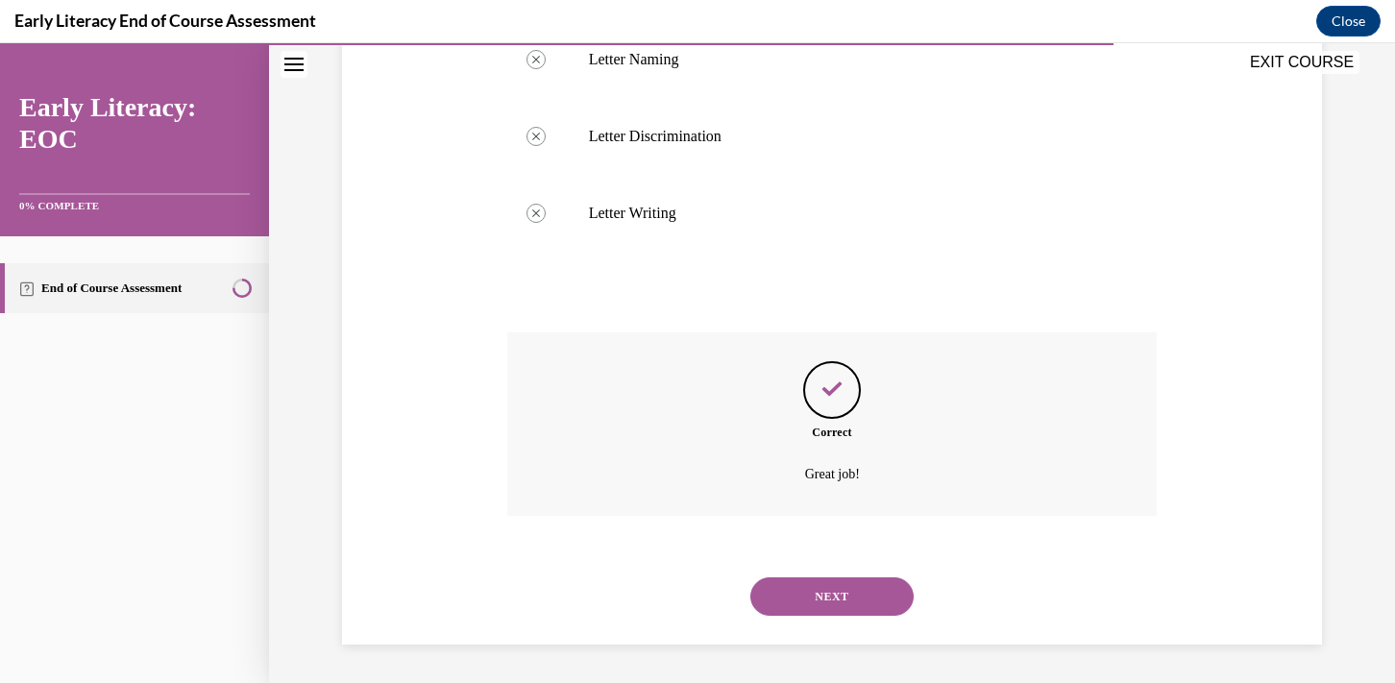
click at [804, 603] on button "NEXT" at bounding box center [831, 596] width 163 height 38
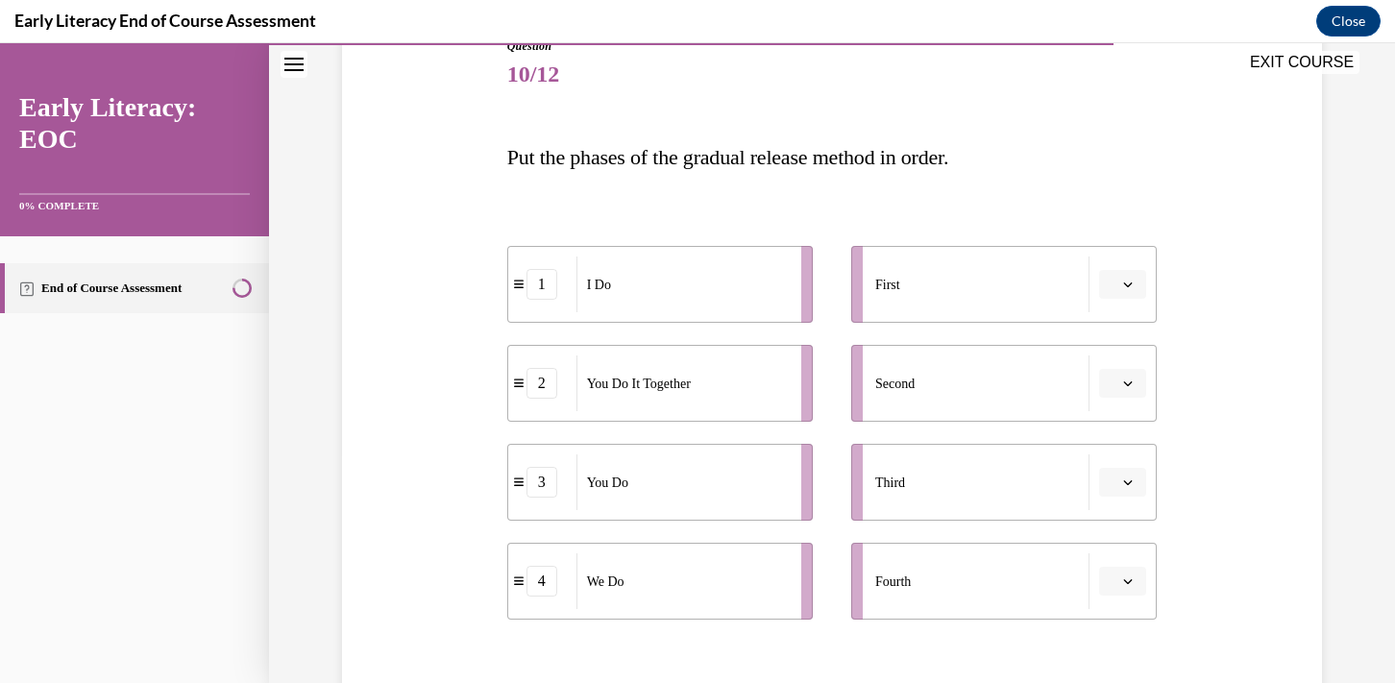
scroll to position [228, 0]
drag, startPoint x: 737, startPoint y: 297, endPoint x: 834, endPoint y: 298, distance: 97.0
click at [834, 298] on div "I Do" at bounding box center [778, 287] width 212 height 56
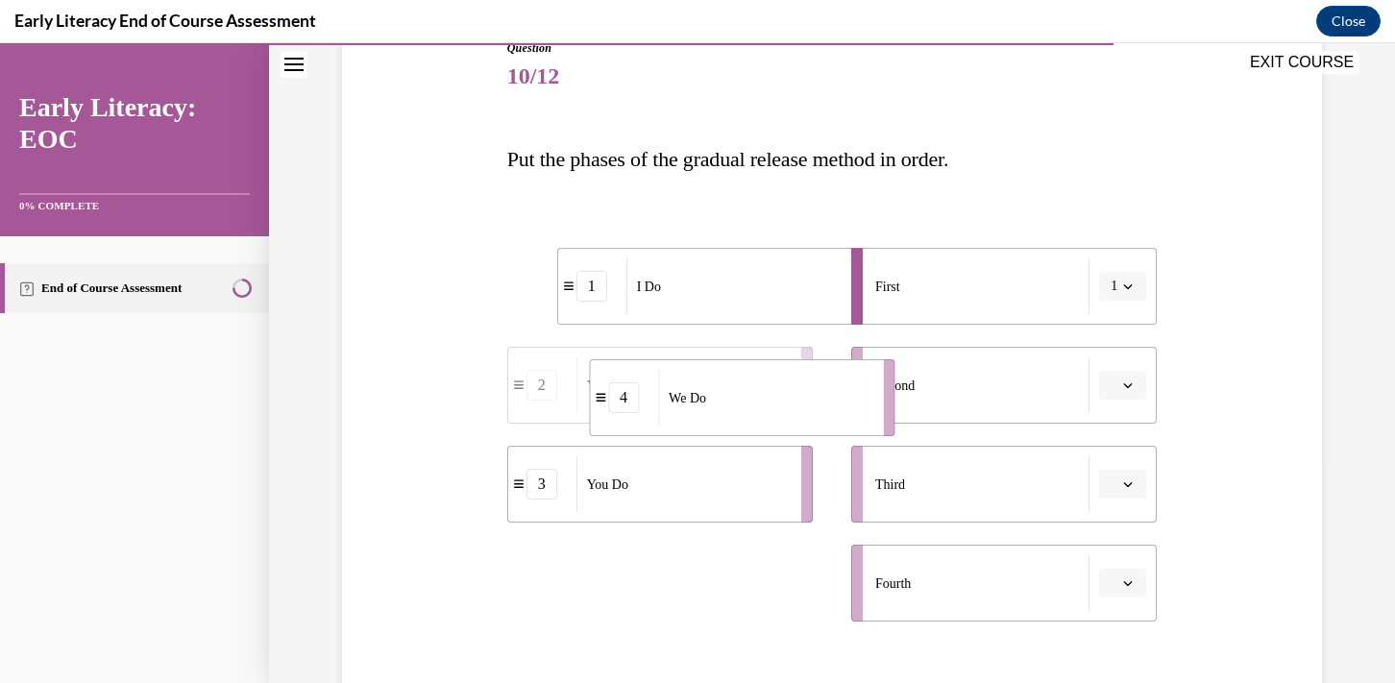
drag, startPoint x: 772, startPoint y: 603, endPoint x: 854, endPoint y: 407, distance: 212.3
click at [854, 407] on div "We Do" at bounding box center [764, 398] width 212 height 56
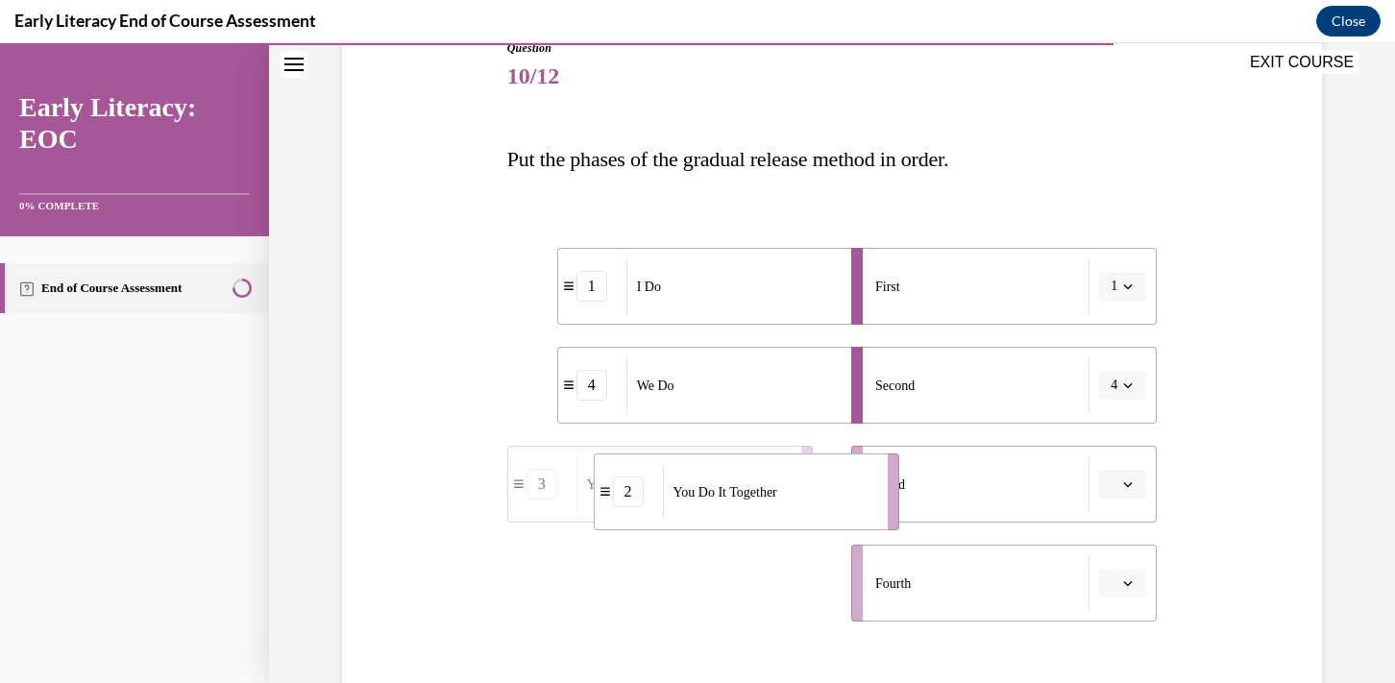
drag, startPoint x: 782, startPoint y: 579, endPoint x: 869, endPoint y: 487, distance: 126.4
click at [869, 487] on div "You Do It Together" at bounding box center [769, 492] width 212 height 56
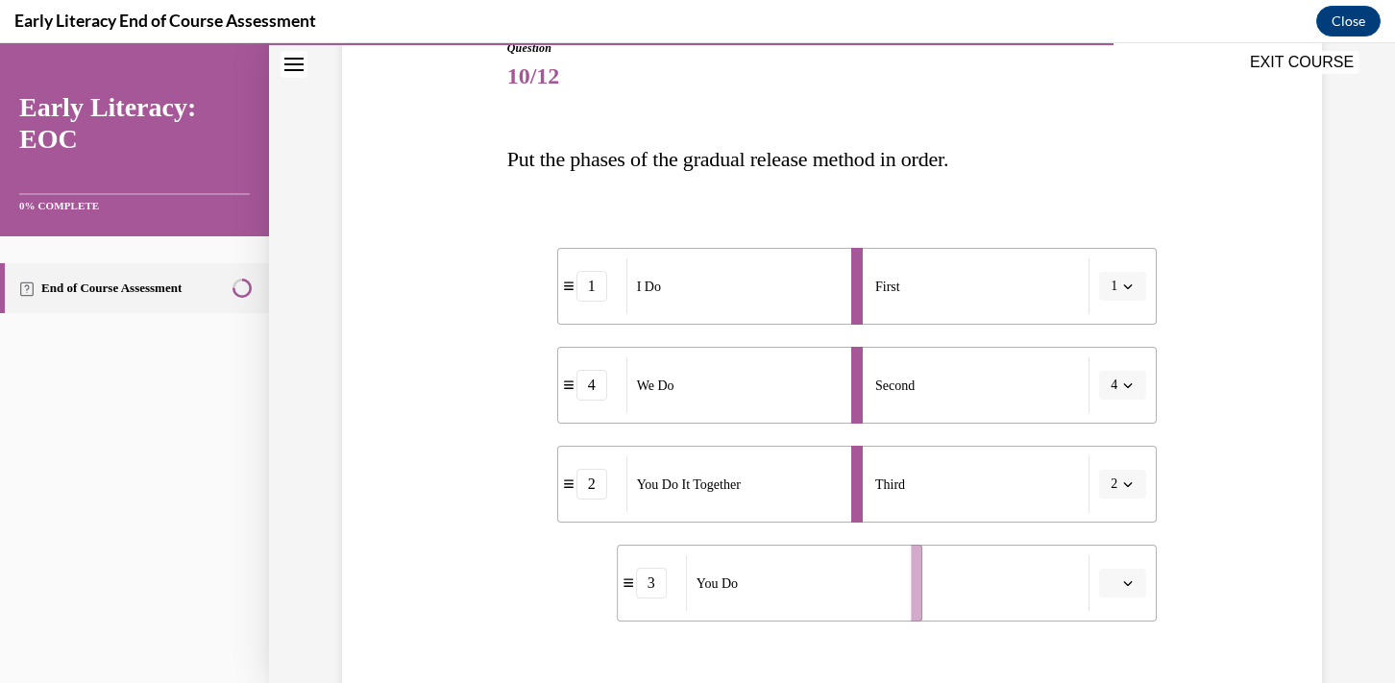
drag, startPoint x: 734, startPoint y: 576, endPoint x: 856, endPoint y: 576, distance: 122.0
click at [856, 576] on div "You Do" at bounding box center [792, 583] width 212 height 56
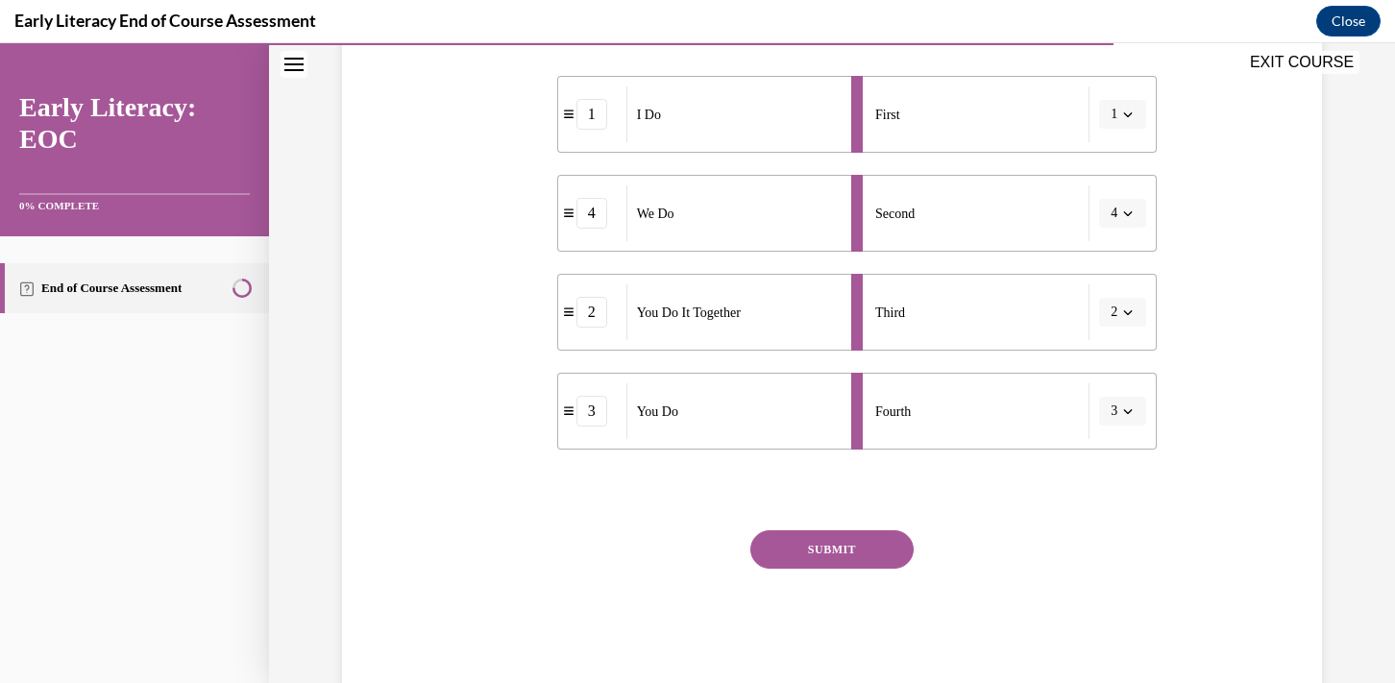
click at [856, 563] on button "SUBMIT" at bounding box center [831, 549] width 163 height 38
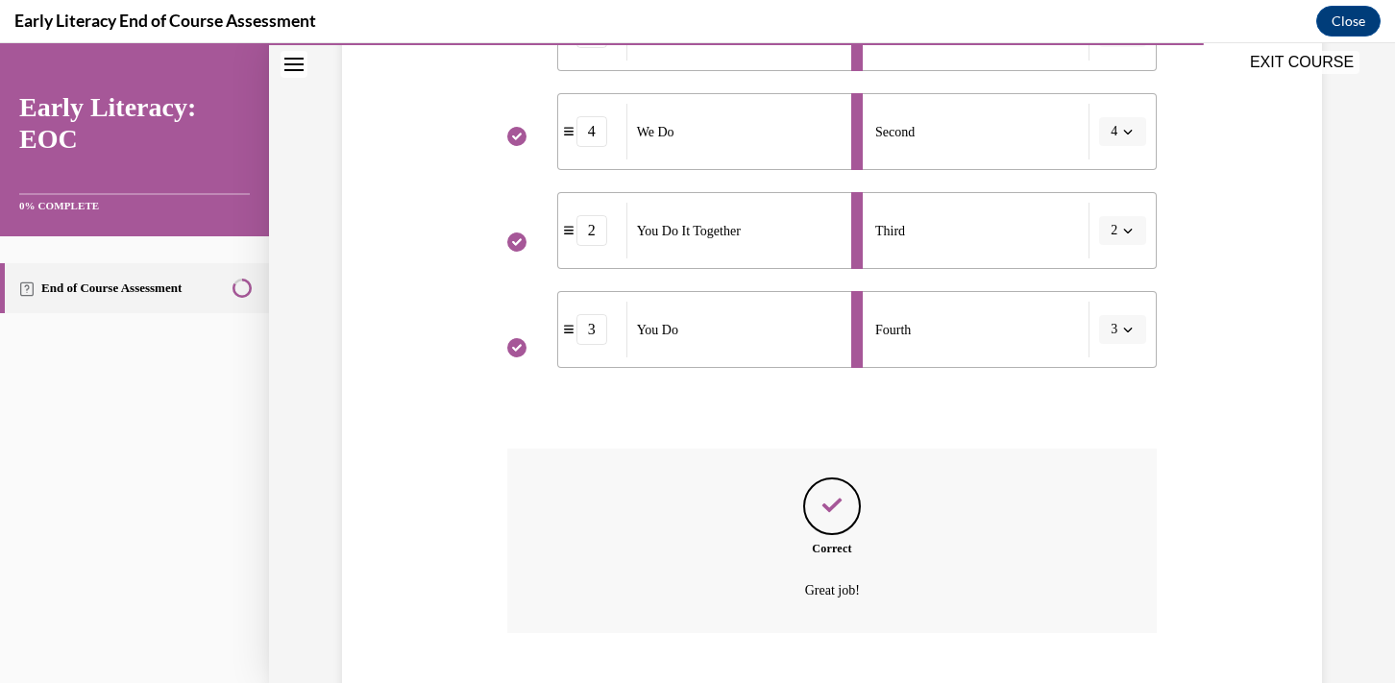
scroll to position [599, 0]
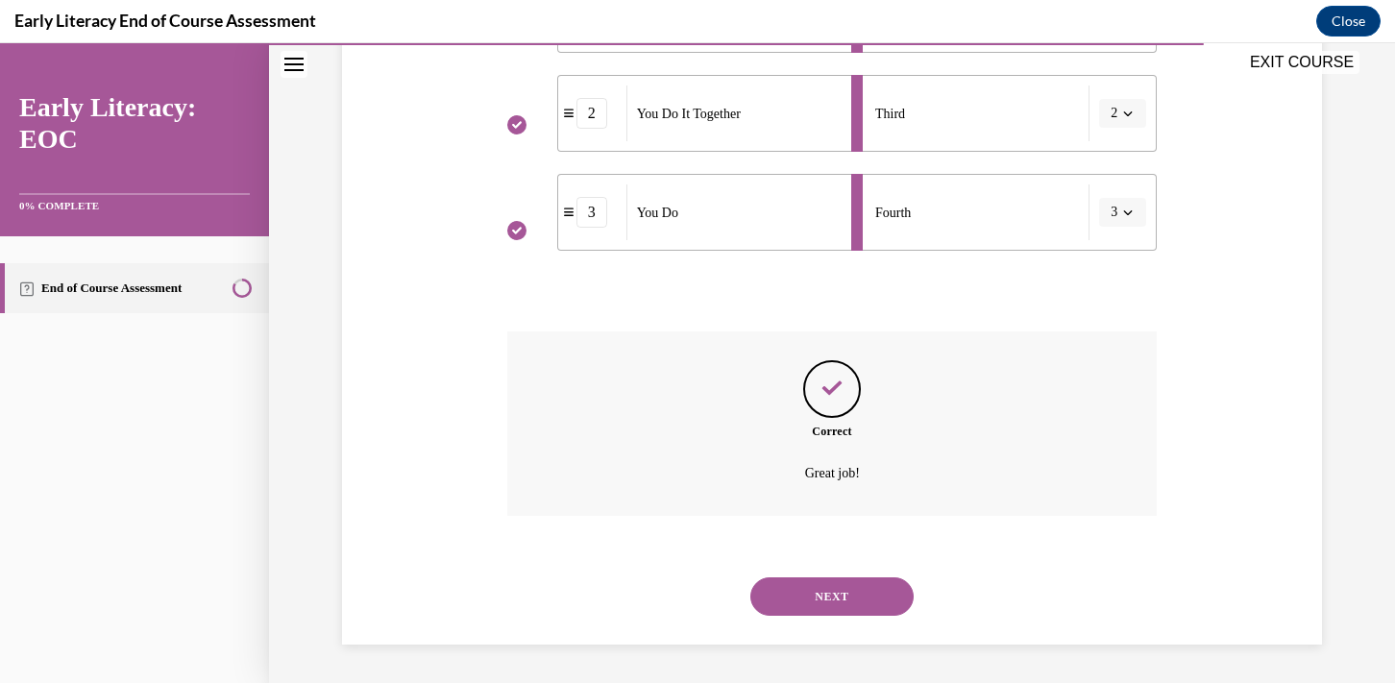
click at [847, 605] on button "NEXT" at bounding box center [831, 596] width 163 height 38
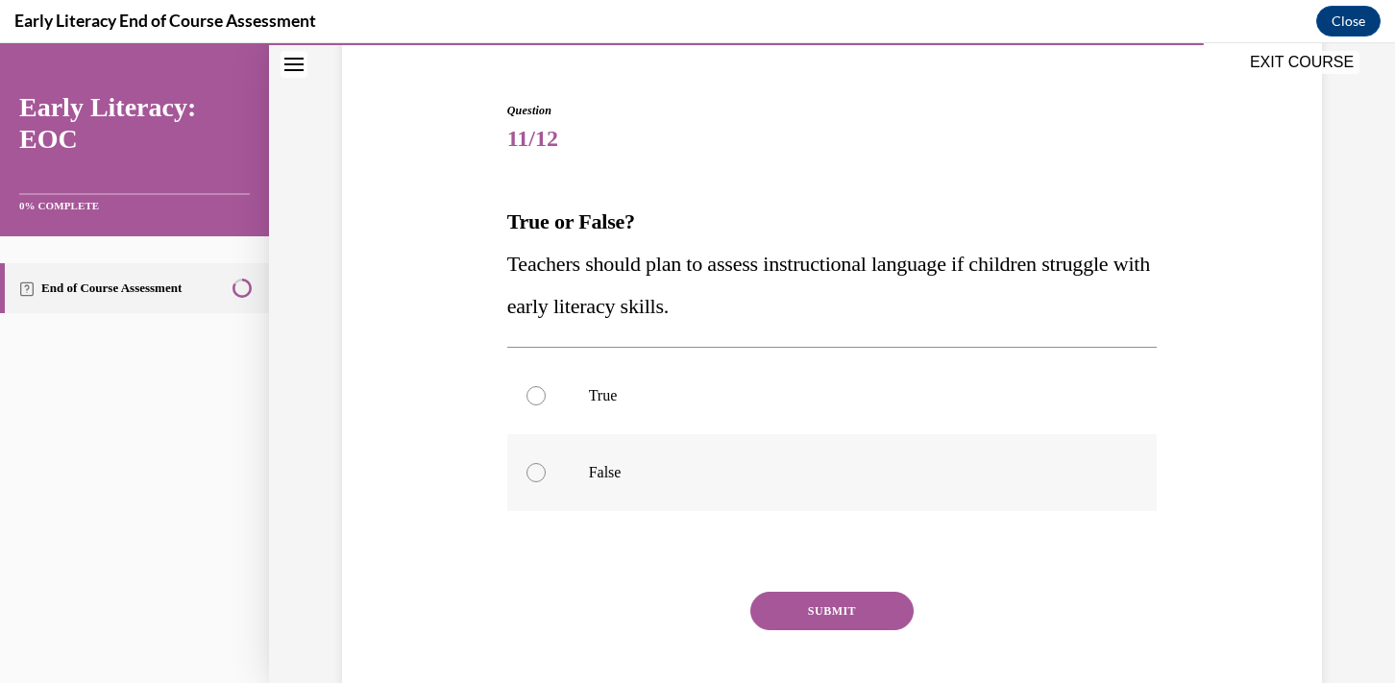
scroll to position [140, 0]
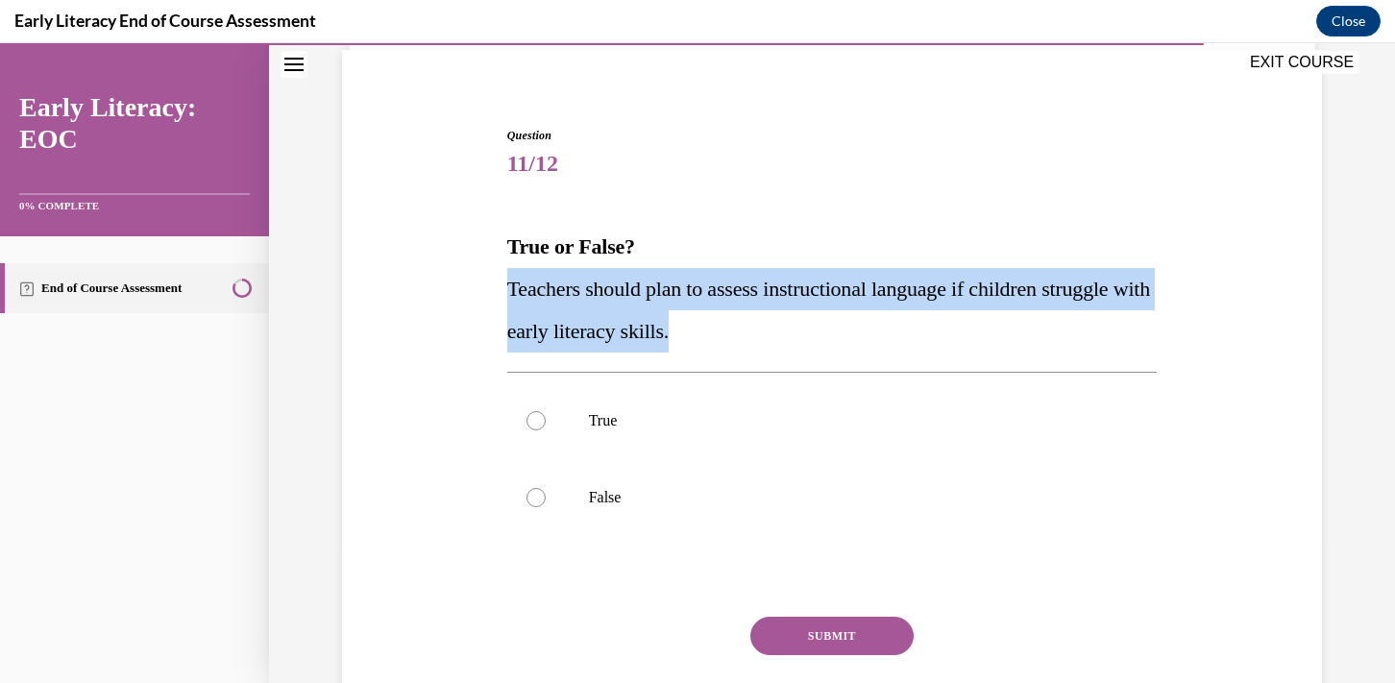
drag, startPoint x: 733, startPoint y: 339, endPoint x: 479, endPoint y: 286, distance: 259.1
click at [479, 286] on div "Question 11/12 True or False? Teachers should plan to assess instructional lang…" at bounding box center [832, 421] width 990 height 705
copy span "Teachers should plan to assess instructional language if children struggle with…"
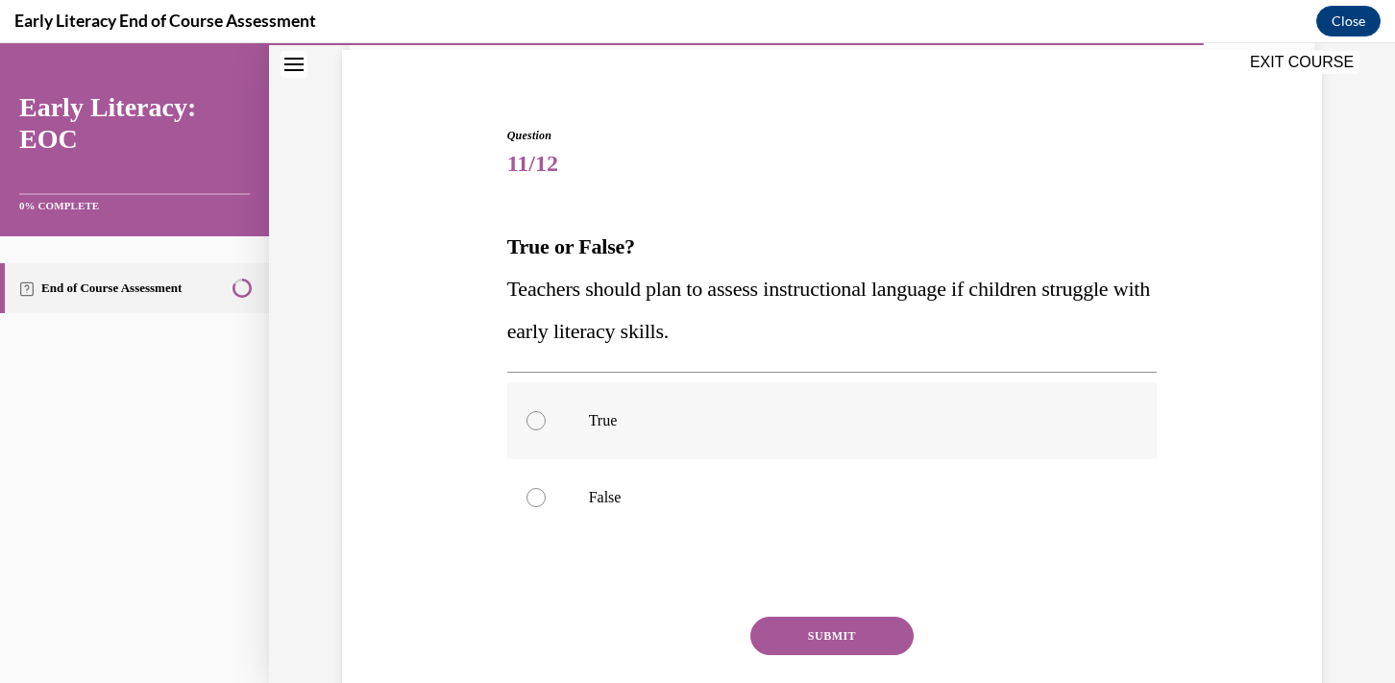
click at [576, 418] on div at bounding box center [832, 420] width 650 height 77
click at [830, 647] on button "SUBMIT" at bounding box center [831, 636] width 163 height 38
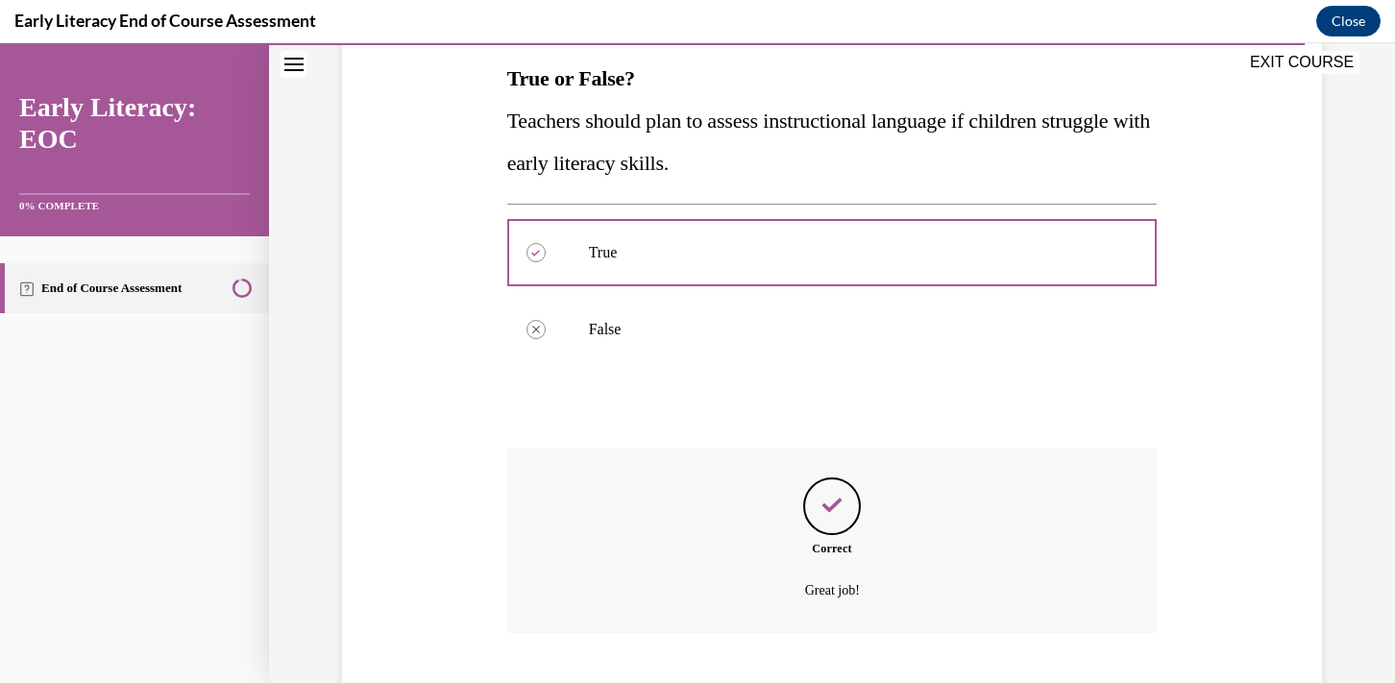
scroll to position [426, 0]
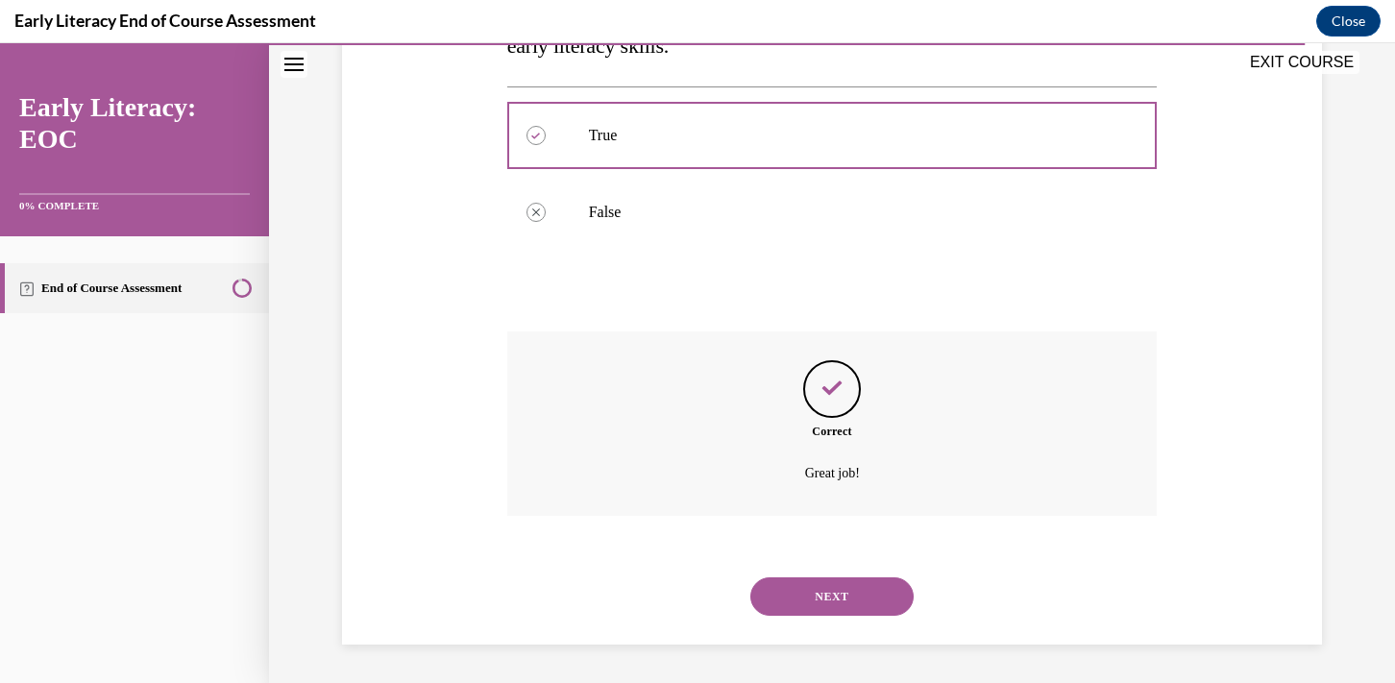
click at [846, 597] on button "NEXT" at bounding box center [831, 596] width 163 height 38
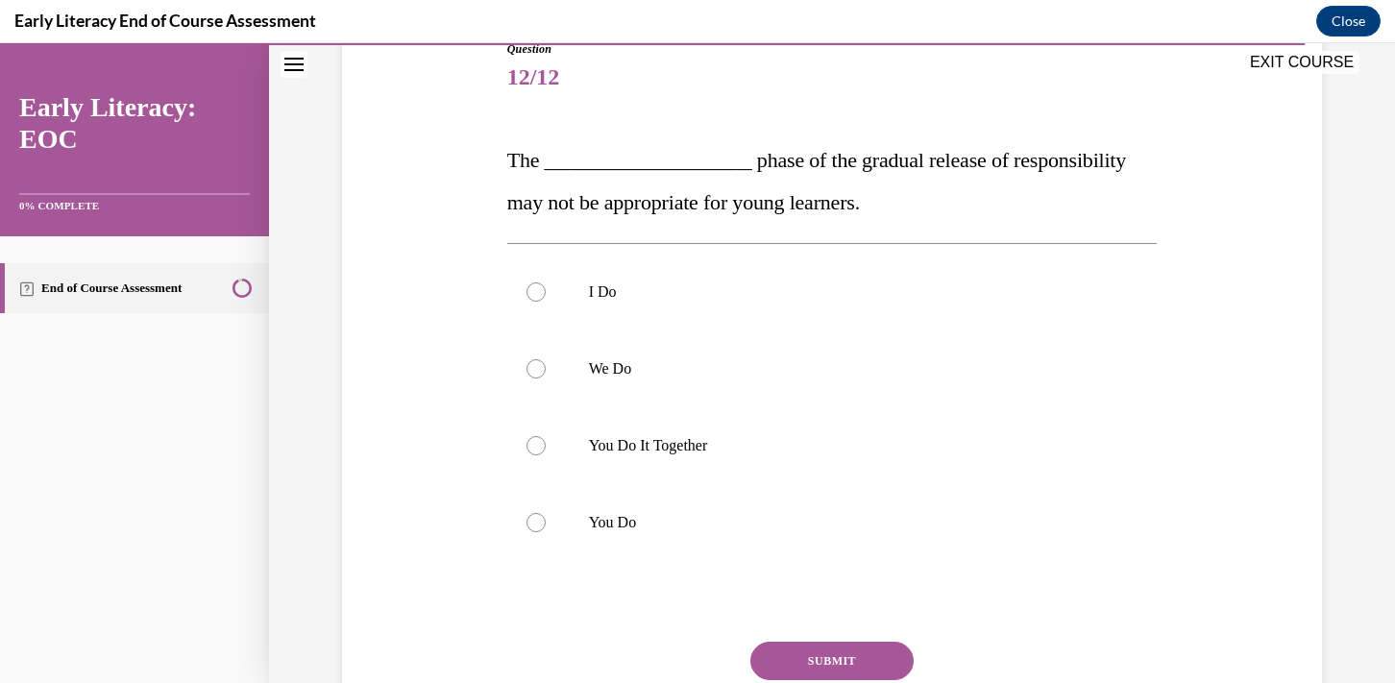
scroll to position [224, 0]
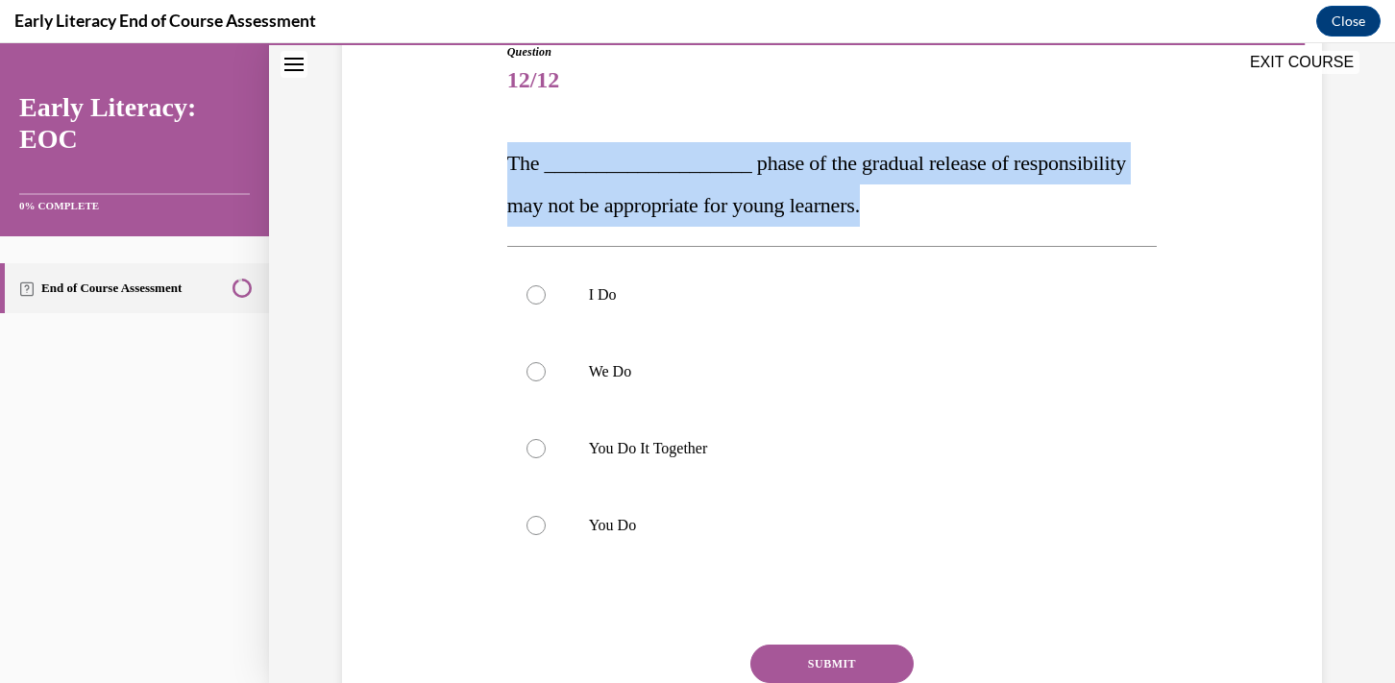
drag, startPoint x: 862, startPoint y: 208, endPoint x: 472, endPoint y: 162, distance: 392.7
click at [472, 162] on div "Question 12/12 The ____________________ phase of the gradual release of respons…" at bounding box center [832, 394] width 990 height 817
copy span "The ____________________ phase of the gradual release of responsibility may not…"
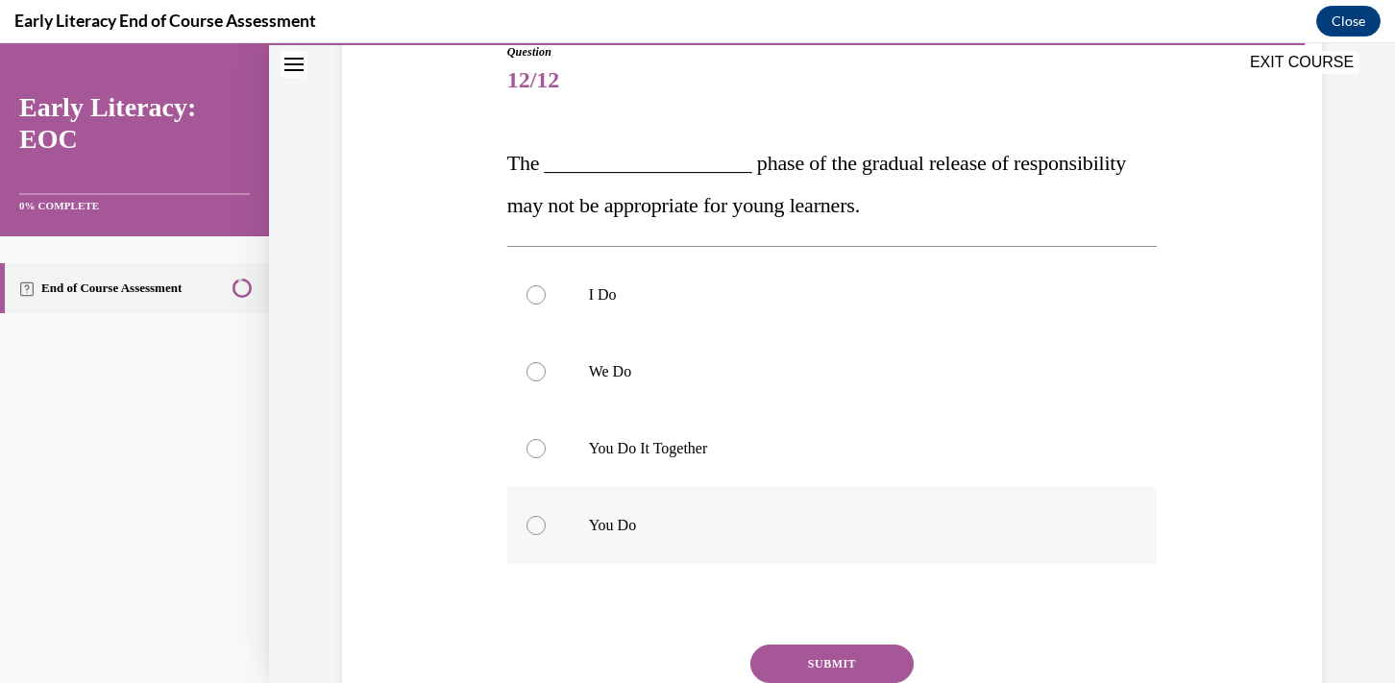
click at [564, 527] on div at bounding box center [832, 525] width 650 height 77
click at [858, 656] on button "SUBMIT" at bounding box center [831, 664] width 163 height 38
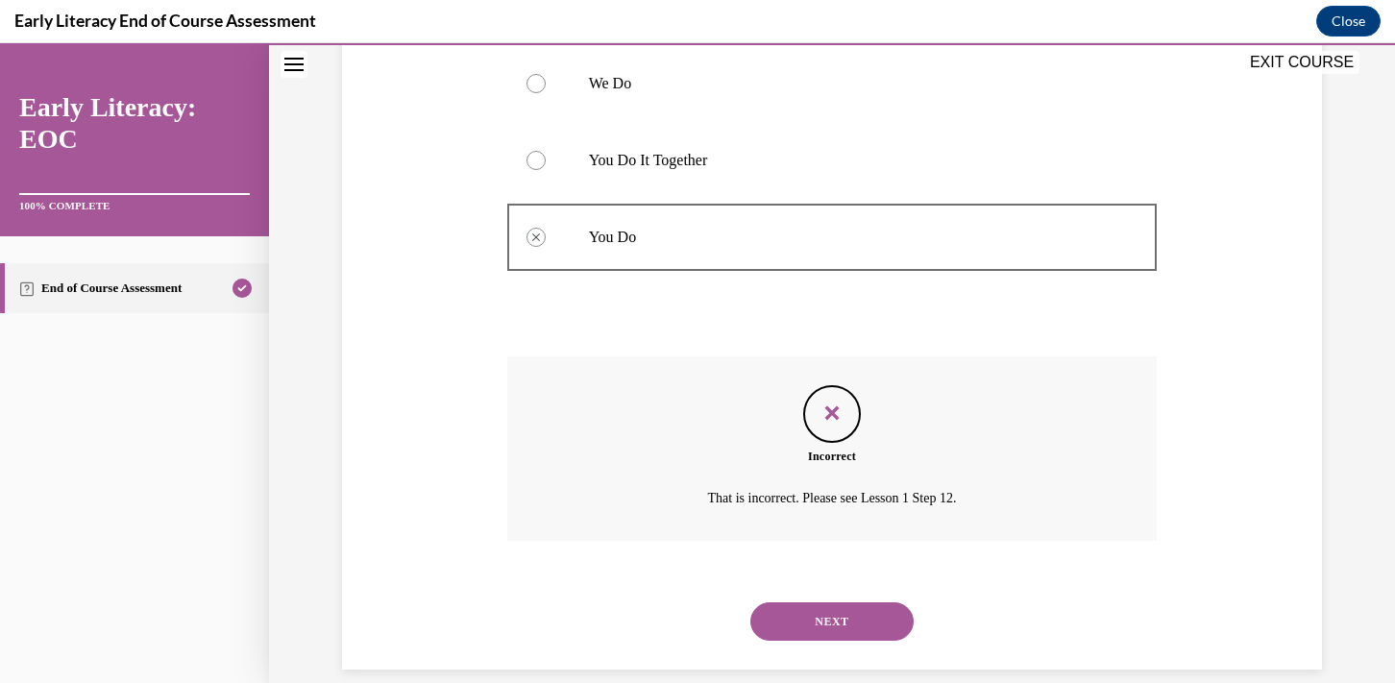
scroll to position [537, 0]
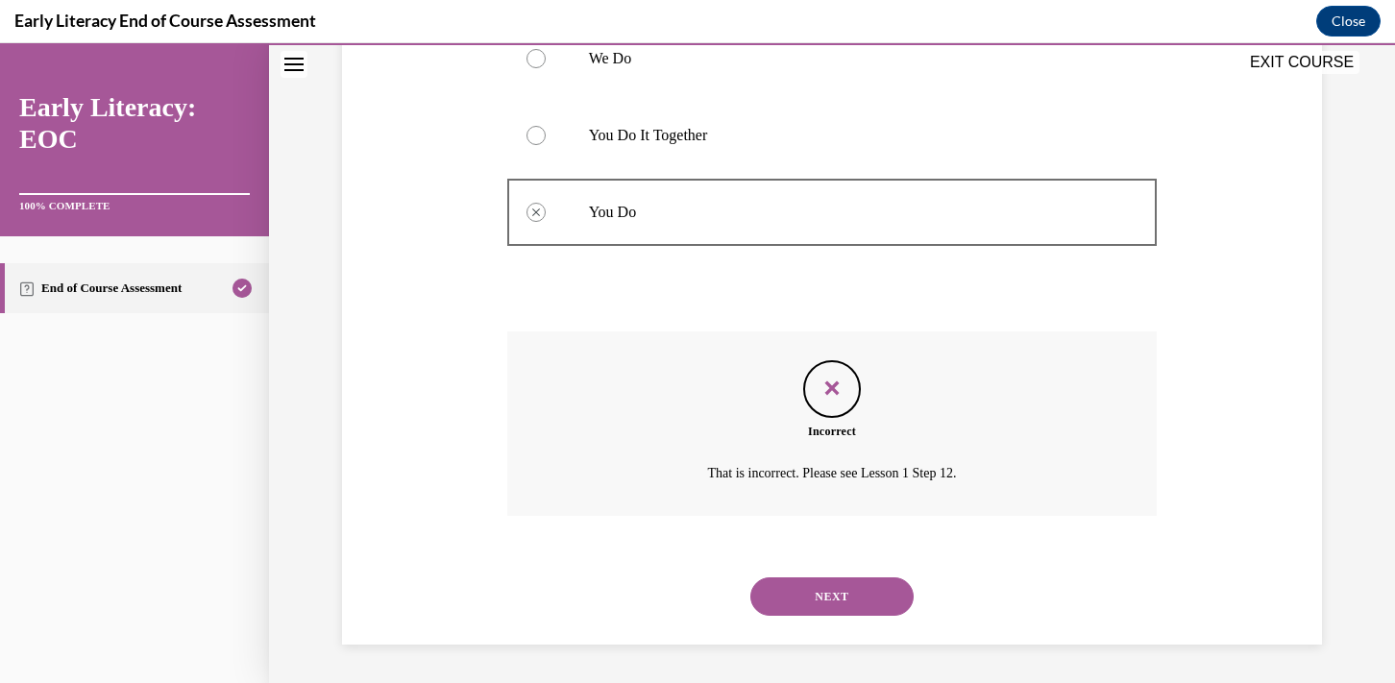
click at [838, 602] on button "NEXT" at bounding box center [831, 596] width 163 height 38
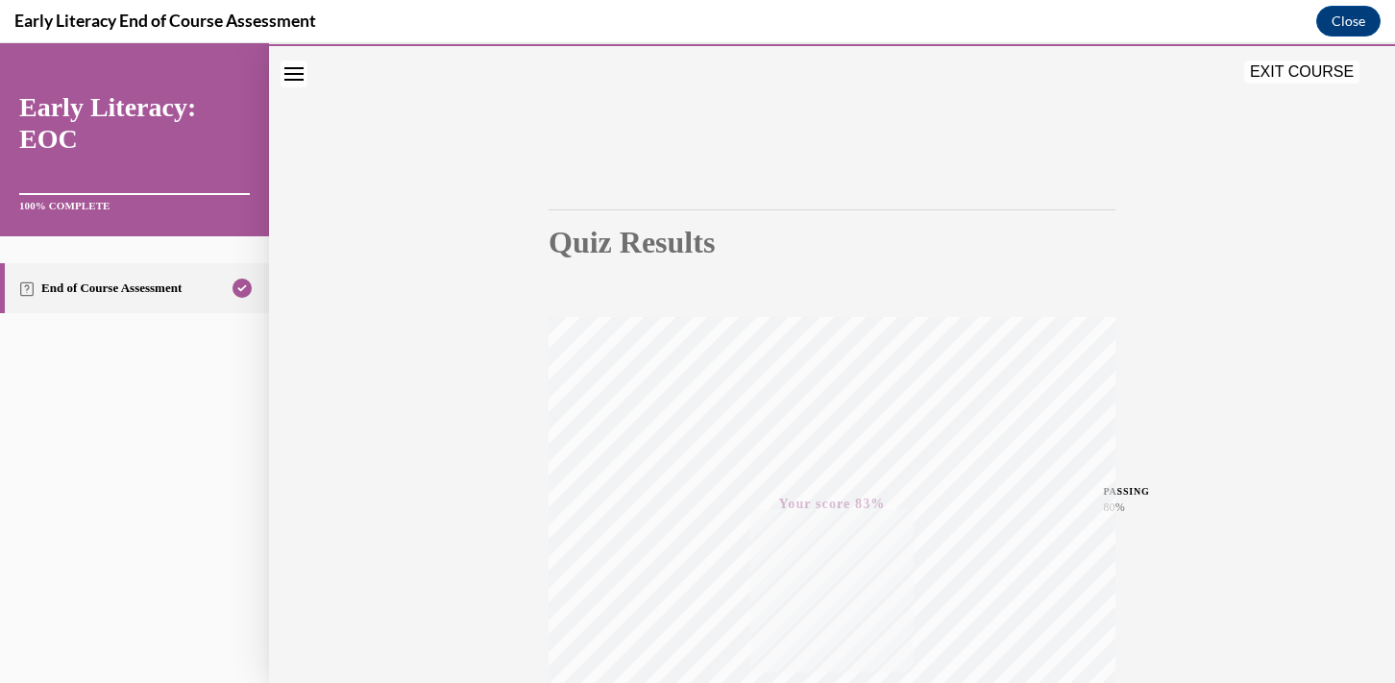
scroll to position [49, 0]
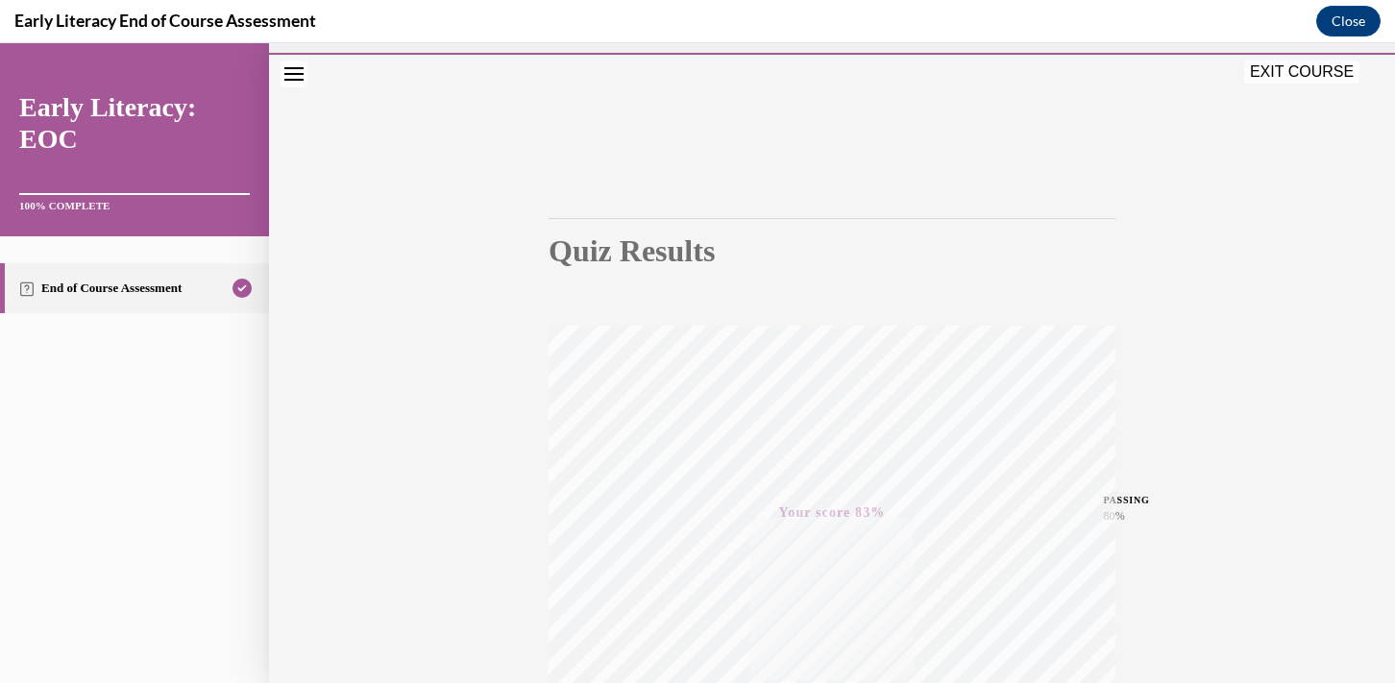
click at [1327, 75] on button "EXIT COURSE" at bounding box center [1301, 72] width 115 height 23
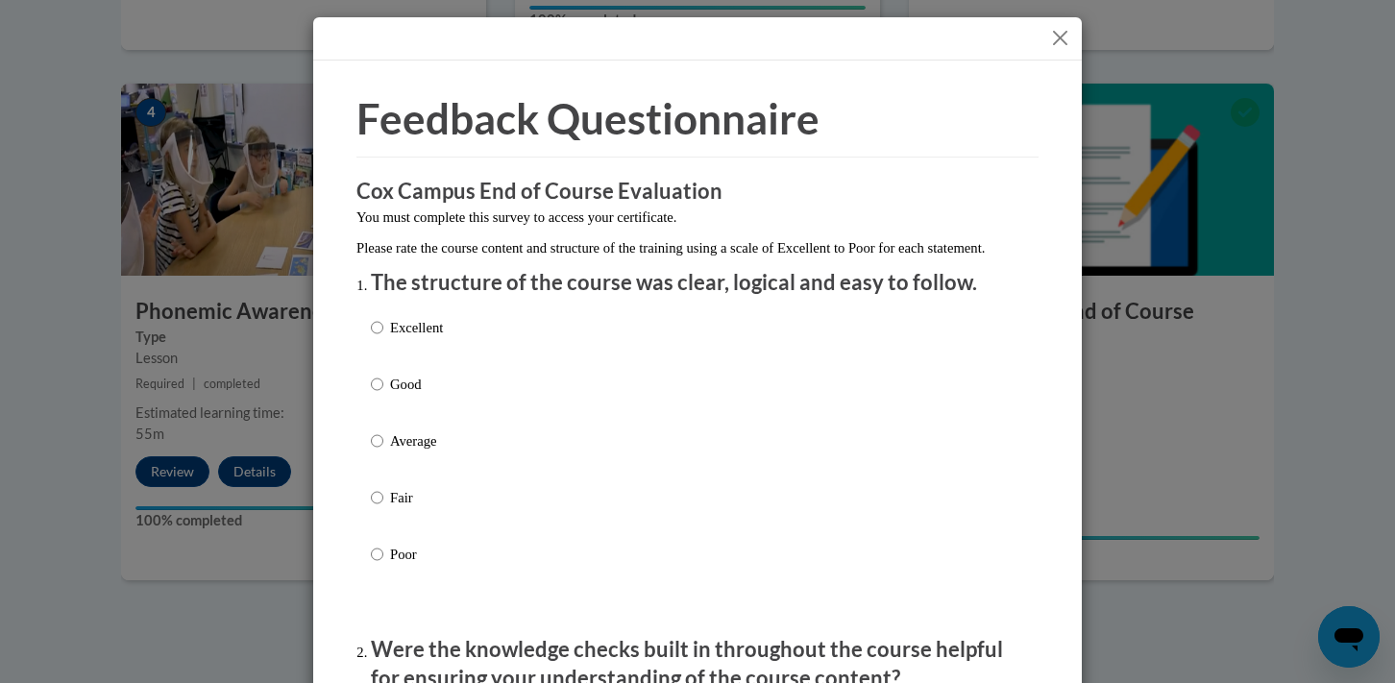
click at [402, 395] on p "Good" at bounding box center [416, 384] width 53 height 21
click at [383, 395] on input "Good" at bounding box center [377, 384] width 12 height 21
radio input "true"
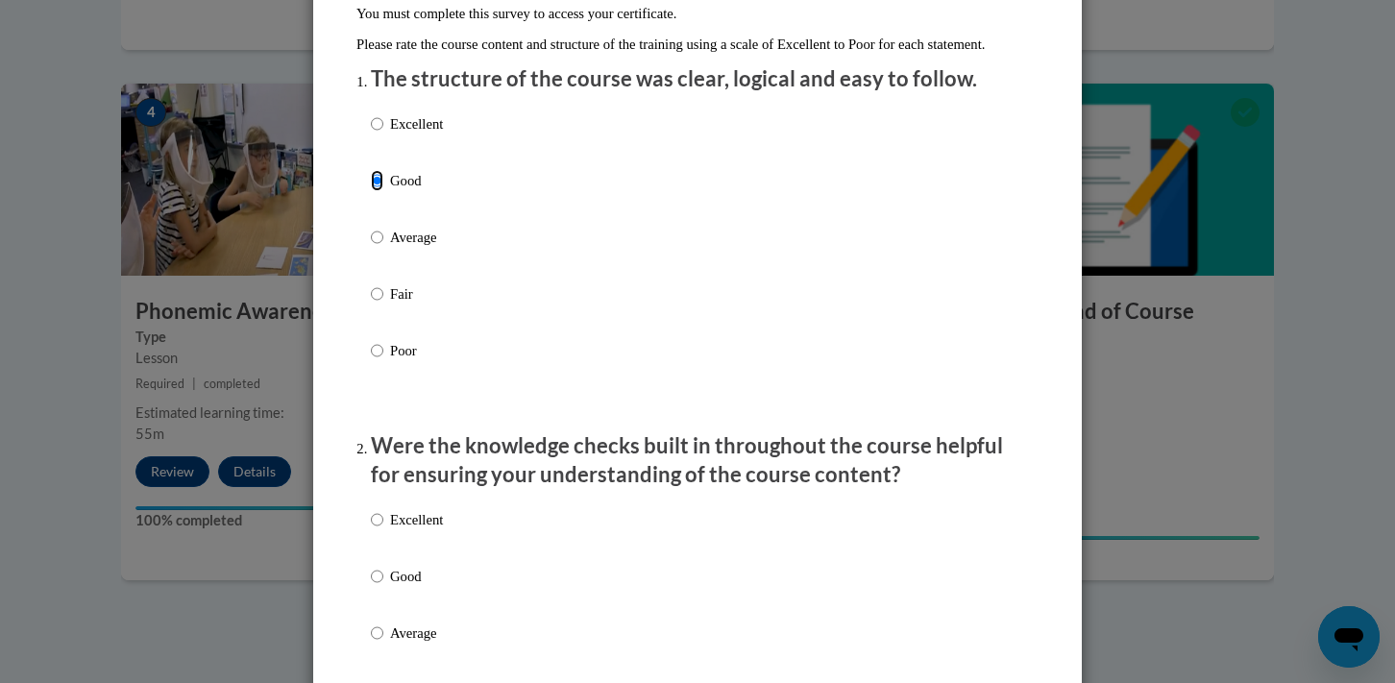
scroll to position [452, 0]
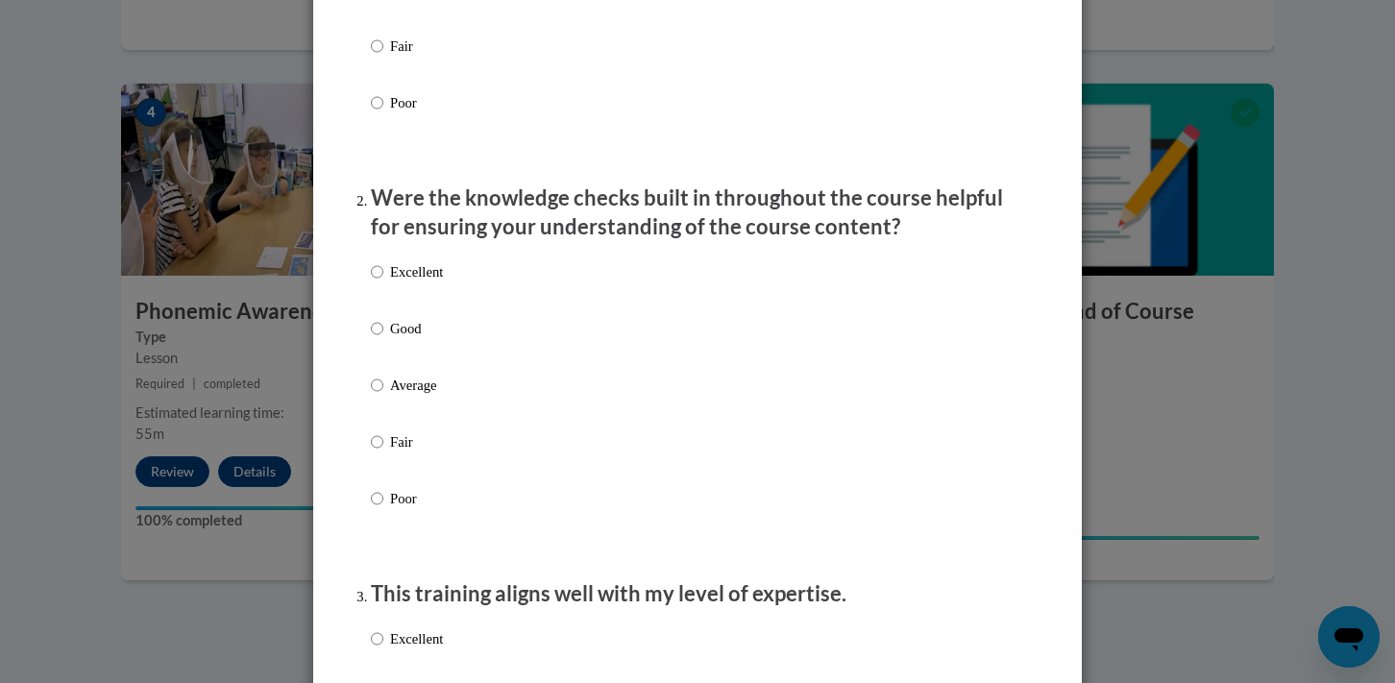
click at [397, 339] on p "Good" at bounding box center [416, 328] width 53 height 21
click at [383, 339] on input "Good" at bounding box center [377, 328] width 12 height 21
radio input "true"
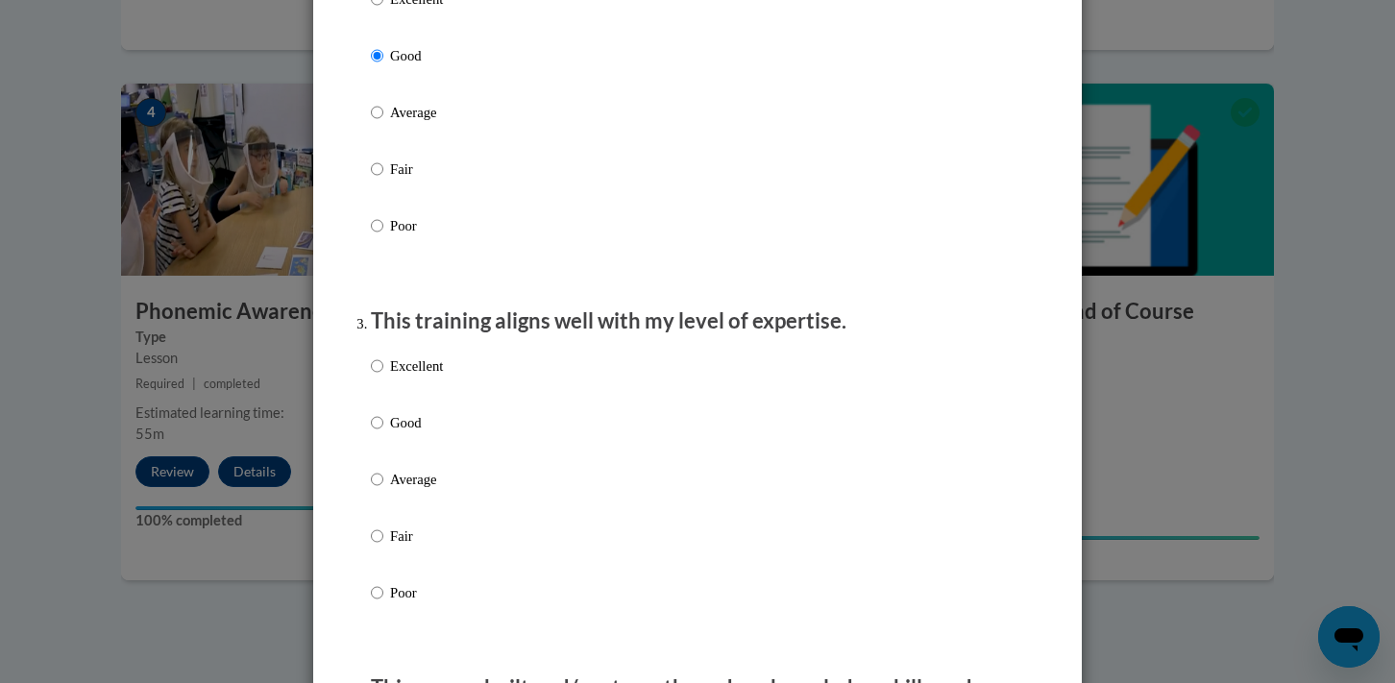
click at [404, 433] on p "Good" at bounding box center [416, 422] width 53 height 21
click at [383, 433] on input "Good" at bounding box center [377, 422] width 12 height 21
radio input "true"
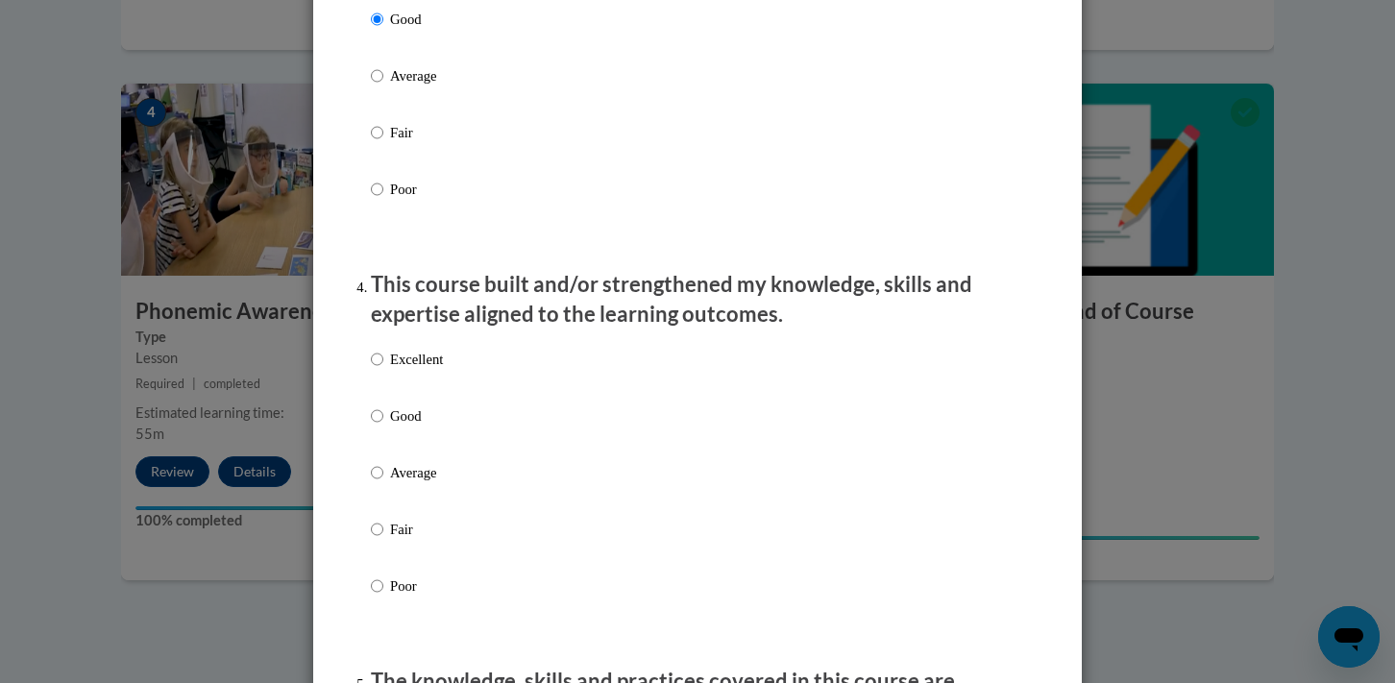
click at [404, 427] on p "Good" at bounding box center [416, 415] width 53 height 21
click at [383, 427] on input "Good" at bounding box center [377, 415] width 12 height 21
radio input "true"
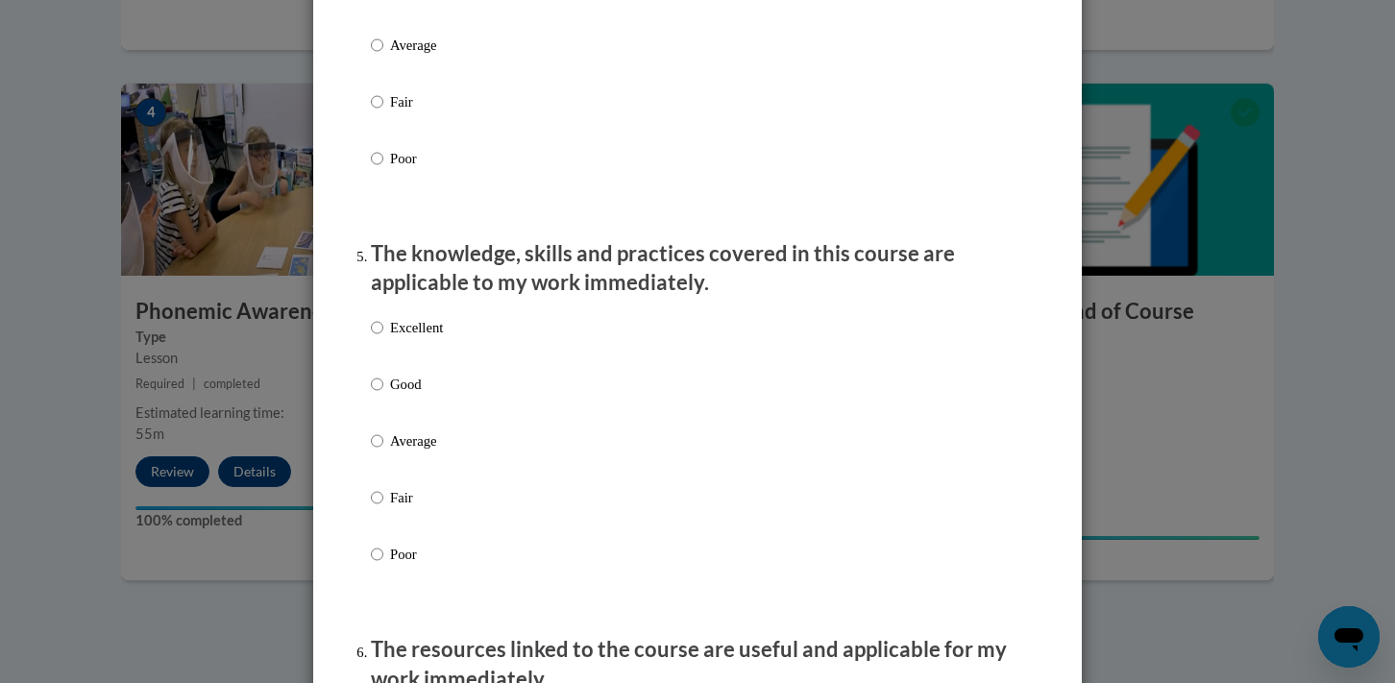
click at [402, 421] on label "Good" at bounding box center [407, 400] width 72 height 52
click at [383, 395] on input "Good" at bounding box center [377, 384] width 12 height 21
radio input "true"
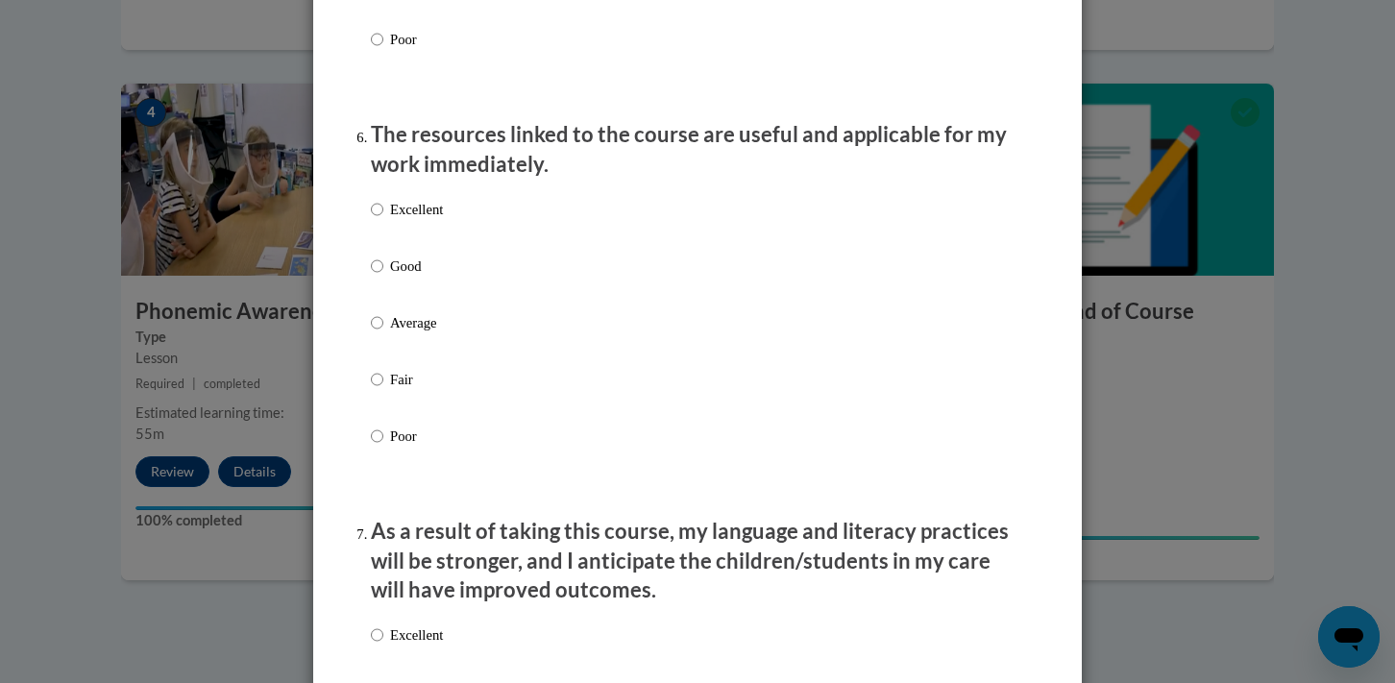
scroll to position [2097, 0]
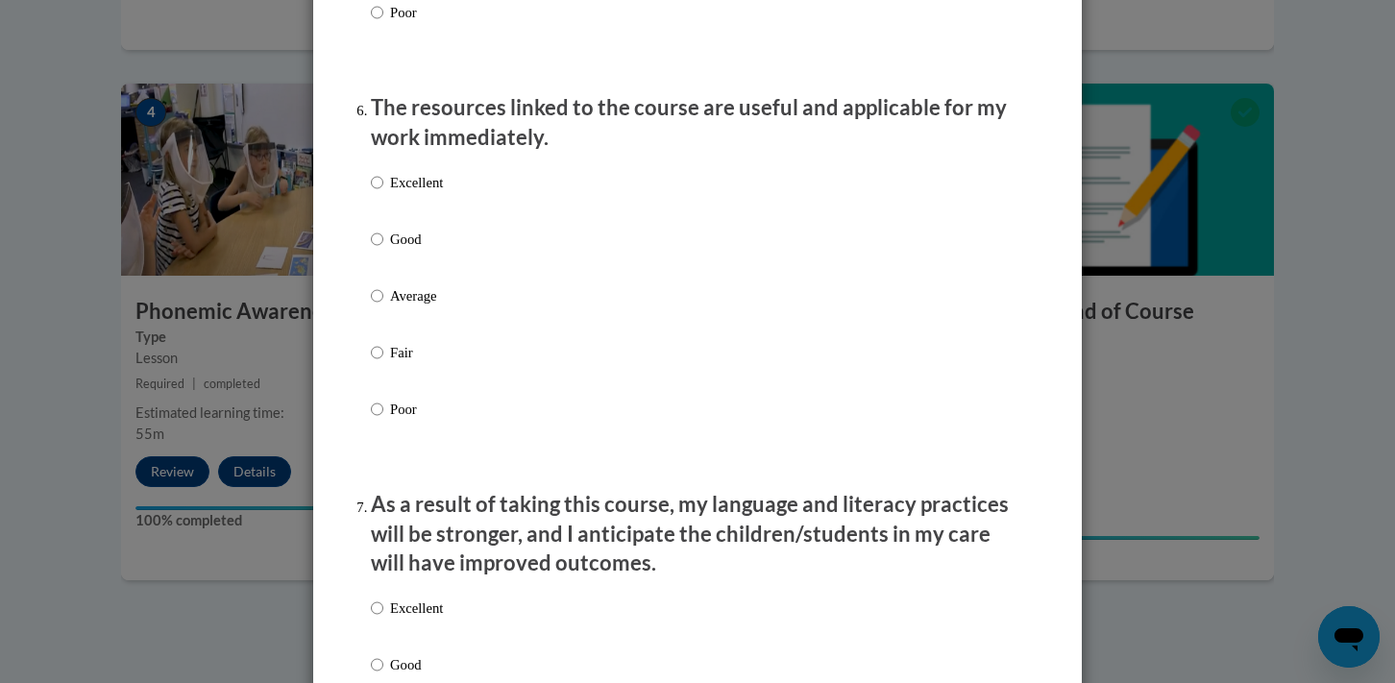
click at [401, 250] on p "Good" at bounding box center [416, 239] width 53 height 21
click at [383, 250] on input "Good" at bounding box center [377, 239] width 12 height 21
radio input "true"
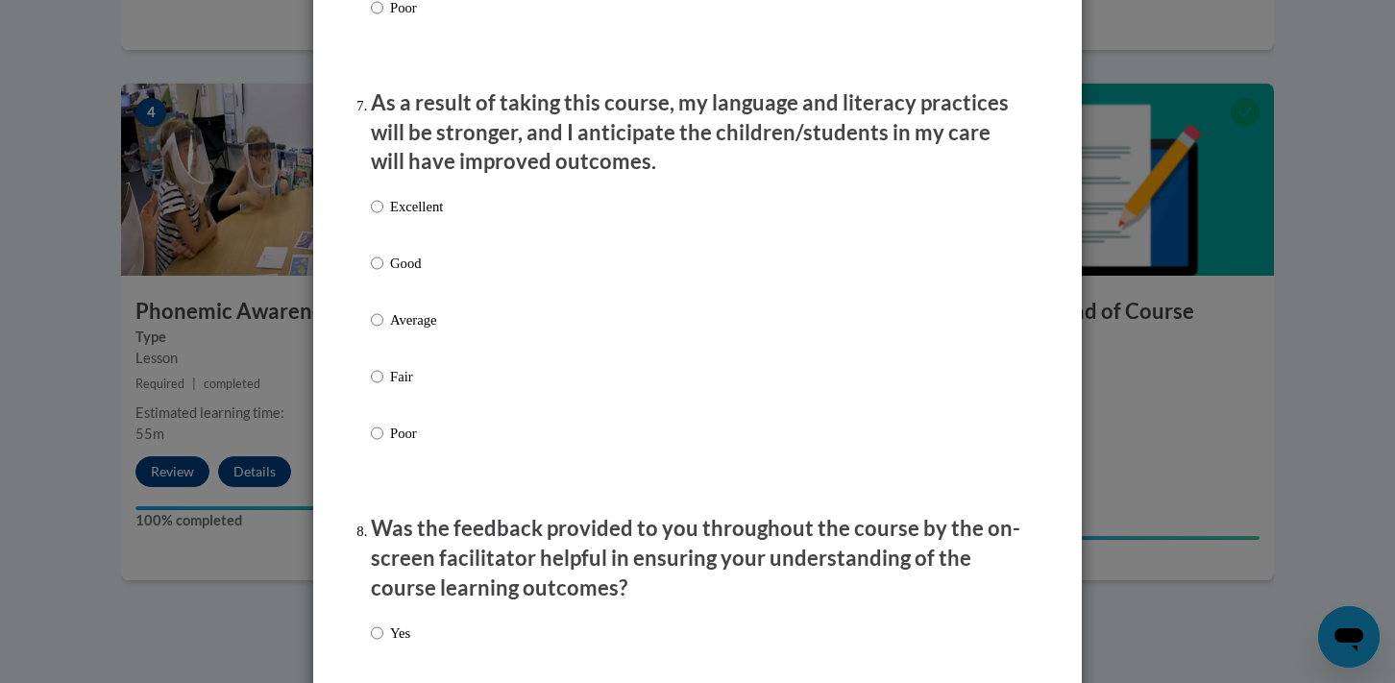
click at [401, 272] on p "Good" at bounding box center [416, 263] width 53 height 21
click at [383, 272] on input "Good" at bounding box center [377, 263] width 12 height 21
radio input "true"
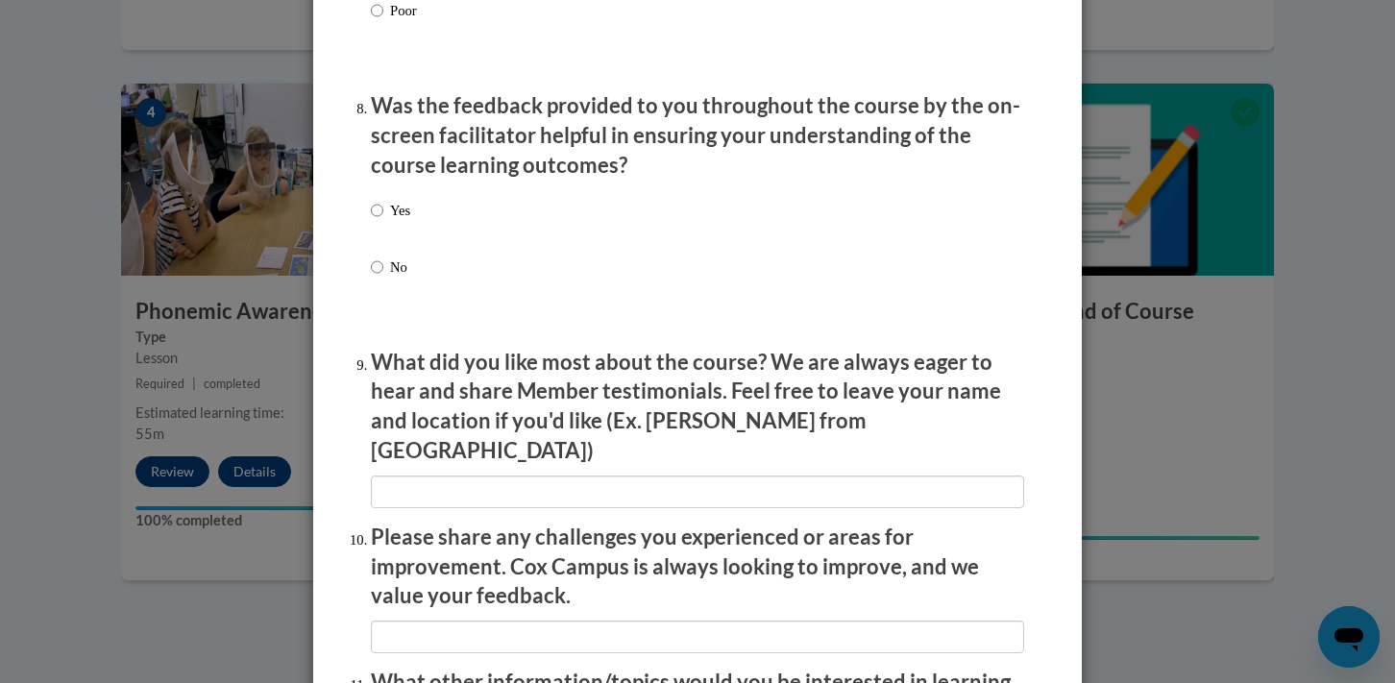
scroll to position [2936, 0]
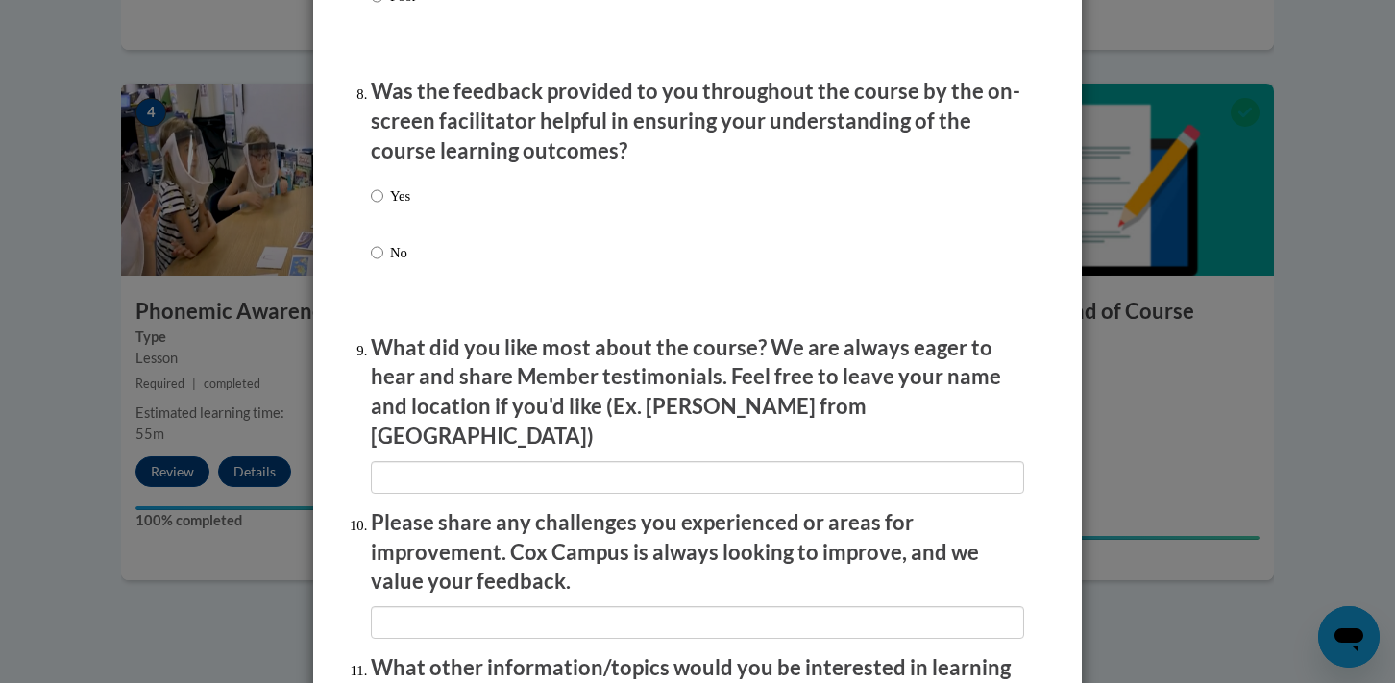
click at [399, 207] on p "Yes" at bounding box center [400, 195] width 20 height 21
click at [383, 207] on input "Yes" at bounding box center [377, 195] width 12 height 21
radio input "true"
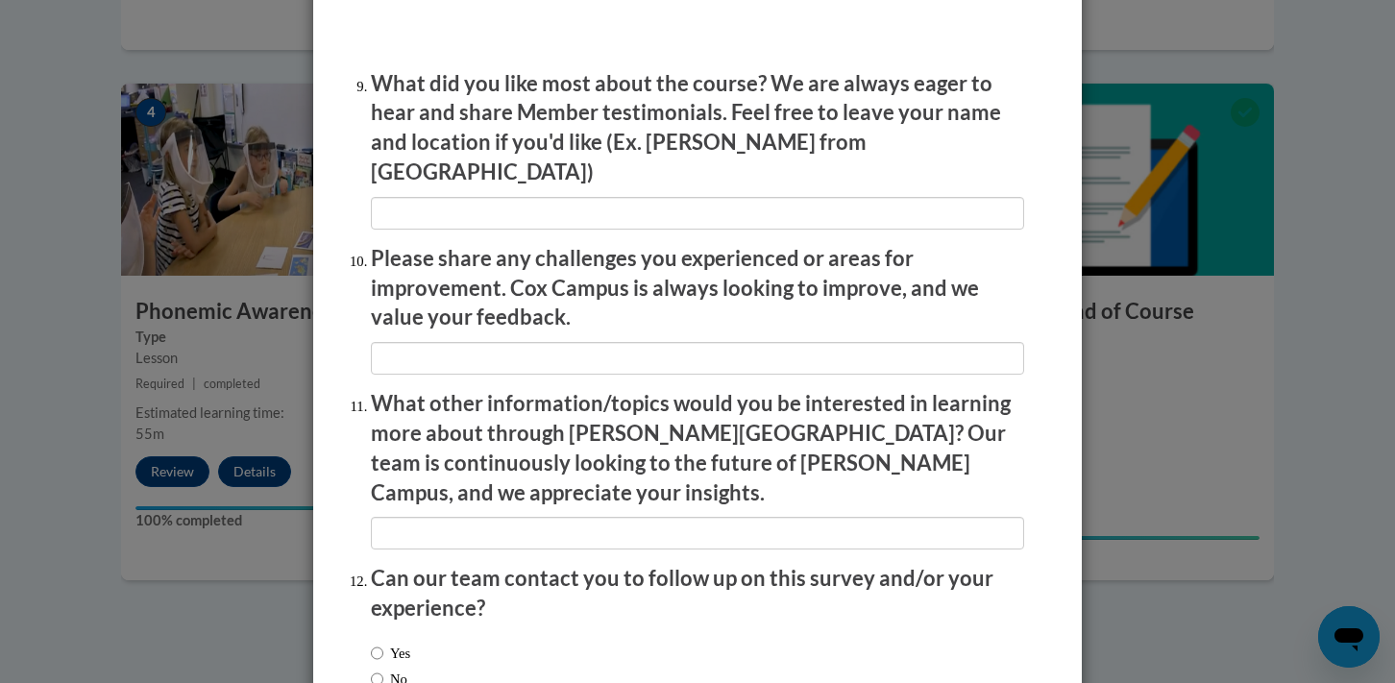
scroll to position [3206, 0]
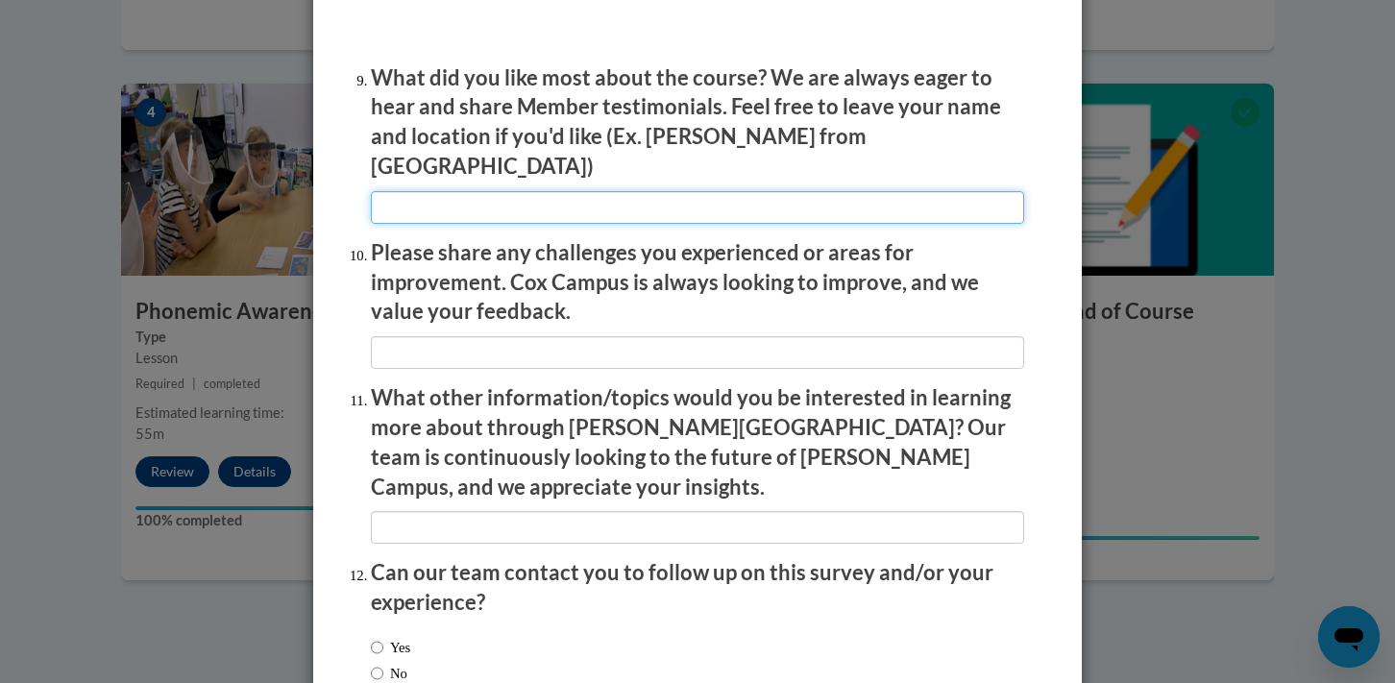
click at [433, 200] on input "textbox" at bounding box center [697, 207] width 653 height 33
type input "e"
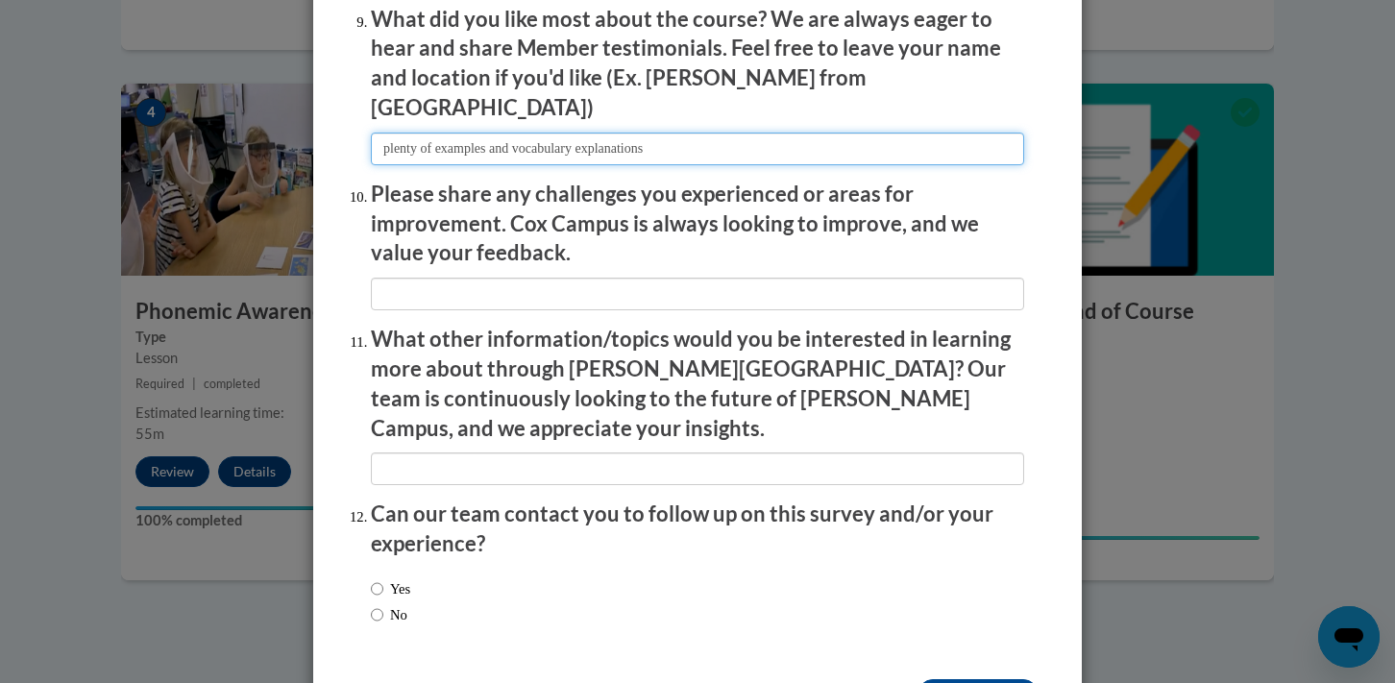
scroll to position [3314, 0]
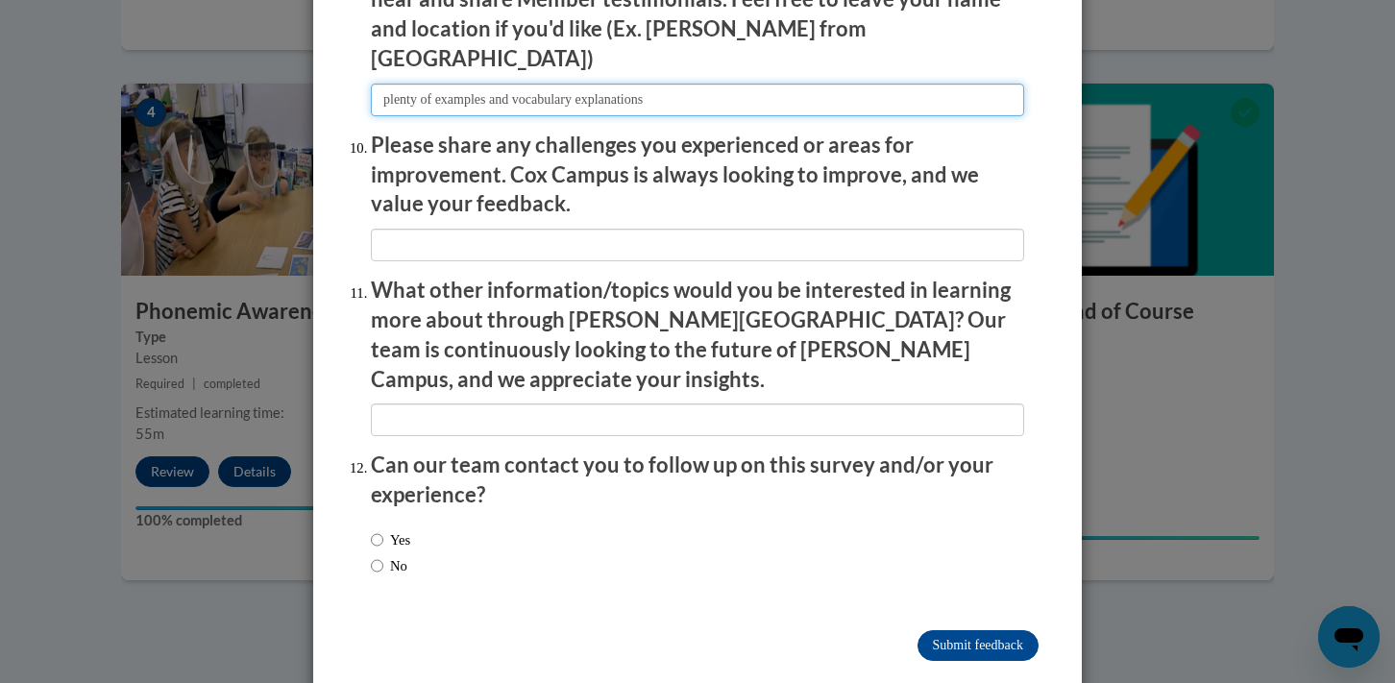
type input "plenty of examples and vocabulary explanations"
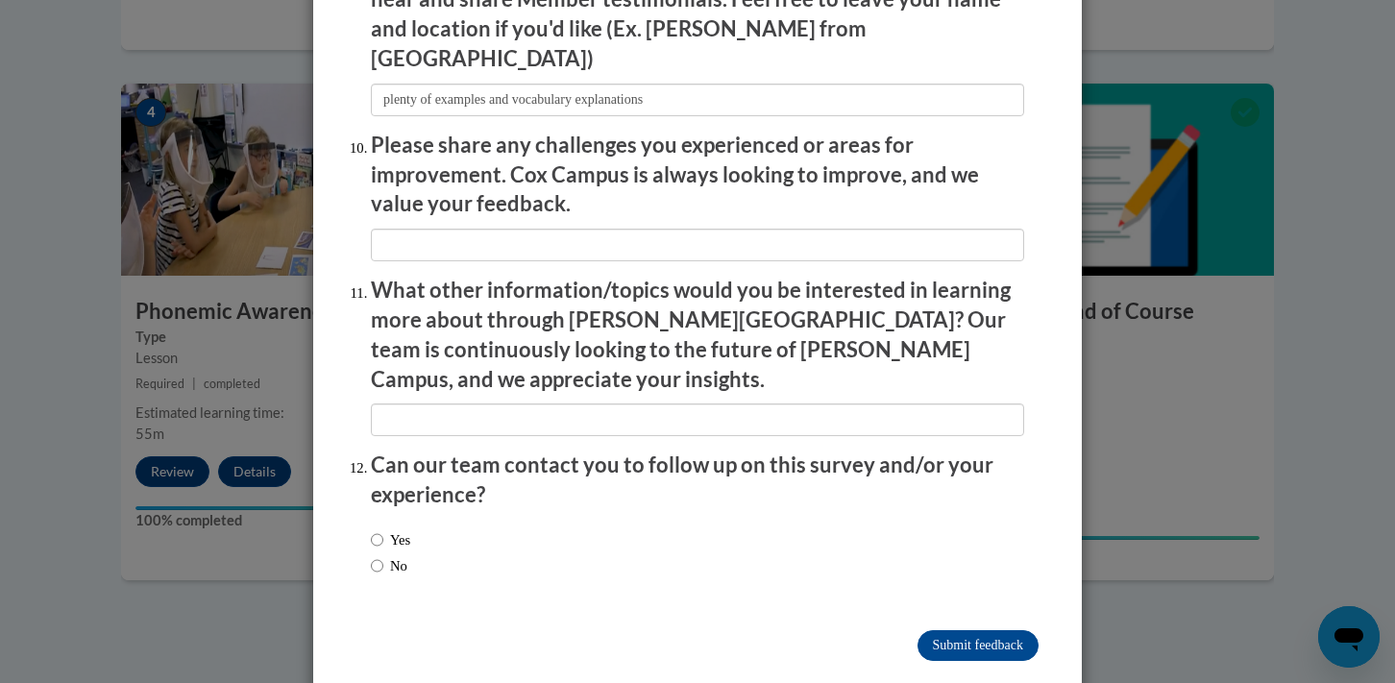
click at [396, 555] on label "No" at bounding box center [389, 565] width 37 height 21
click at [383, 555] on input "No" at bounding box center [377, 565] width 12 height 21
radio input "true"
click at [969, 630] on input "Submit feedback" at bounding box center [978, 645] width 121 height 31
